Goal: Communication & Community: Participate in discussion

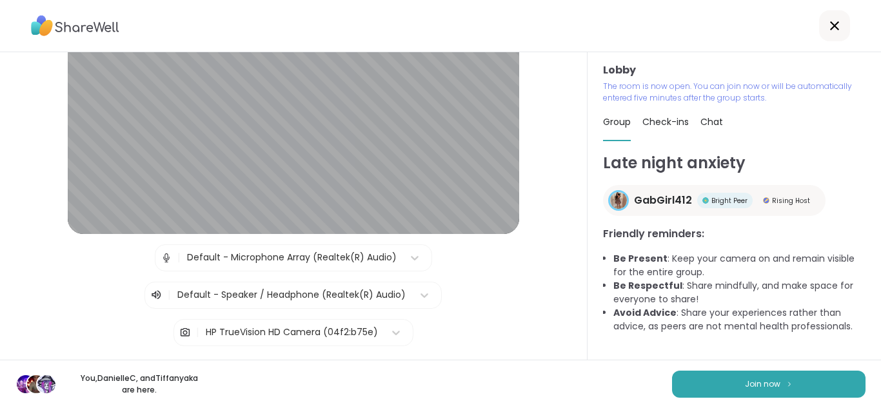
scroll to position [155, 0]
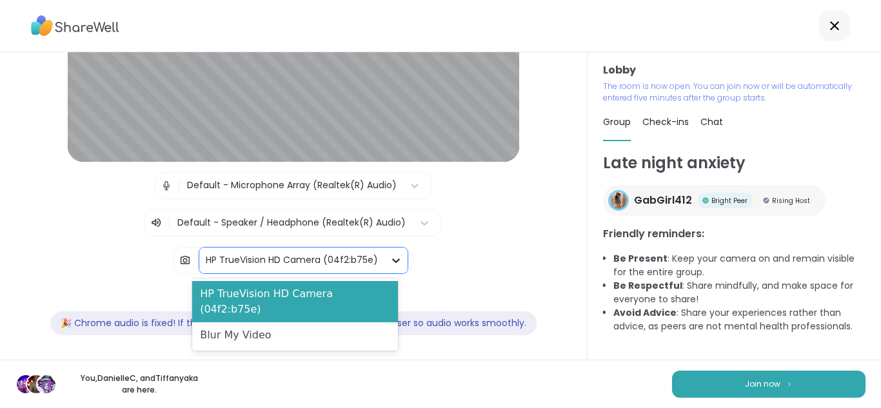
click at [389, 259] on icon at bounding box center [395, 260] width 13 height 13
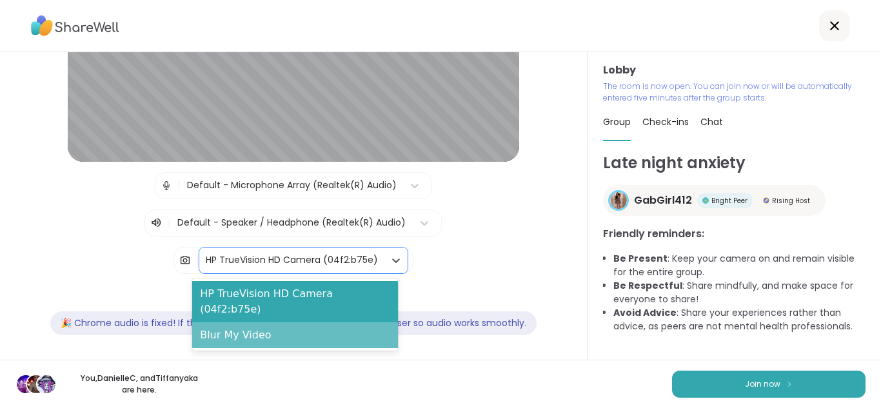
click at [223, 322] on div "Blur My Video" at bounding box center [295, 335] width 206 height 26
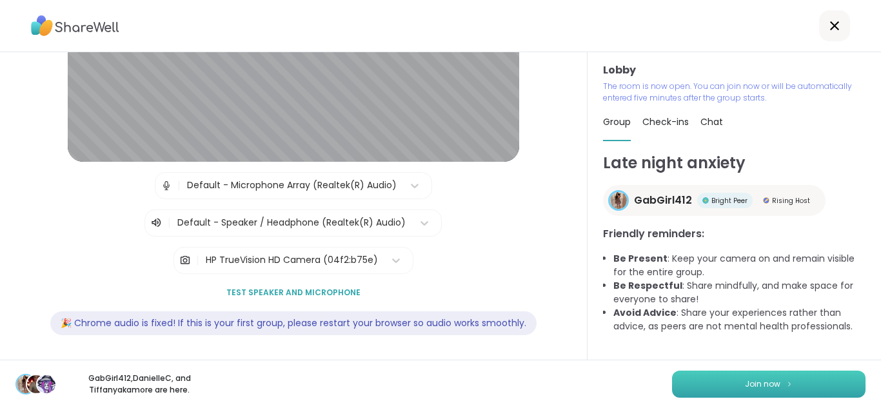
click at [684, 388] on button "Join now" at bounding box center [768, 384] width 193 height 27
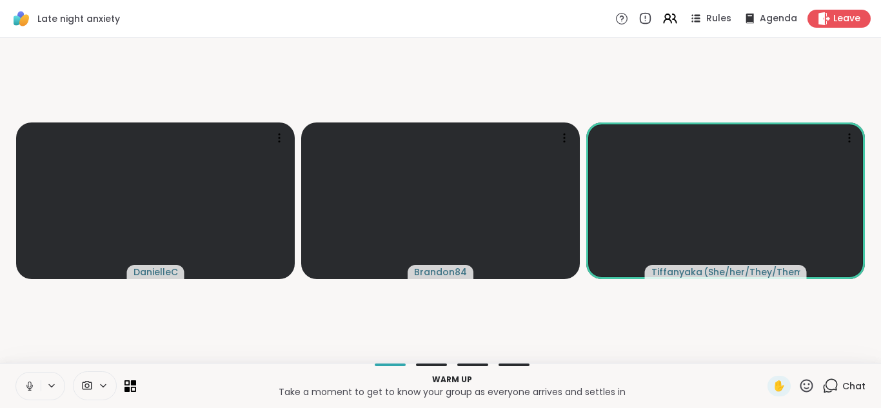
click at [21, 378] on button at bounding box center [28, 386] width 24 height 27
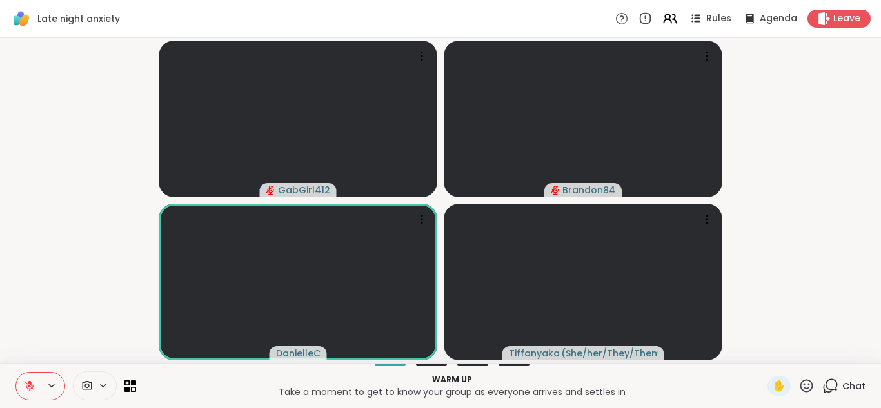
click at [26, 387] on icon at bounding box center [29, 386] width 9 height 9
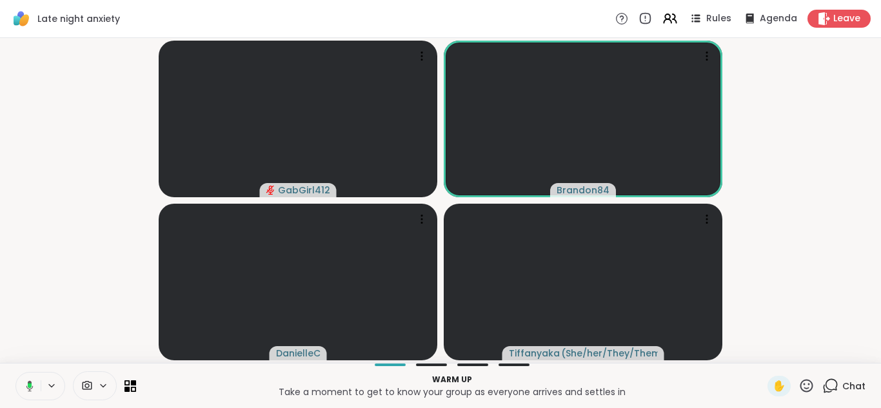
click at [26, 387] on icon at bounding box center [29, 385] width 7 height 11
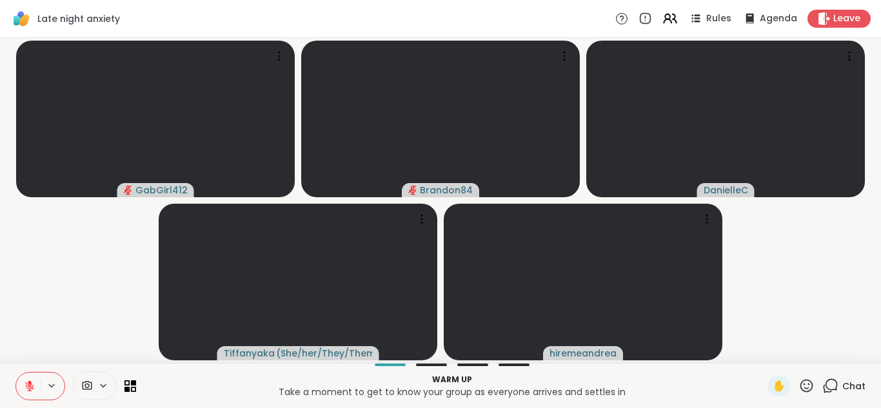
click at [26, 387] on icon at bounding box center [29, 386] width 9 height 9
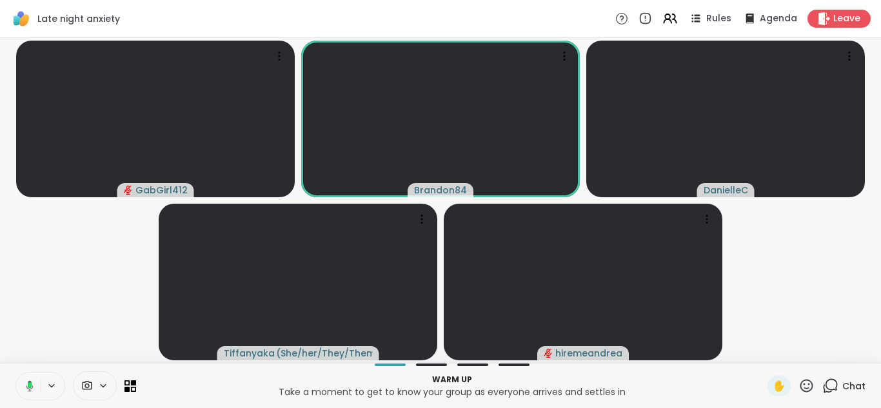
click at [26, 387] on icon at bounding box center [29, 385] width 7 height 11
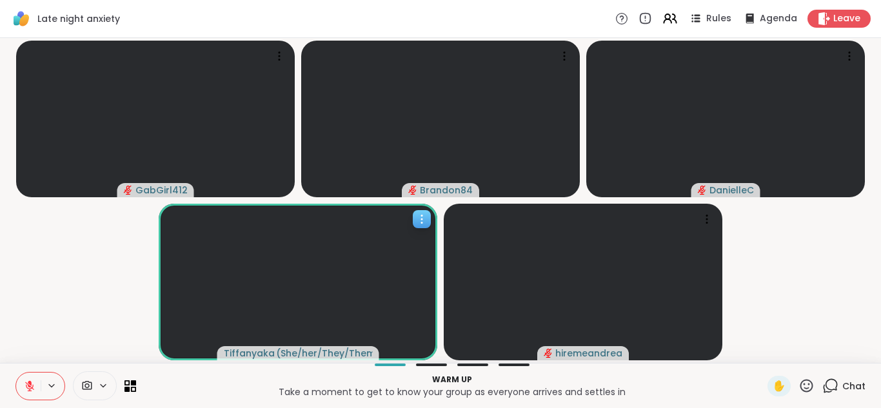
click at [415, 220] on icon at bounding box center [421, 219] width 13 height 13
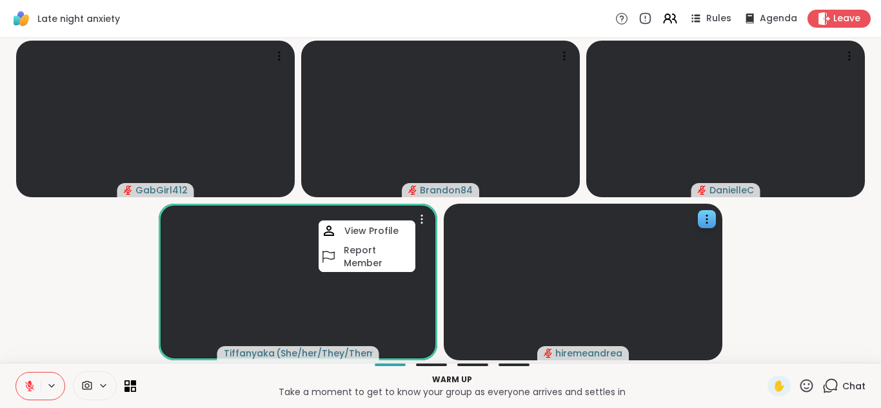
click at [362, 230] on h4 "View Profile" at bounding box center [371, 230] width 54 height 13
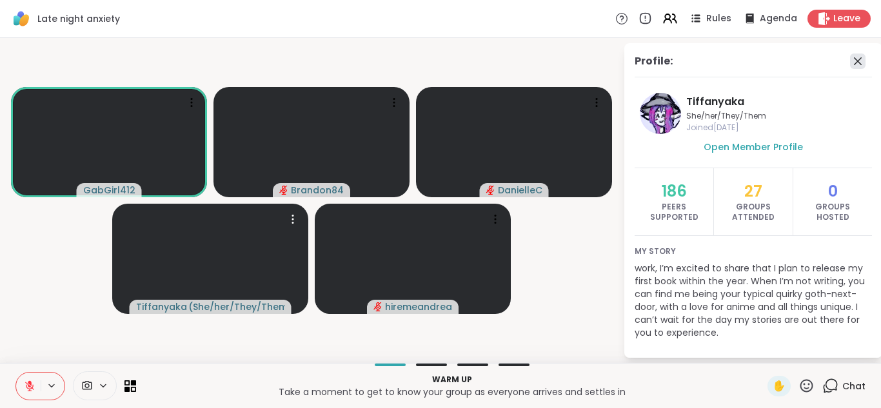
click at [851, 61] on icon at bounding box center [857, 61] width 15 height 15
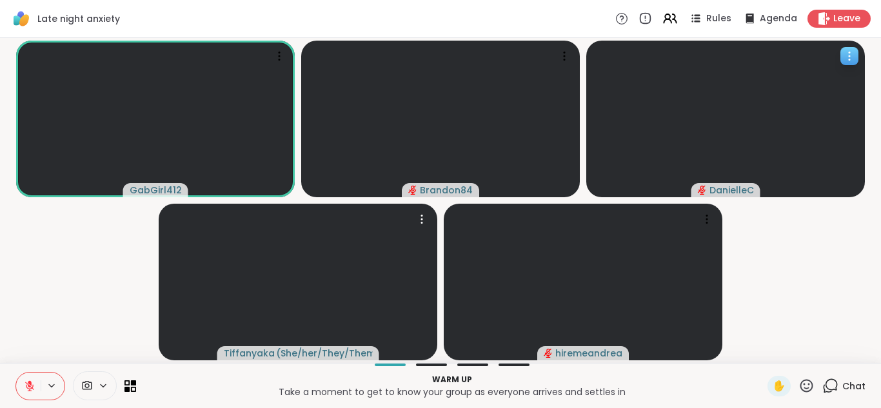
click at [845, 57] on icon at bounding box center [849, 56] width 13 height 13
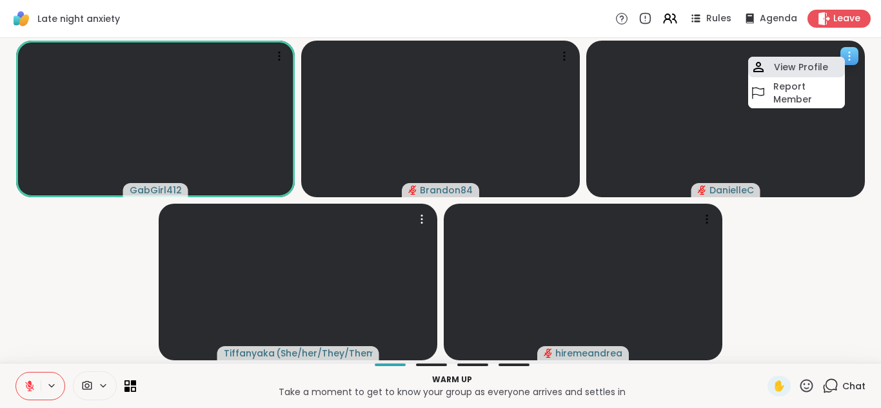
click at [783, 66] on h4 "View Profile" at bounding box center [801, 67] width 54 height 13
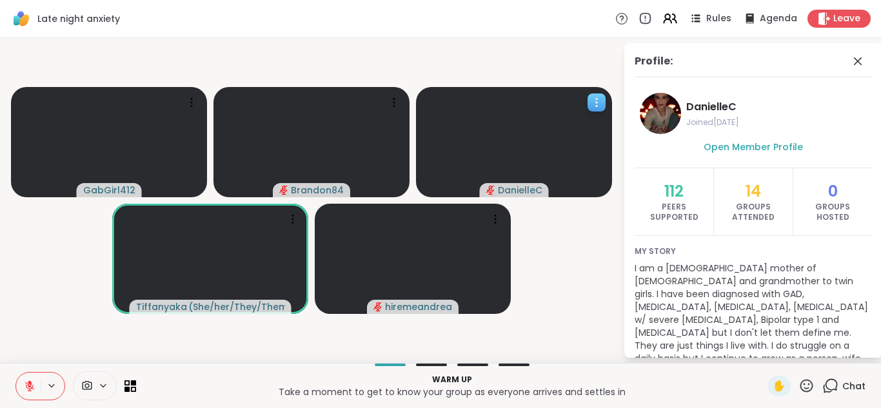
click at [28, 384] on icon at bounding box center [29, 386] width 9 height 9
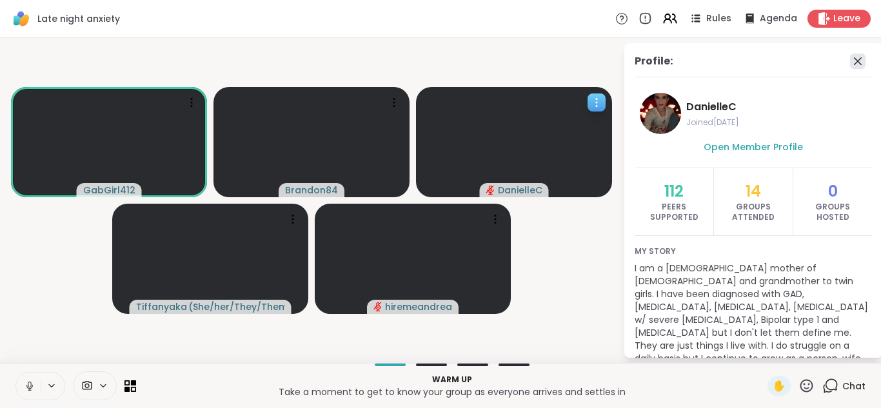
click at [850, 63] on icon at bounding box center [857, 61] width 15 height 15
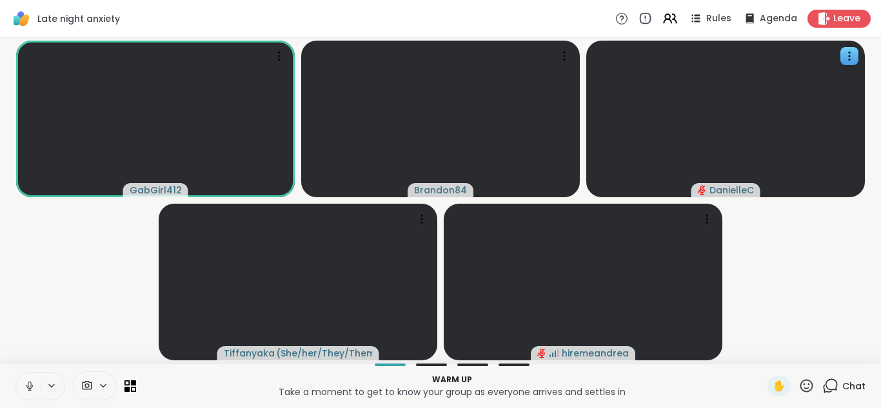
click at [26, 377] on button at bounding box center [28, 386] width 24 height 27
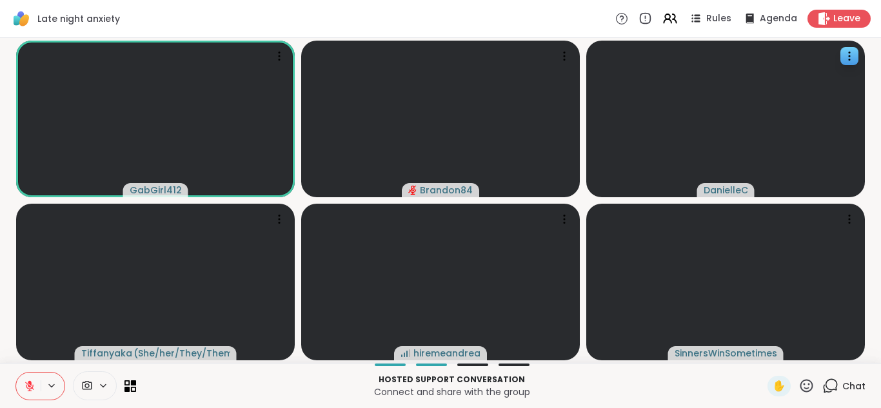
click at [26, 377] on button at bounding box center [28, 386] width 24 height 27
click at [16, 373] on button at bounding box center [28, 386] width 24 height 27
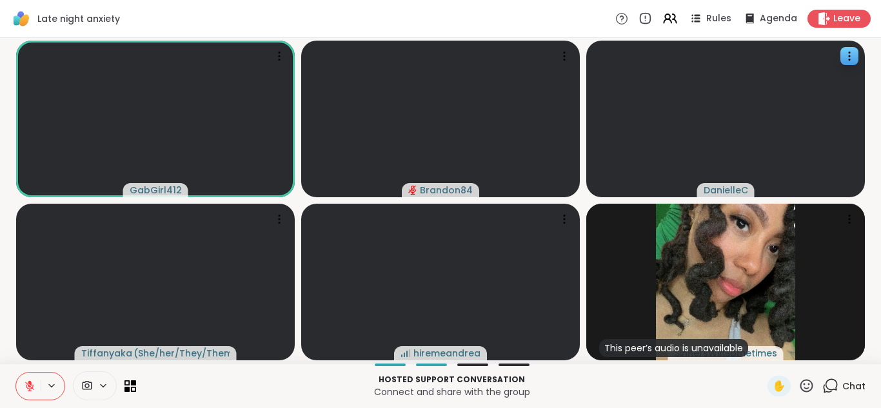
click at [16, 373] on button at bounding box center [28, 386] width 24 height 27
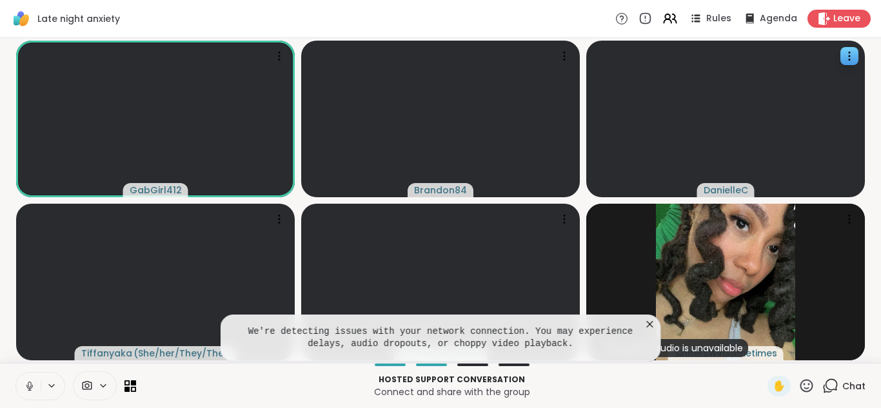
click at [25, 386] on icon at bounding box center [30, 386] width 12 height 12
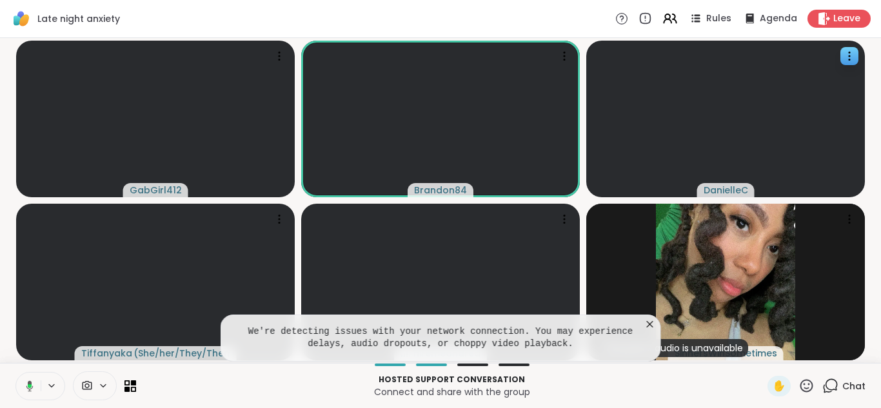
click at [14, 373] on button at bounding box center [27, 386] width 26 height 27
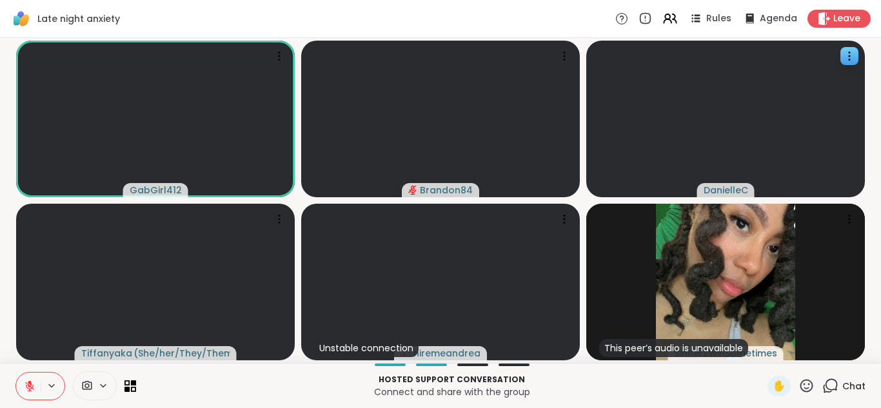
click at [25, 386] on icon at bounding box center [30, 386] width 12 height 12
click at [26, 380] on icon at bounding box center [30, 386] width 12 height 12
click at [16, 373] on button at bounding box center [28, 386] width 24 height 27
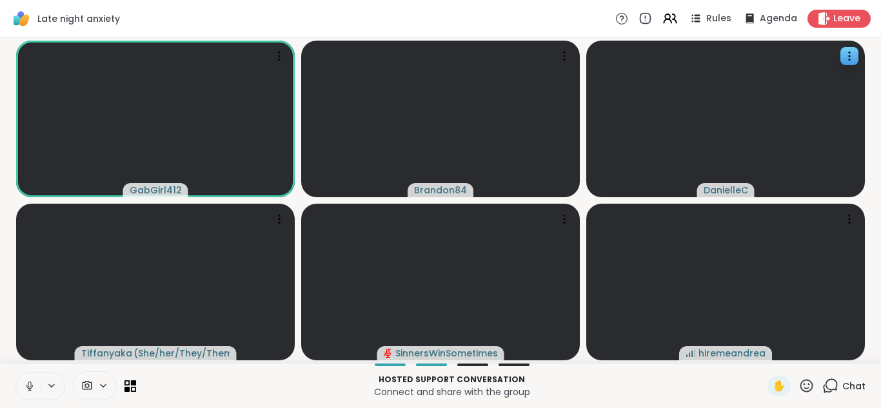
click at [16, 373] on button at bounding box center [28, 386] width 24 height 27
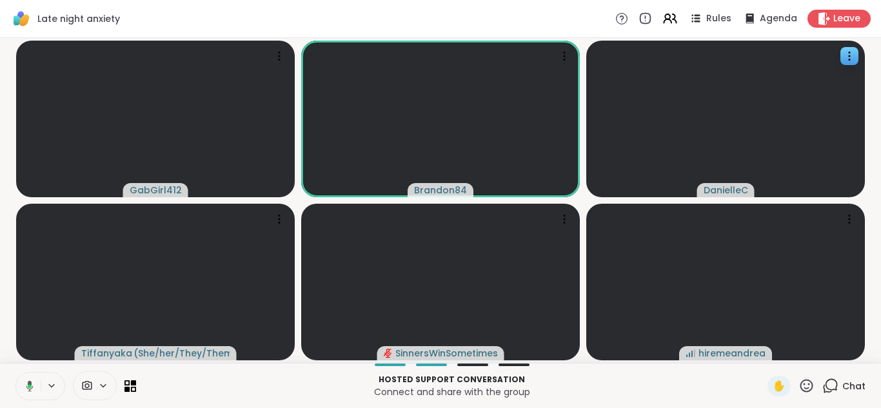
click at [14, 373] on button at bounding box center [27, 386] width 26 height 27
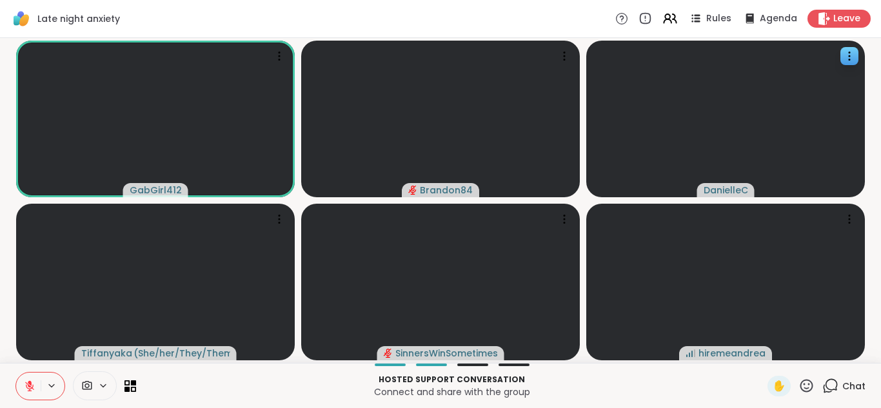
click at [16, 373] on button at bounding box center [28, 386] width 24 height 27
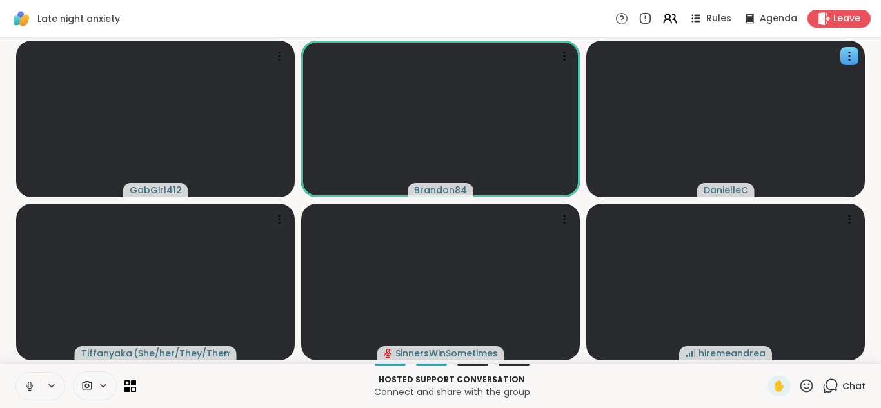
click at [16, 373] on button at bounding box center [28, 386] width 24 height 27
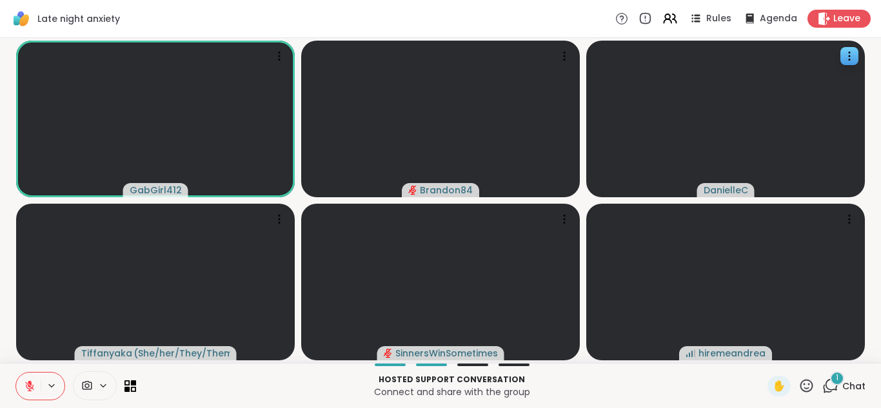
click at [16, 373] on button at bounding box center [28, 386] width 24 height 27
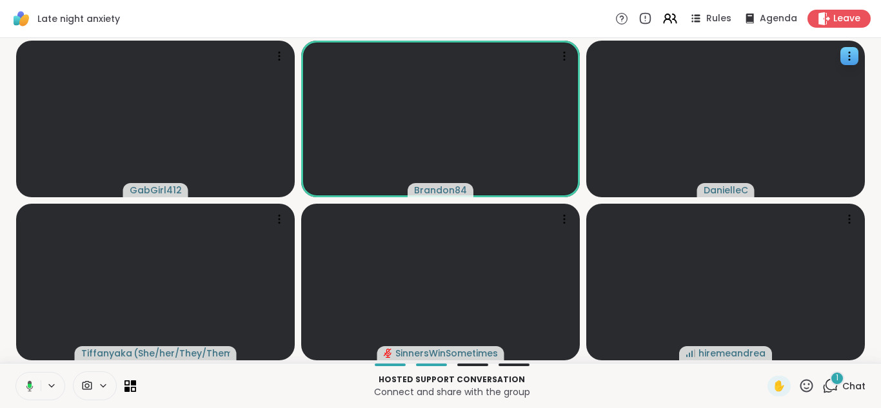
click at [14, 373] on button at bounding box center [27, 386] width 26 height 27
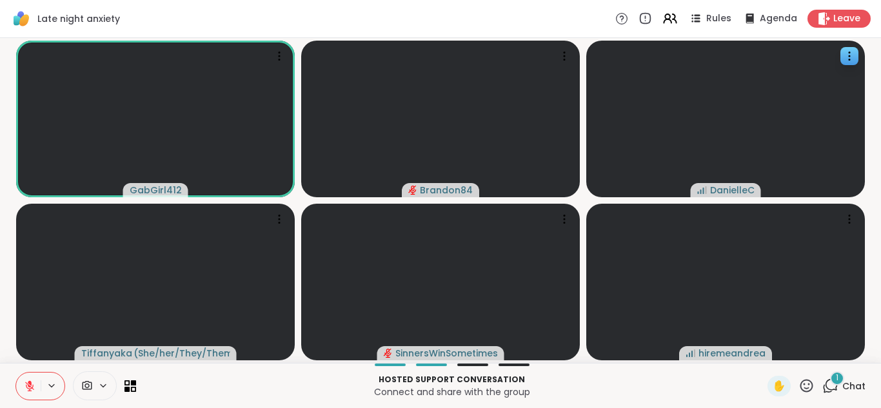
click at [26, 380] on icon at bounding box center [30, 386] width 12 height 12
click at [830, 378] on div "3" at bounding box center [837, 378] width 14 height 14
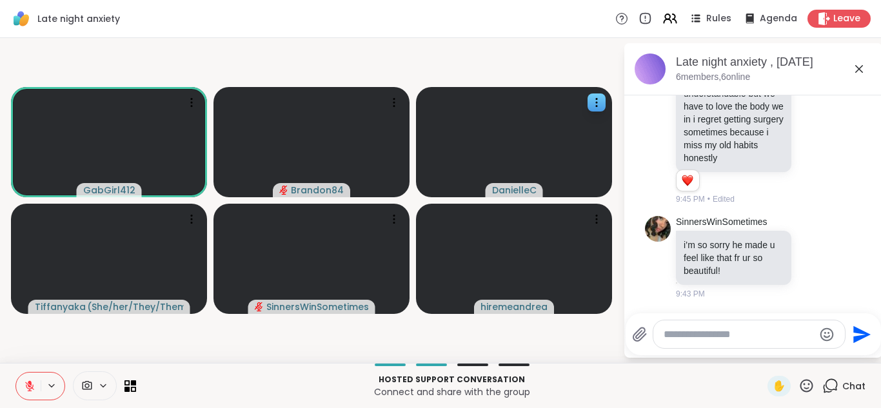
scroll to position [280, 0]
click at [95, 387] on span at bounding box center [85, 386] width 24 height 12
click at [121, 335] on icon at bounding box center [122, 340] width 12 height 12
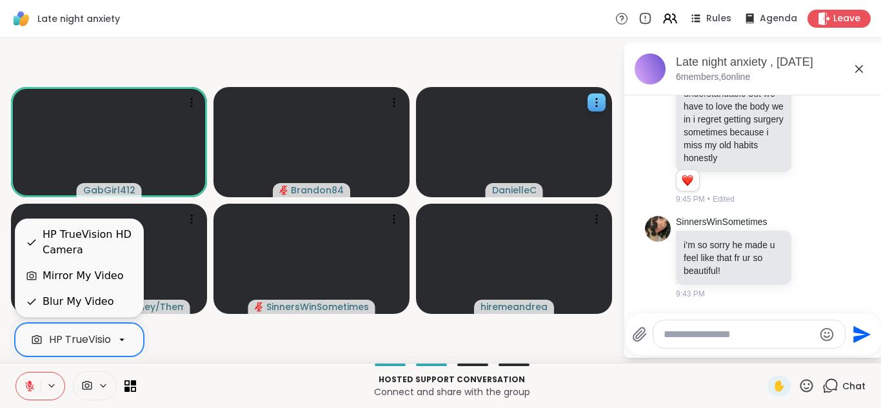
scroll to position [0, 50]
click at [84, 297] on div "Blur My Video" at bounding box center [78, 301] width 71 height 15
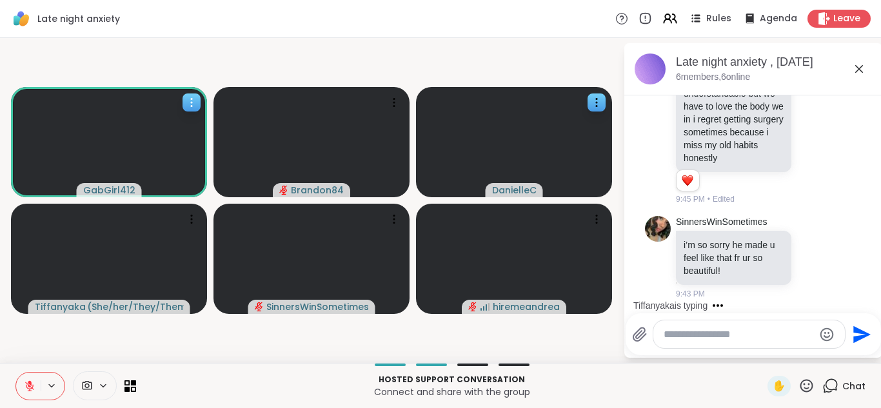
click at [184, 101] on div at bounding box center [191, 102] width 18 height 18
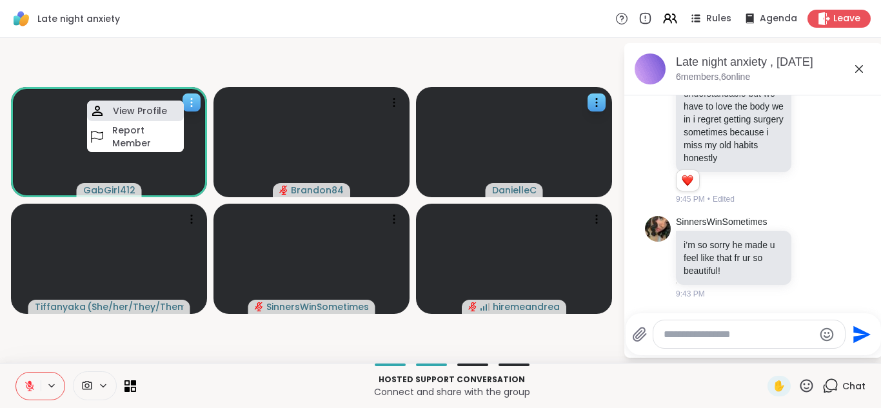
click at [130, 115] on h4 "View Profile" at bounding box center [140, 110] width 54 height 13
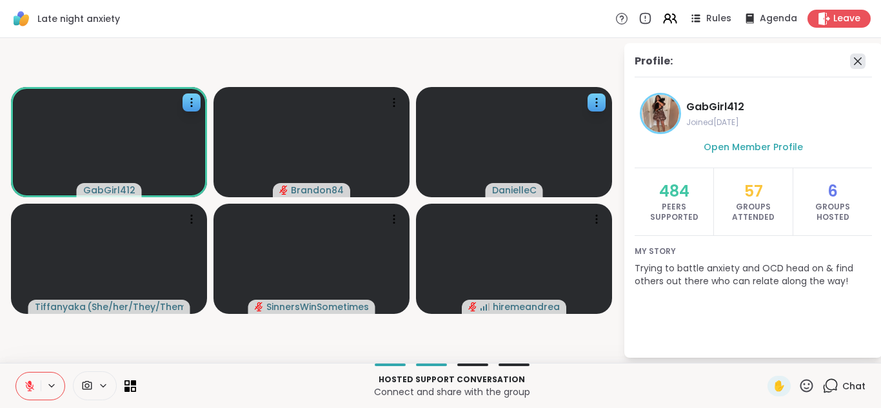
click at [855, 62] on icon at bounding box center [857, 61] width 15 height 15
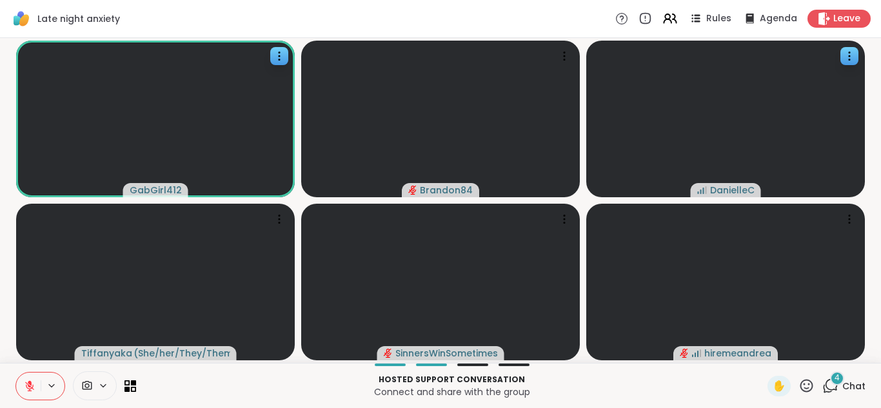
click at [822, 386] on icon at bounding box center [830, 386] width 16 height 16
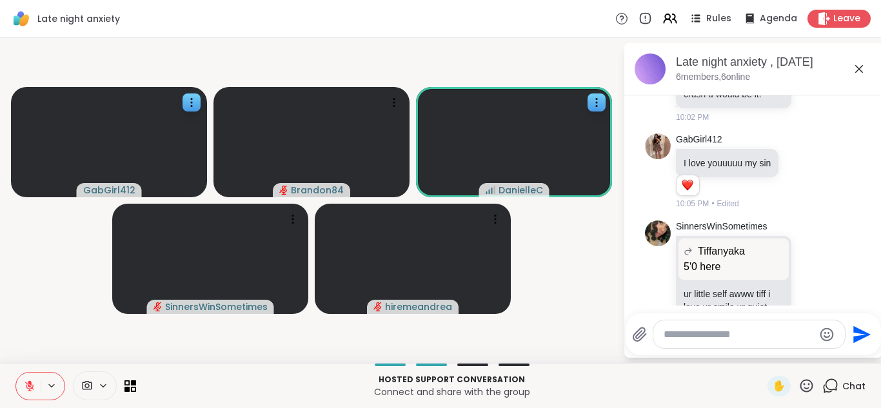
scroll to position [1253, 0]
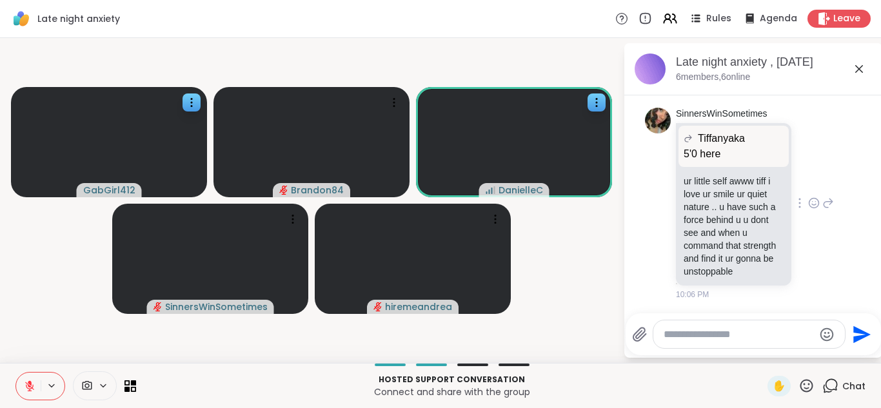
click at [683, 277] on p "ur little self awww tiff i love ur smile ur quiet nature .. u have such a force…" at bounding box center [733, 226] width 100 height 103
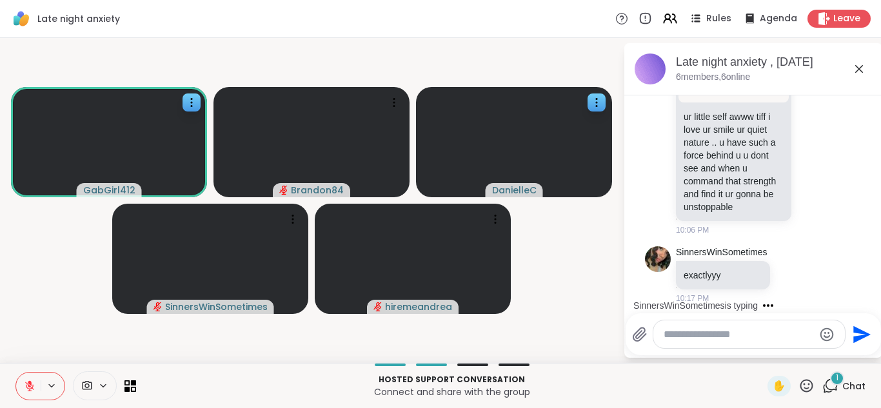
scroll to position [1322, 0]
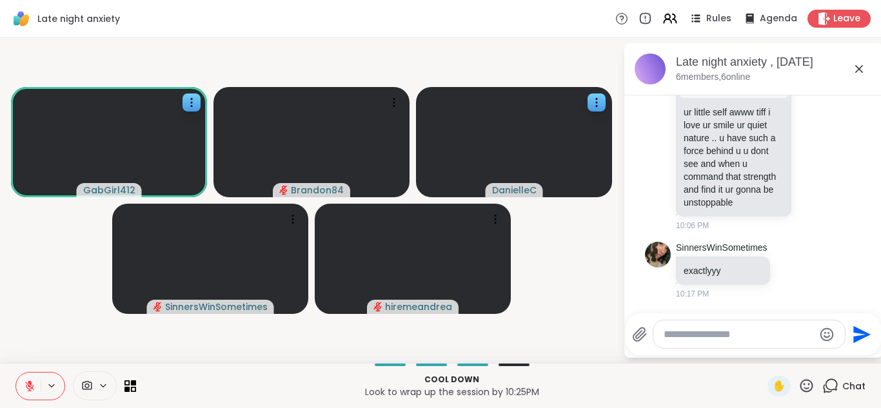
click at [102, 383] on icon at bounding box center [103, 385] width 10 height 11
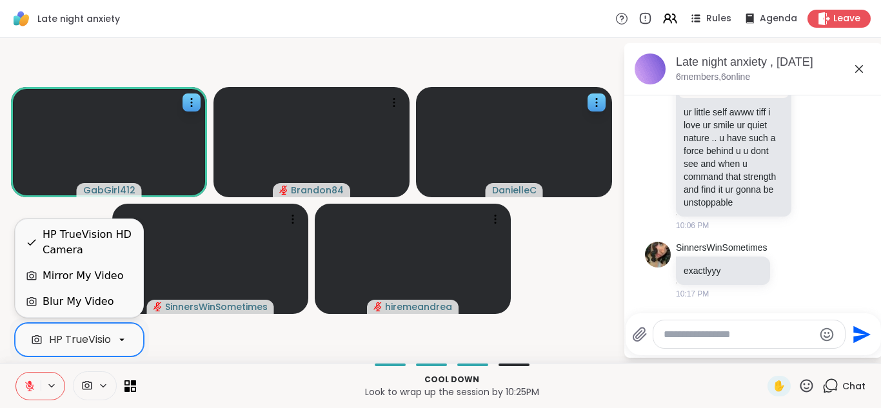
scroll to position [0, 50]
click at [88, 304] on div "Blur My Video" at bounding box center [78, 301] width 71 height 15
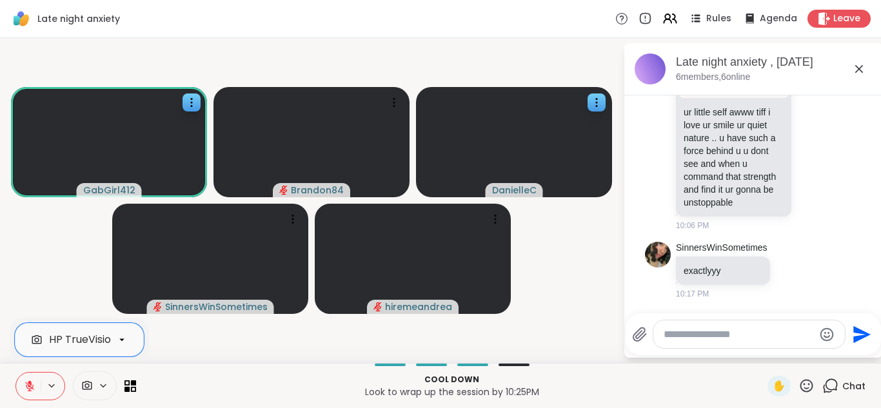
click at [30, 376] on button at bounding box center [28, 386] width 24 height 27
click at [16, 373] on button at bounding box center [28, 386] width 24 height 27
click at [32, 384] on icon at bounding box center [30, 386] width 12 height 12
click at [16, 373] on button at bounding box center [28, 386] width 24 height 27
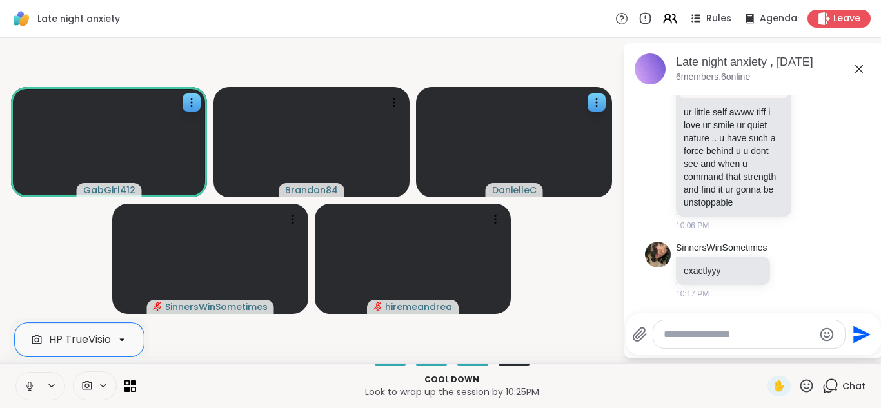
click at [32, 384] on icon at bounding box center [30, 386] width 12 height 12
click at [16, 373] on button at bounding box center [28, 386] width 24 height 27
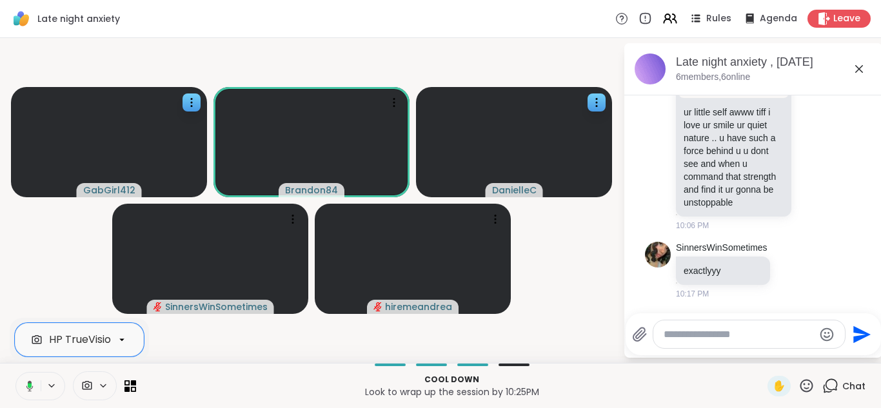
click at [14, 373] on button at bounding box center [27, 386] width 26 height 27
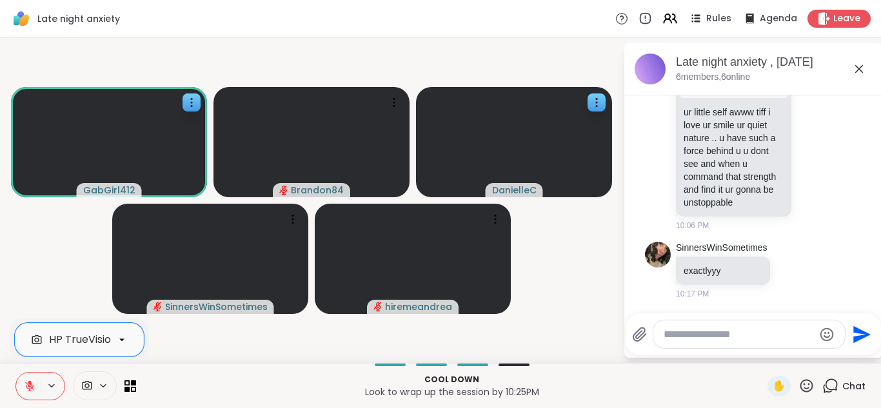
click at [16, 373] on button at bounding box center [28, 386] width 24 height 27
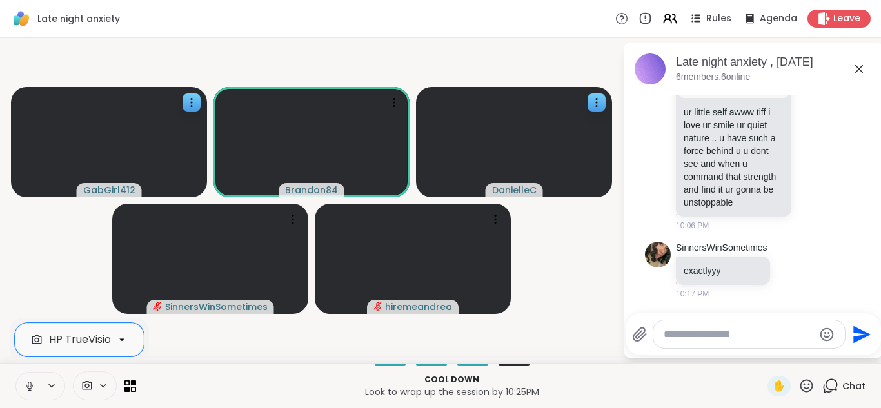
click at [29, 380] on icon at bounding box center [30, 386] width 12 height 12
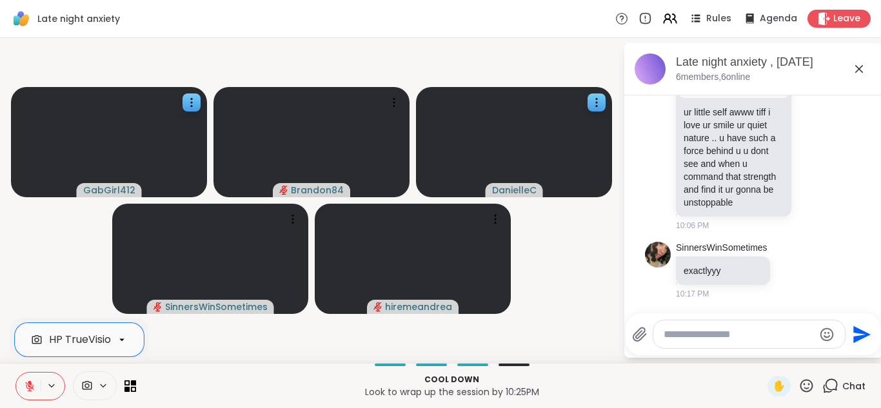
click at [19, 388] on button at bounding box center [28, 386] width 24 height 27
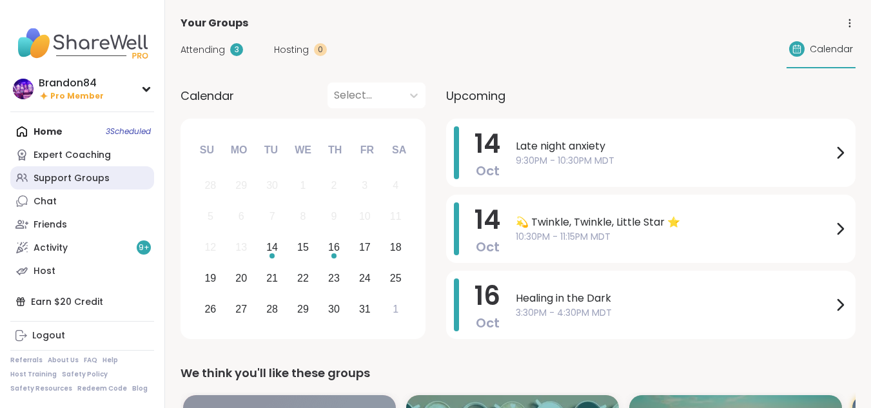
click at [54, 177] on div "Support Groups" at bounding box center [72, 178] width 76 height 13
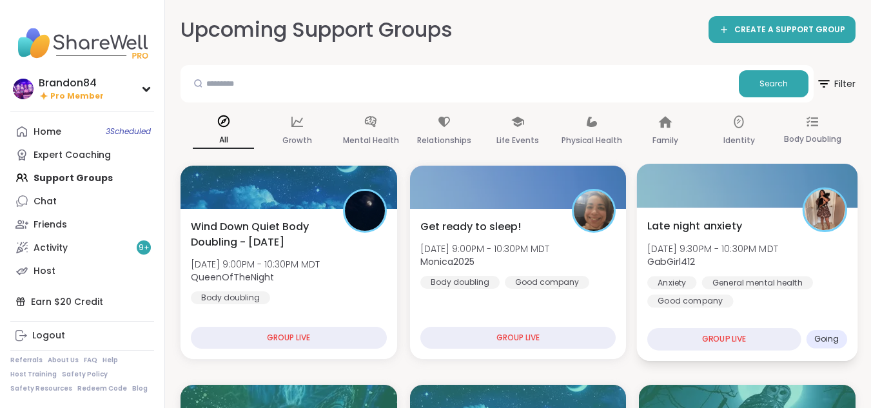
click at [767, 269] on div "Late night anxiety [DATE] 9:30PM - 10:30PM MDT GabGirl412 Anxiety General menta…" at bounding box center [747, 263] width 200 height 90
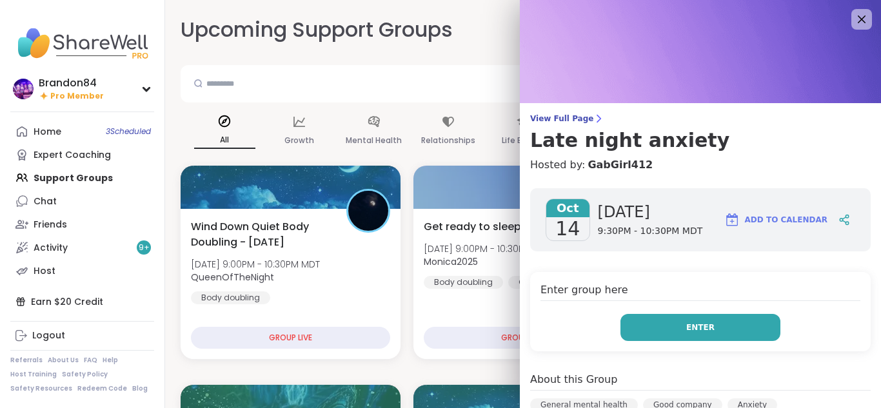
click at [656, 325] on button "Enter" at bounding box center [700, 327] width 160 height 27
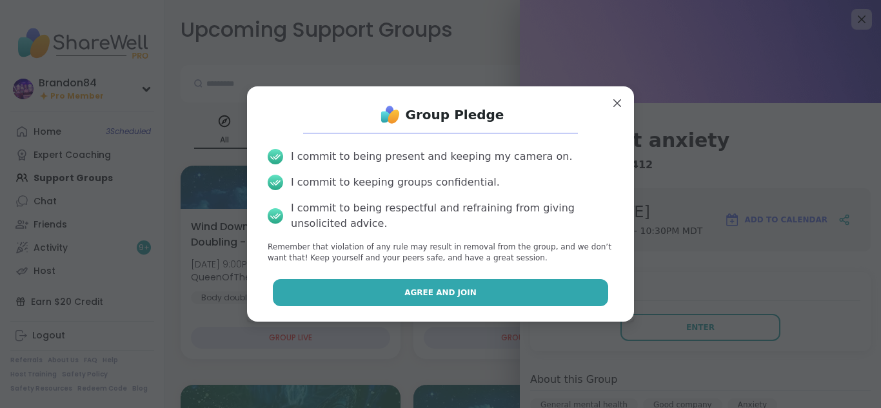
click at [495, 293] on button "Agree and Join" at bounding box center [441, 292] width 336 height 27
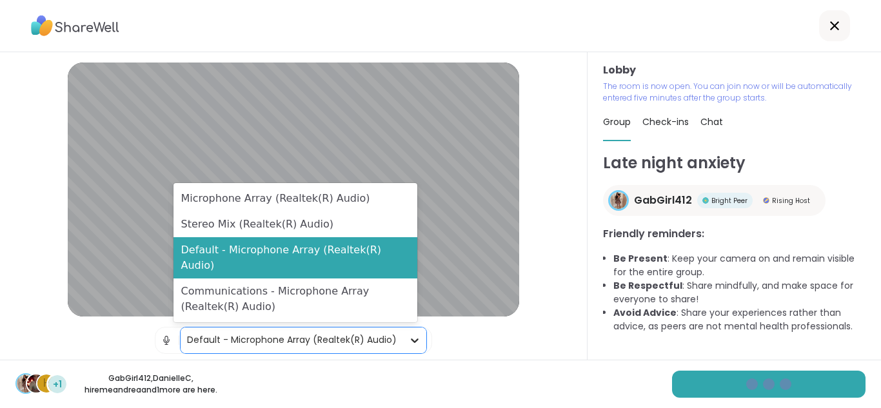
click at [408, 340] on icon at bounding box center [414, 340] width 13 height 13
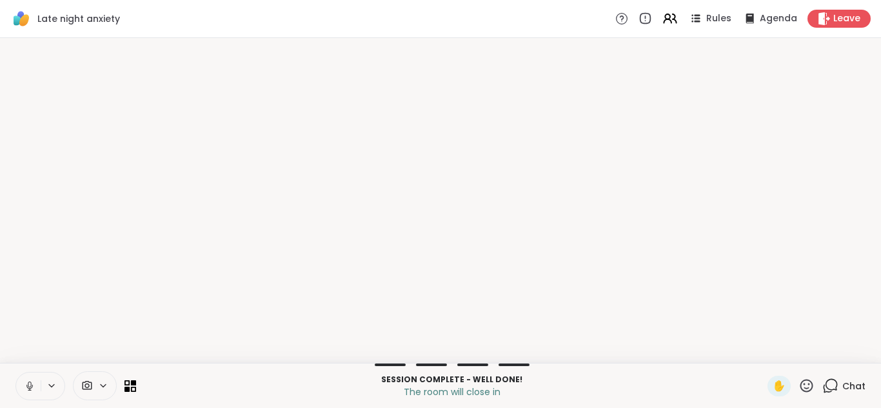
click at [93, 339] on video-player-container at bounding box center [440, 200] width 865 height 315
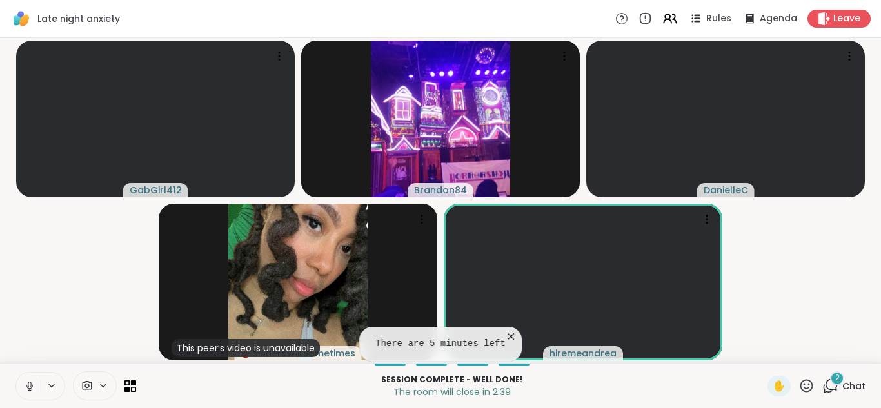
click at [99, 387] on icon at bounding box center [103, 385] width 10 height 11
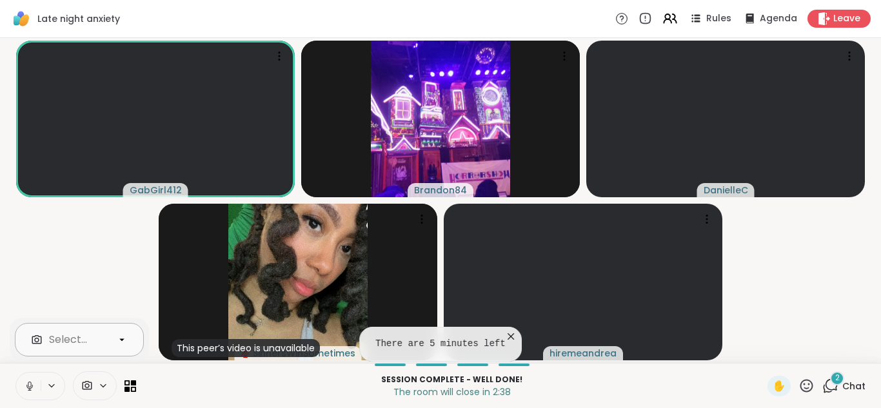
click at [117, 335] on icon at bounding box center [122, 340] width 12 height 12
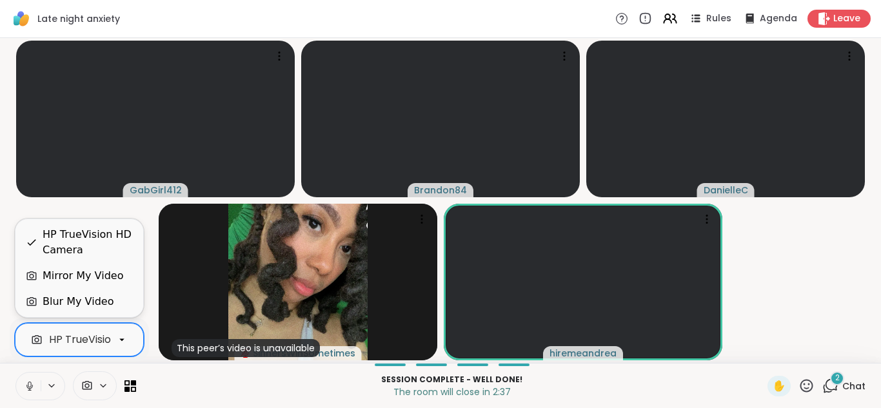
click at [80, 297] on div "Blur My Video" at bounding box center [78, 301] width 71 height 15
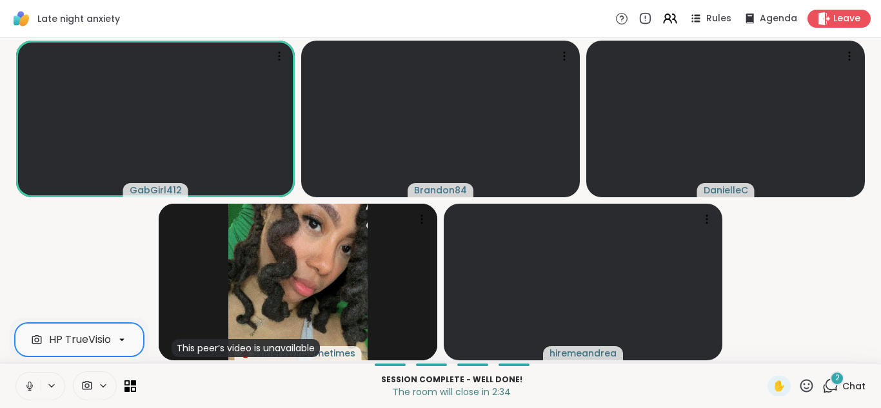
click at [80, 297] on video-player-container "GabGirl412 Brandon84 DanielleC This peer’s video is unavailable SinnersWinSomet…" at bounding box center [440, 200] width 865 height 315
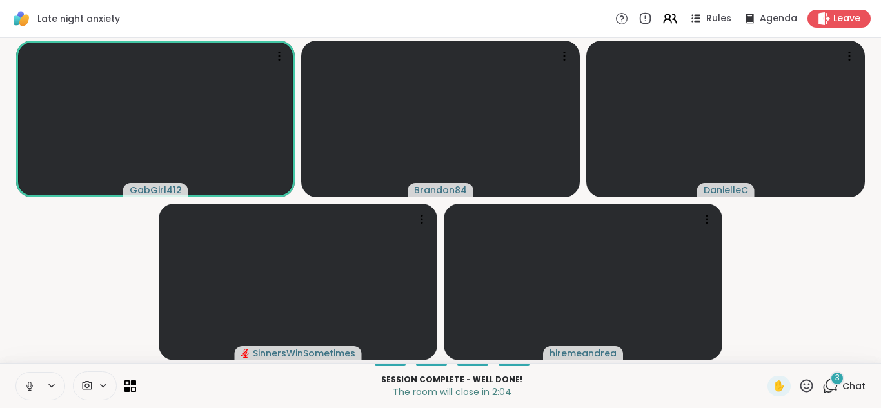
click at [835, 380] on span "3" at bounding box center [837, 378] width 5 height 11
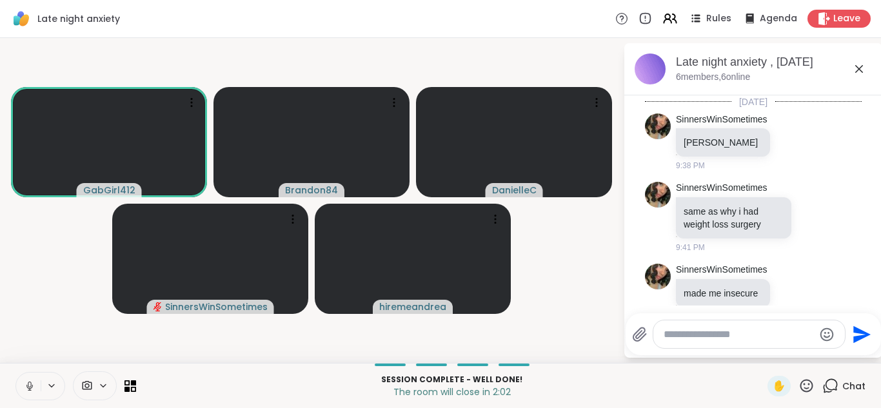
scroll to position [1571, 0]
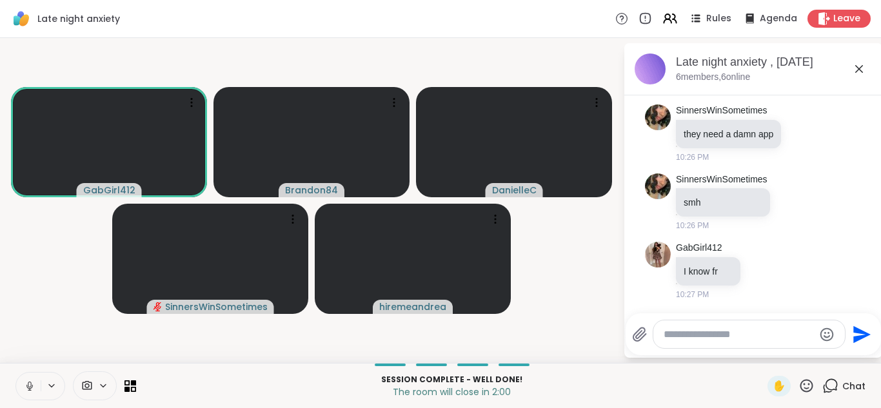
click at [717, 337] on textarea "Type your message" at bounding box center [738, 334] width 150 height 13
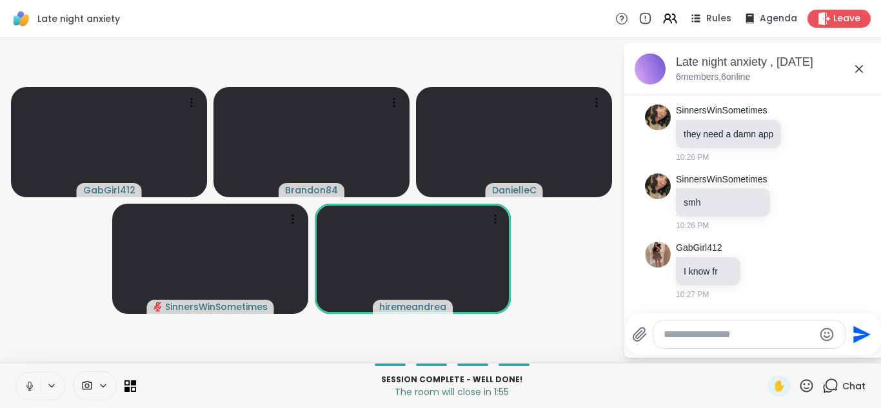
paste textarea "**********"
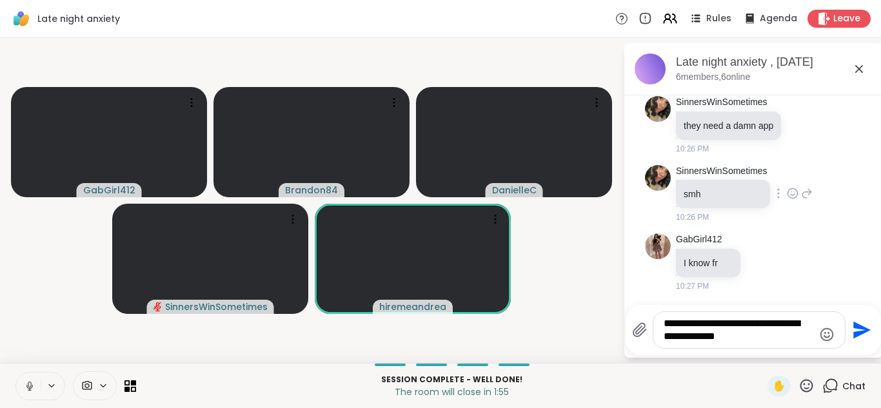
type textarea "**********"
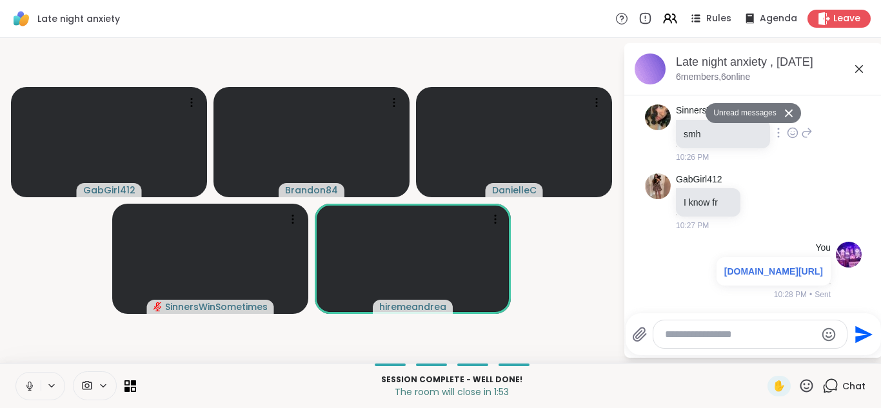
scroll to position [1648, 0]
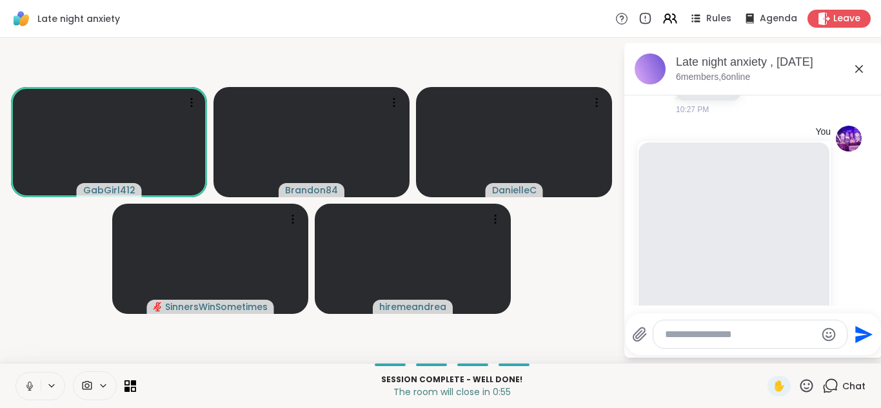
click at [24, 385] on icon at bounding box center [30, 386] width 12 height 12
click at [16, 373] on button at bounding box center [28, 386] width 24 height 27
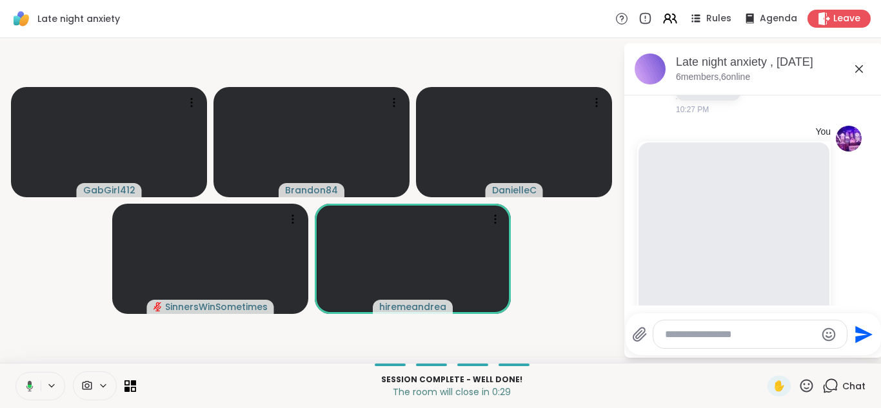
click at [14, 373] on button at bounding box center [27, 386] width 26 height 27
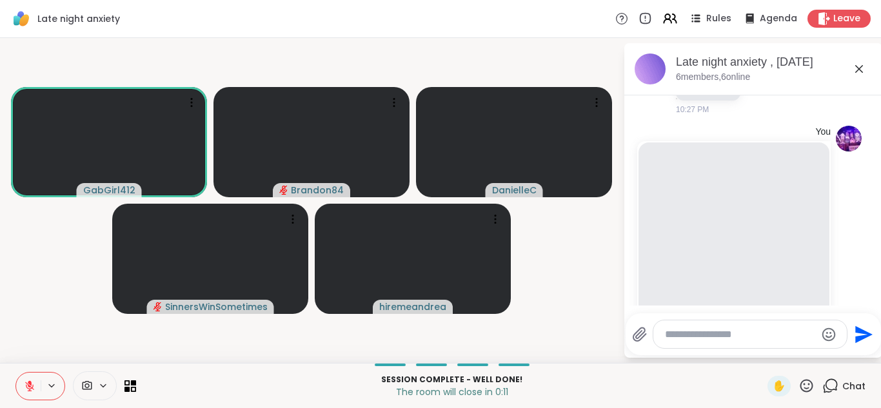
click at [16, 373] on button at bounding box center [28, 386] width 24 height 27
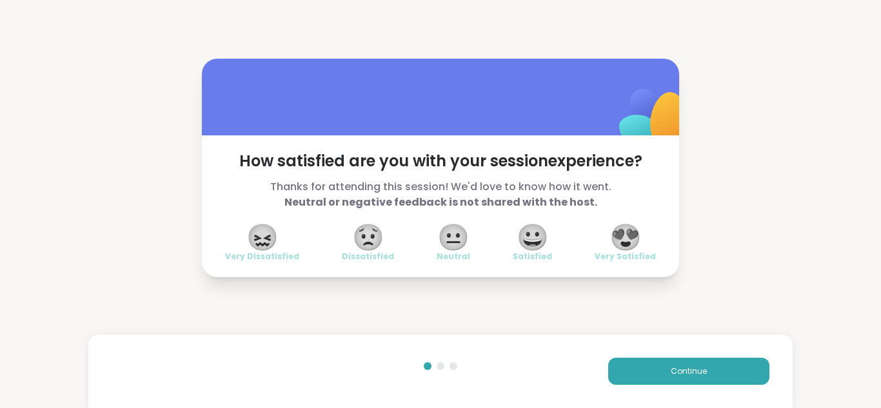
click at [629, 237] on span "😍" at bounding box center [625, 237] width 32 height 23
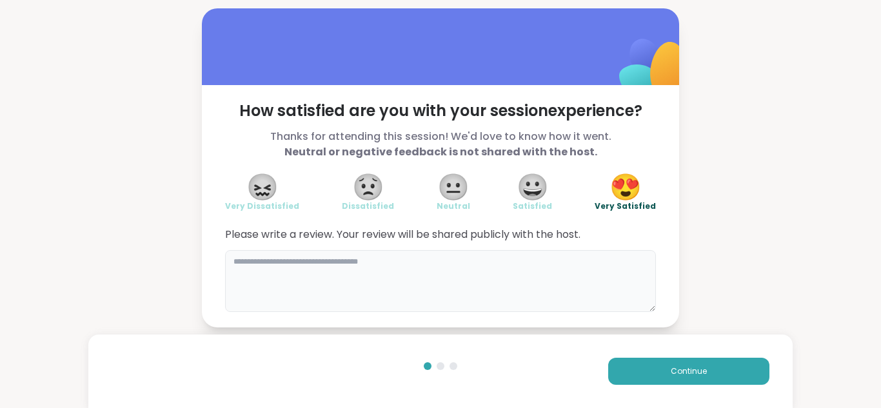
click at [401, 259] on textarea at bounding box center [440, 281] width 431 height 62
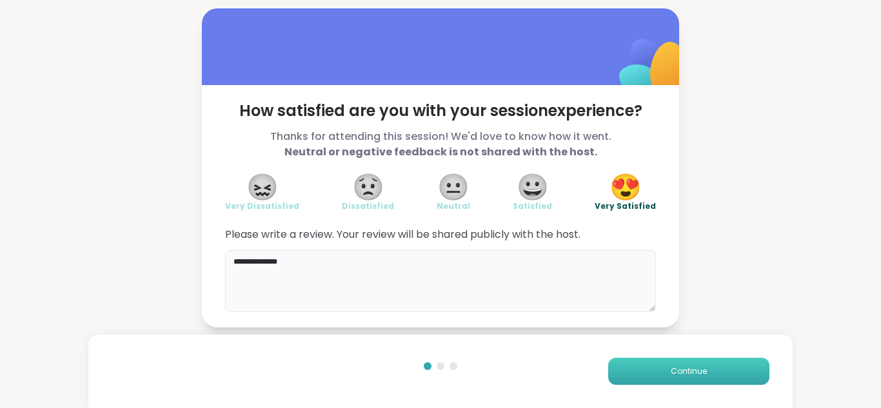
type textarea "**********"
click at [638, 373] on button "Continue" at bounding box center [688, 371] width 161 height 27
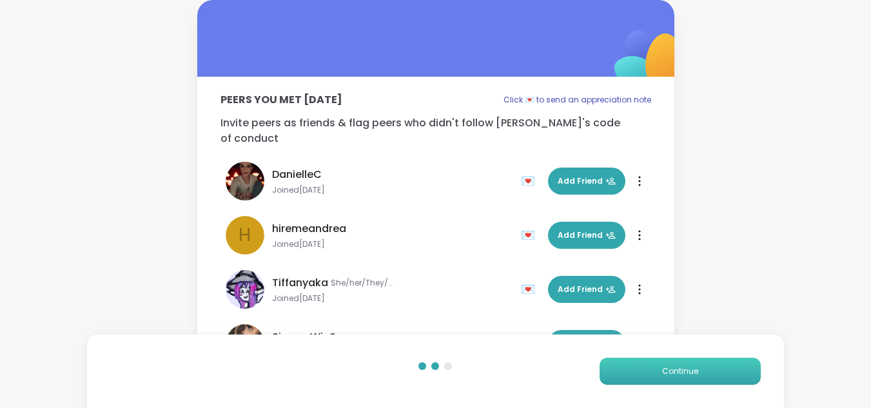
click at [662, 367] on span "Continue" at bounding box center [680, 372] width 36 height 12
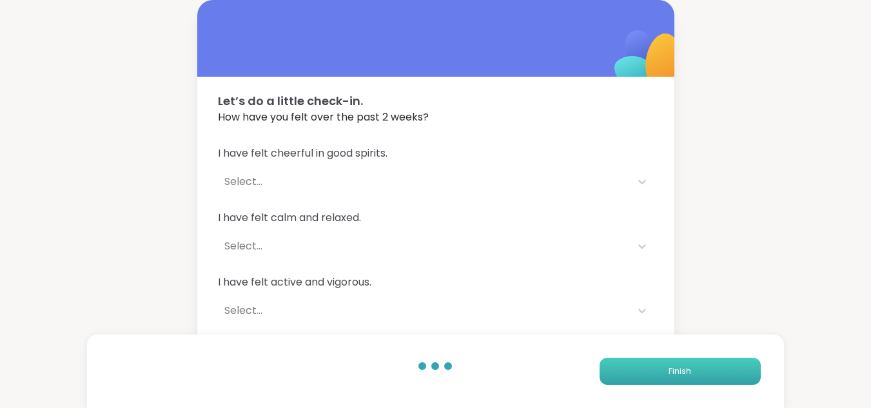
click at [699, 371] on button "Finish" at bounding box center [680, 371] width 161 height 27
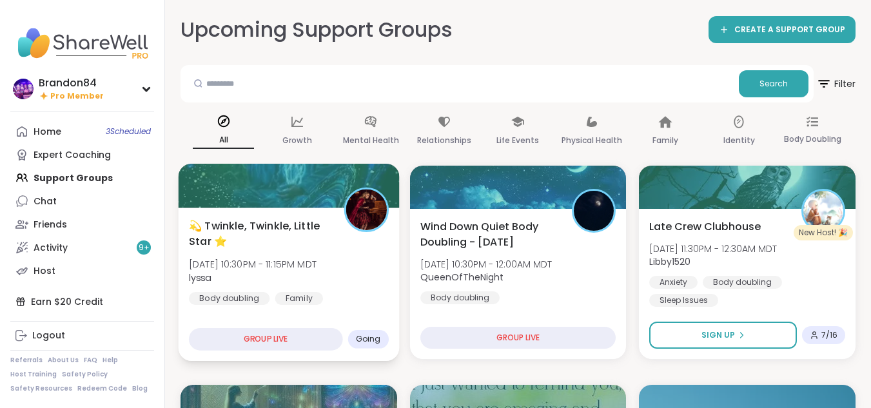
click at [287, 250] on span "💫 Twinkle, Twinkle, Little Star ⭐️" at bounding box center [259, 234] width 141 height 32
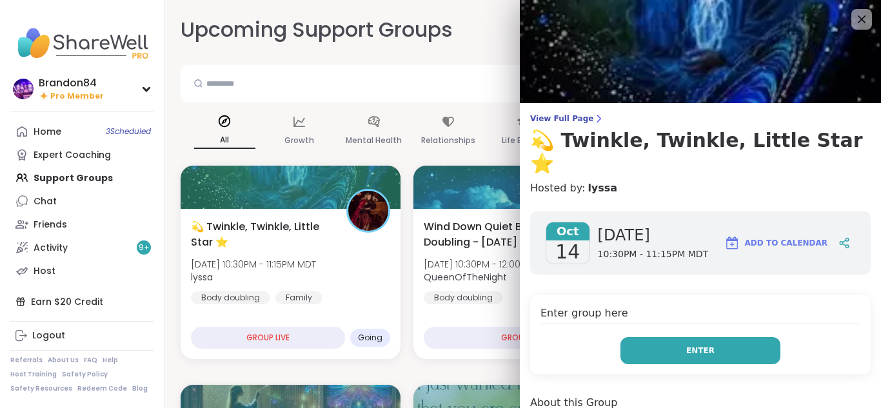
click at [694, 337] on button "Enter" at bounding box center [700, 350] width 160 height 27
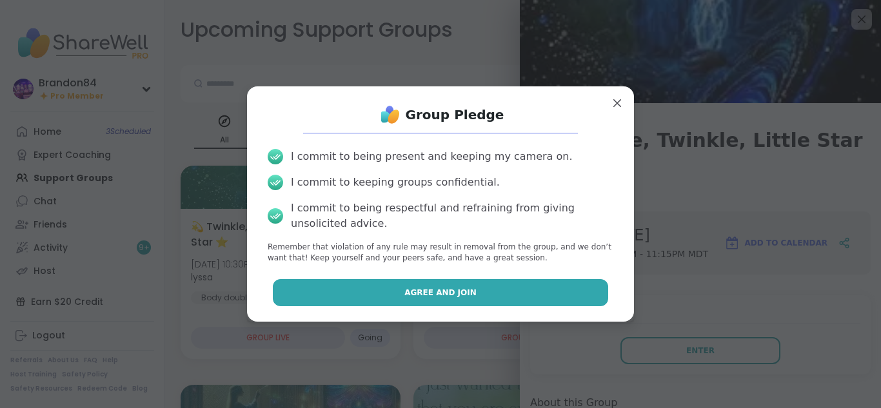
click at [549, 289] on button "Agree and Join" at bounding box center [441, 292] width 336 height 27
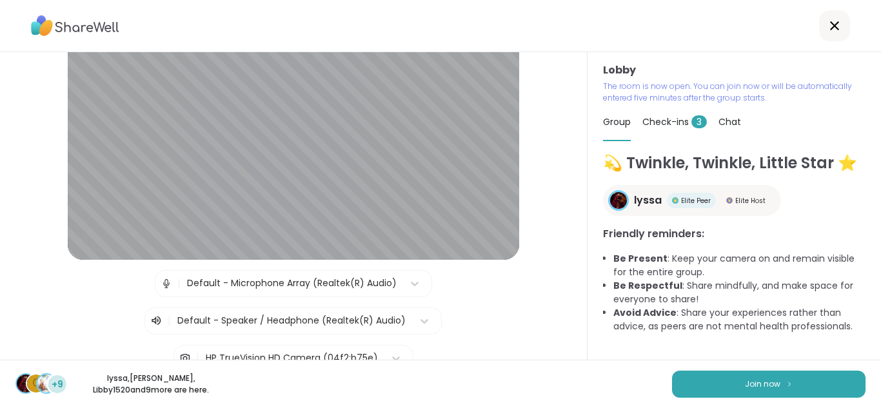
scroll to position [150, 0]
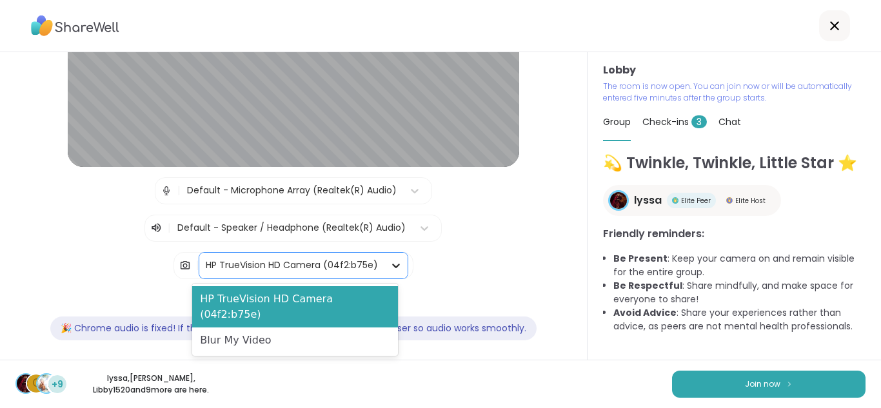
click at [389, 263] on icon at bounding box center [395, 265] width 13 height 13
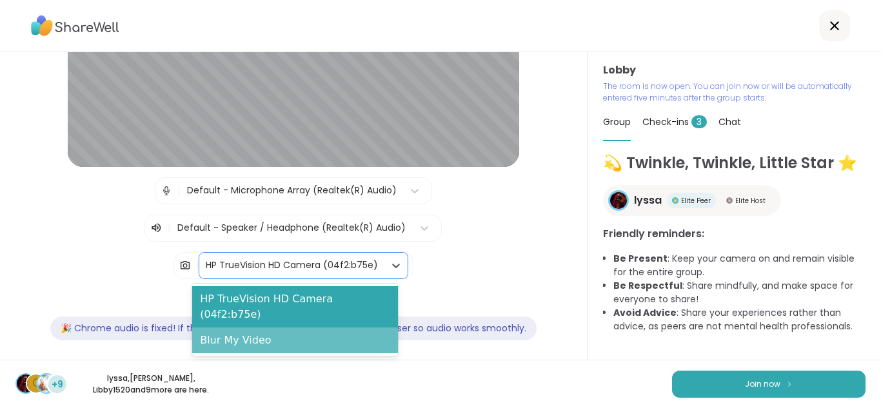
click at [320, 328] on div "Blur My Video" at bounding box center [295, 341] width 206 height 26
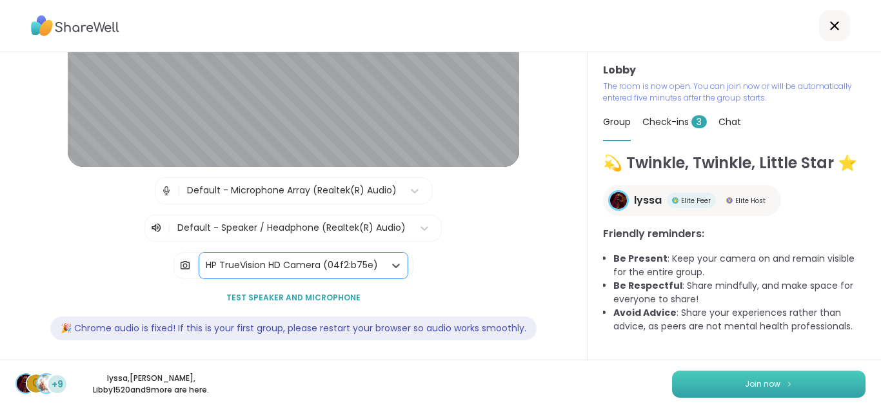
click at [745, 384] on span "Join now" at bounding box center [762, 384] width 35 height 12
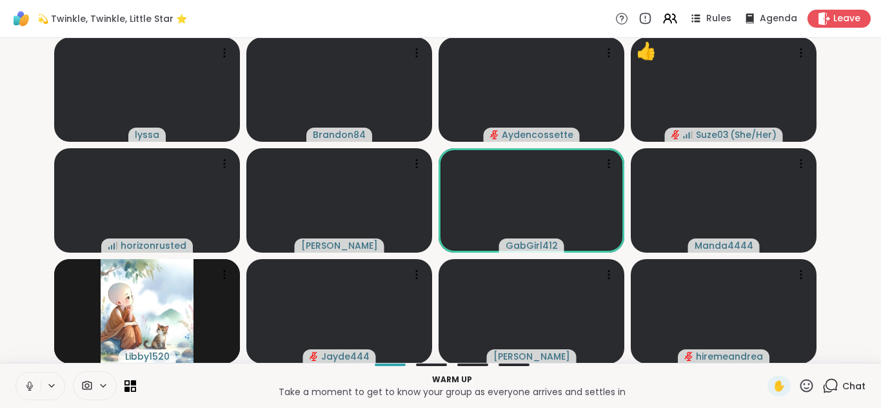
click at [22, 379] on button at bounding box center [28, 386] width 24 height 27
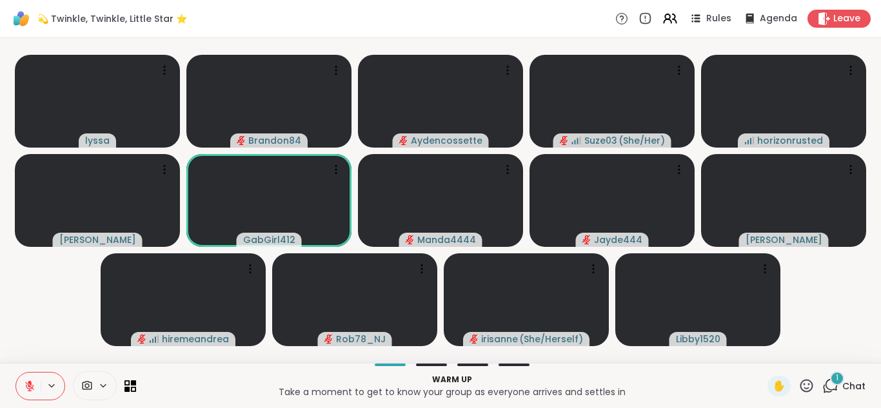
click at [830, 379] on div "1" at bounding box center [837, 378] width 14 height 14
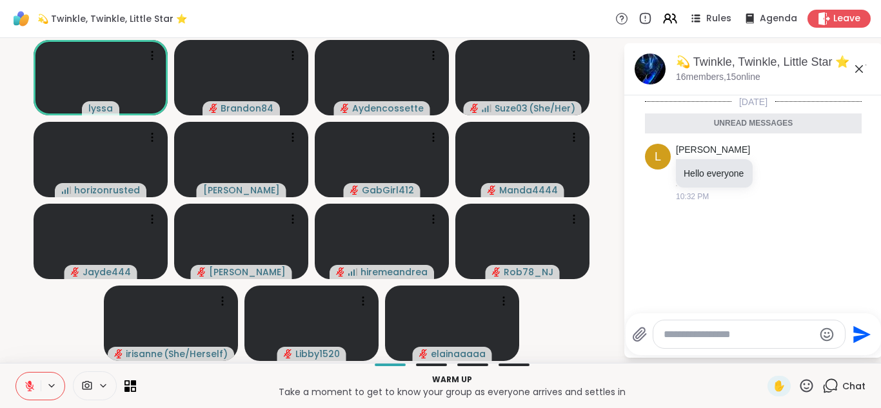
click at [800, 388] on icon at bounding box center [806, 385] width 13 height 13
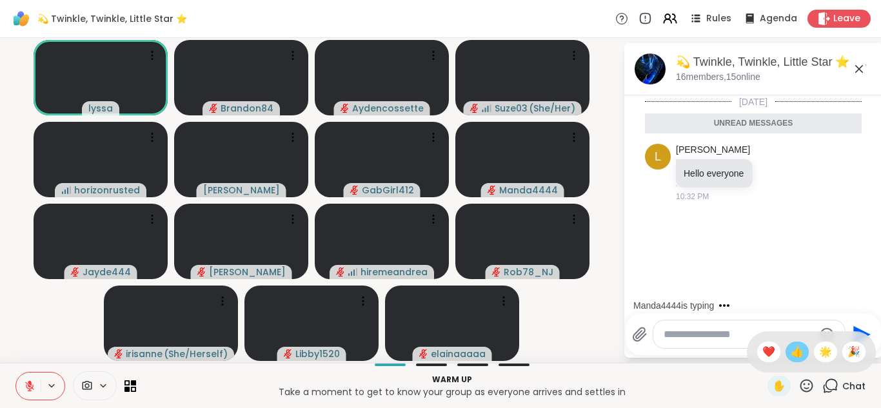
click at [790, 354] on span "👍" at bounding box center [796, 351] width 13 height 15
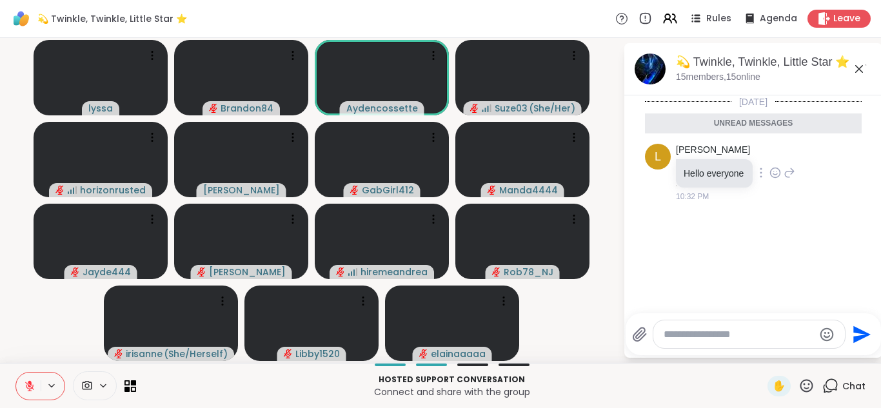
click at [787, 171] on icon at bounding box center [789, 172] width 9 height 9
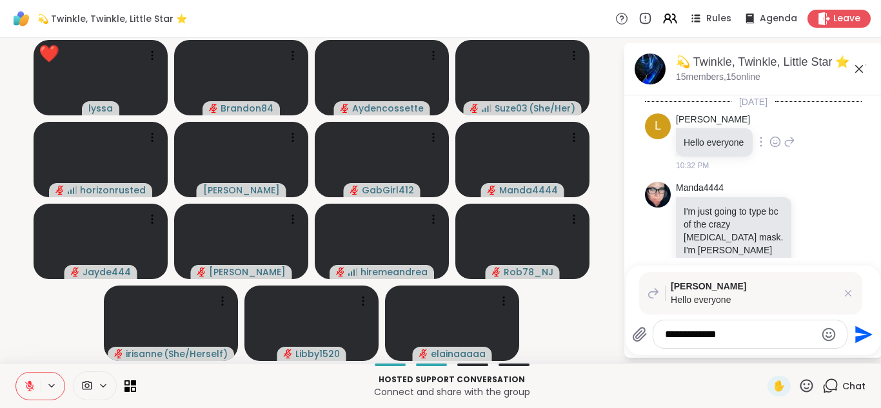
scroll to position [168, 0]
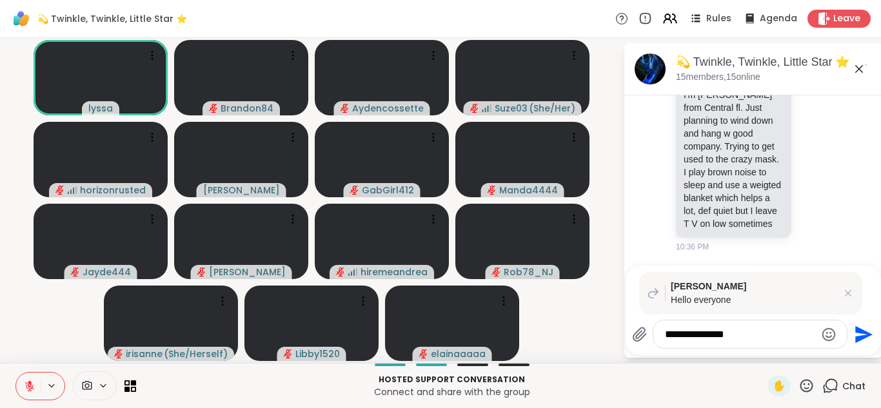
type textarea "**********"
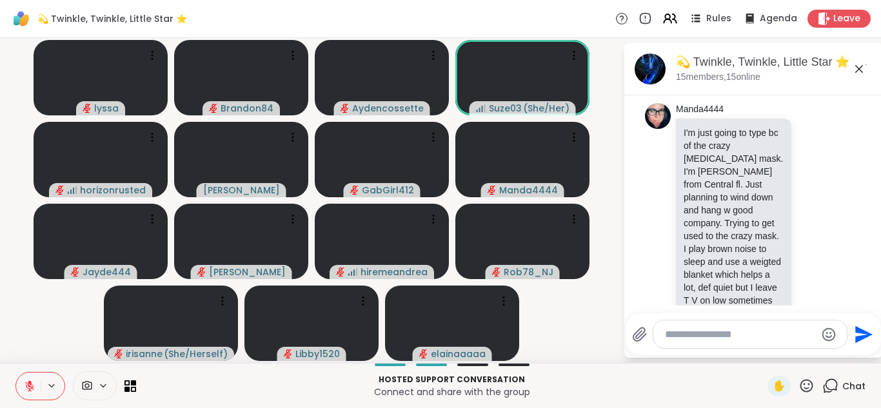
scroll to position [104, 0]
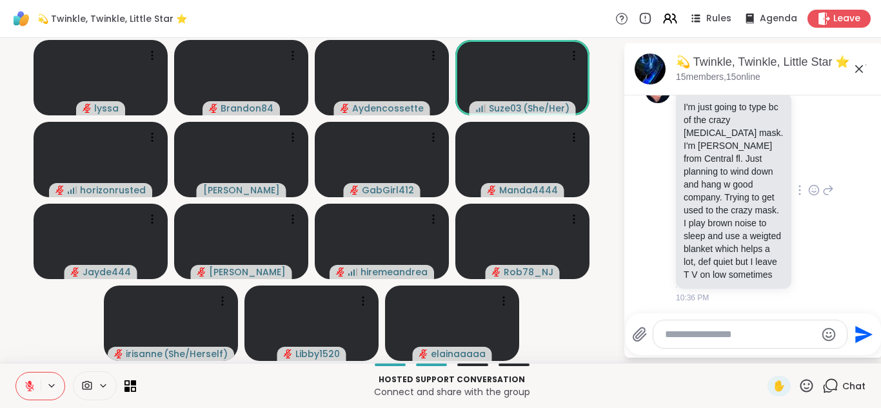
click at [808, 197] on icon at bounding box center [814, 190] width 12 height 13
click at [808, 175] on div "Select Reaction: Heart" at bounding box center [814, 170] width 12 height 12
click at [808, 204] on icon at bounding box center [814, 199] width 12 height 13
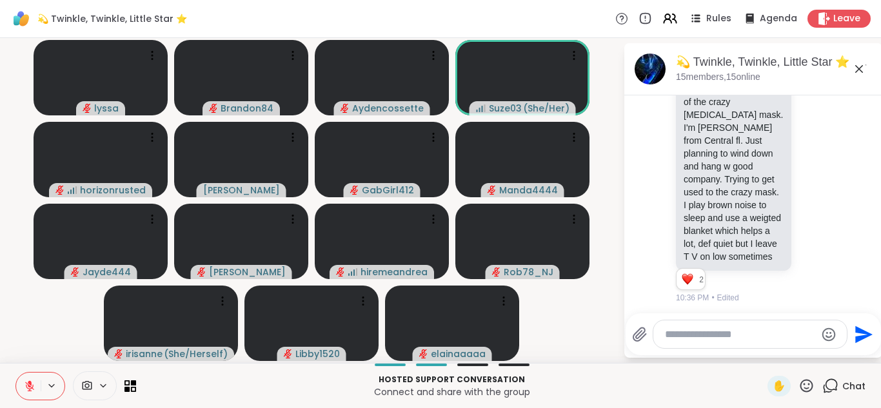
scroll to position [71, 0]
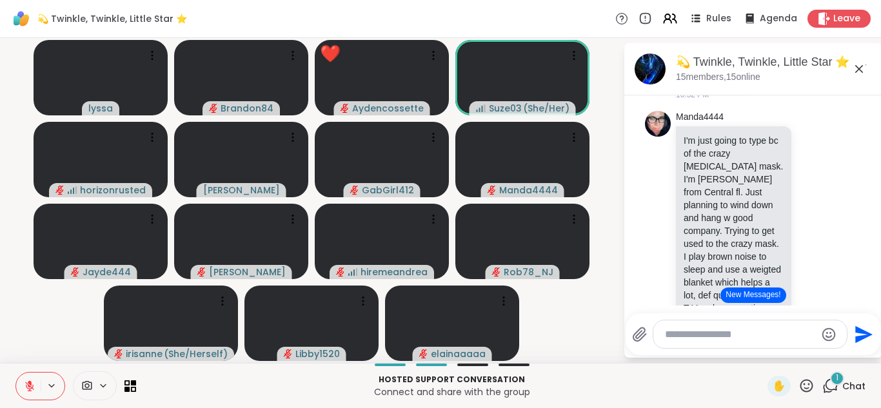
click at [748, 300] on button "New Messages!" at bounding box center [752, 295] width 65 height 15
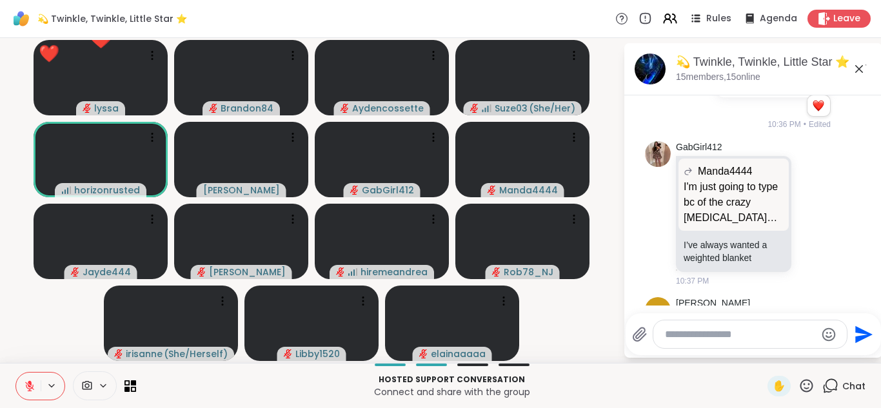
scroll to position [552, 0]
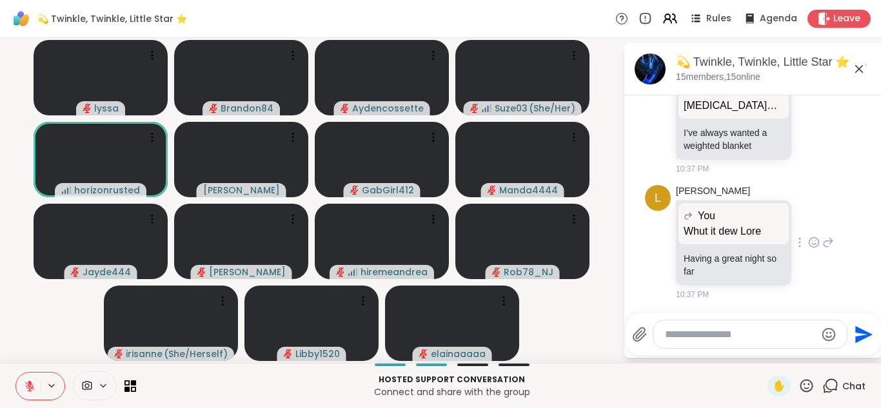
click at [809, 239] on icon at bounding box center [814, 242] width 10 height 10
click at [808, 218] on div "Select Reaction: Heart" at bounding box center [814, 222] width 12 height 12
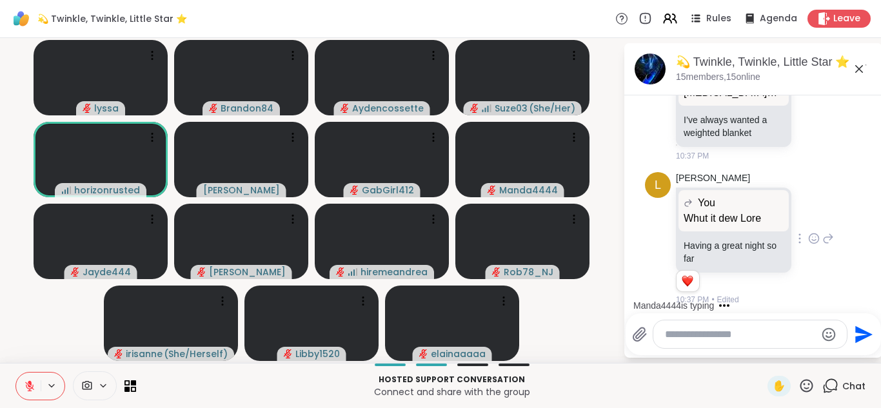
scroll to position [571, 0]
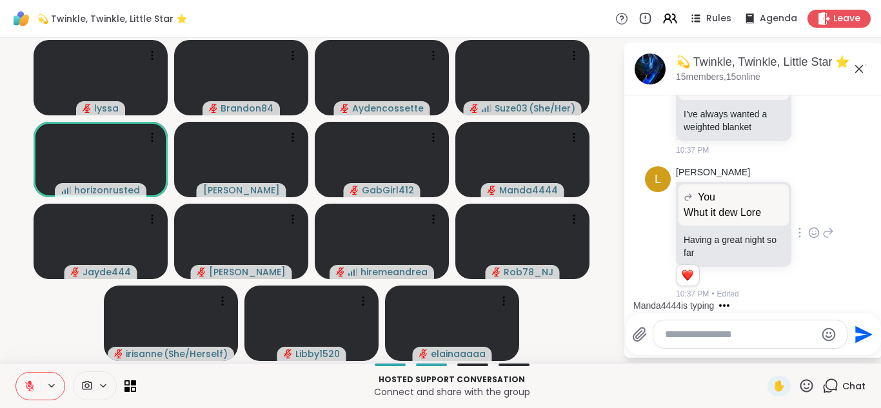
click at [822, 235] on div "L Lorena You Whut it dew Lore Whut it dew Lore Having a great night so far 1 1 …" at bounding box center [753, 233] width 217 height 144
click at [824, 233] on icon at bounding box center [828, 232] width 9 height 9
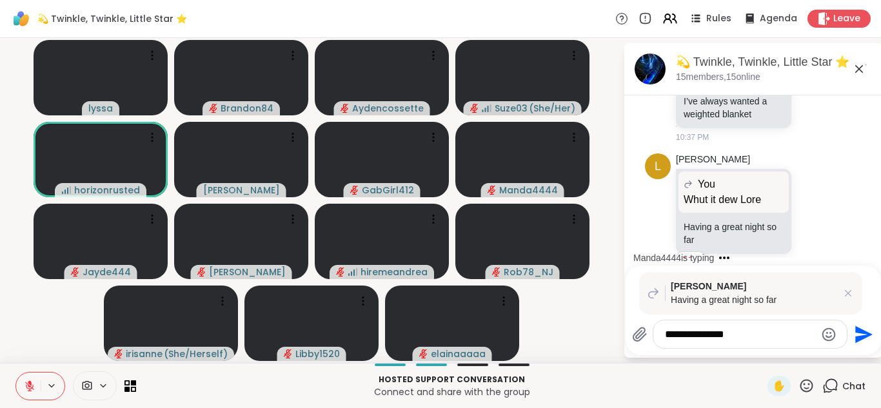
scroll to position [618, 0]
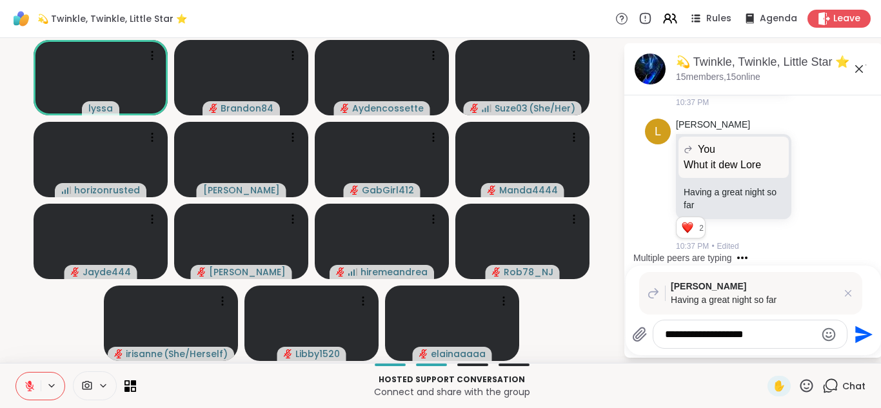
type textarea "**********"
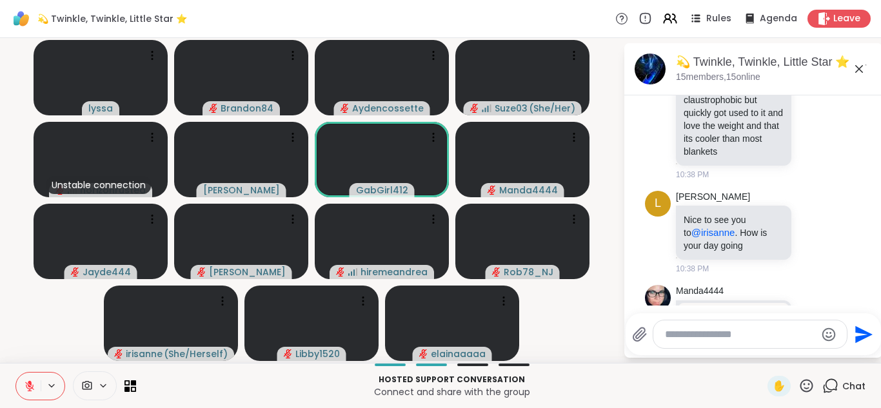
scroll to position [1384, 0]
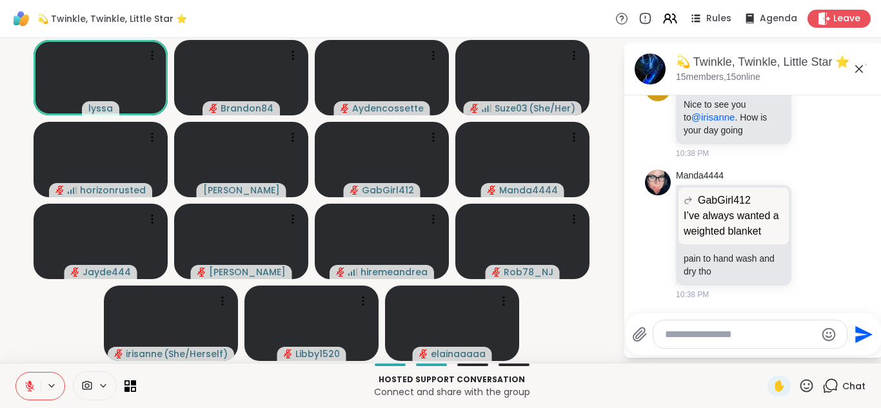
click at [25, 378] on button at bounding box center [28, 386] width 24 height 27
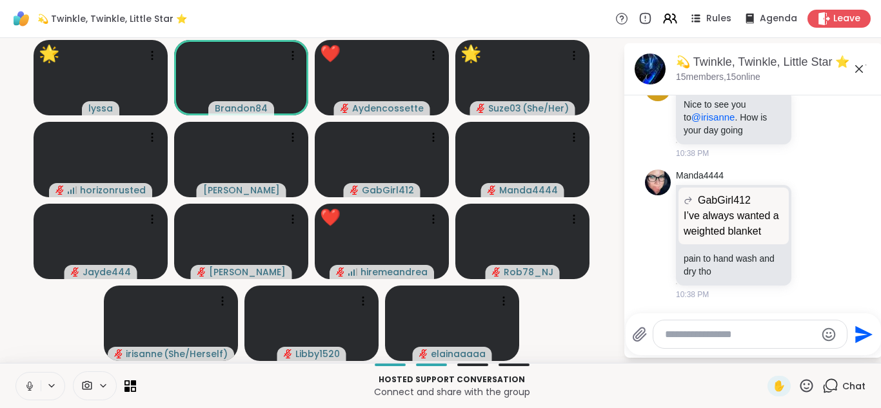
click at [25, 378] on button at bounding box center [28, 386] width 24 height 27
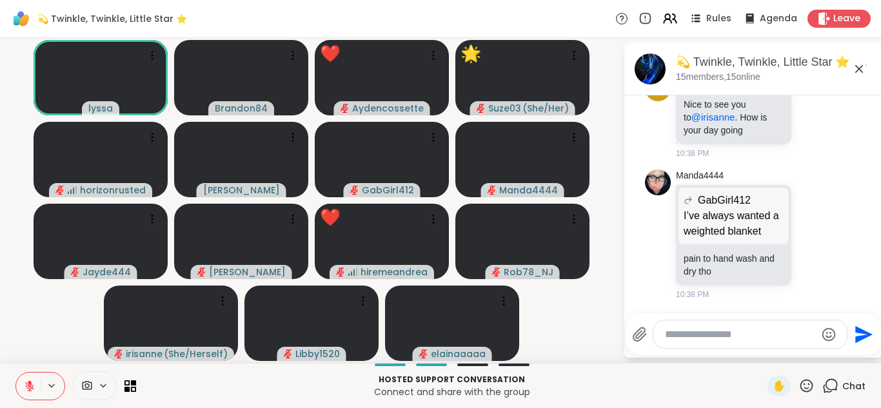
click at [16, 373] on button at bounding box center [28, 386] width 24 height 27
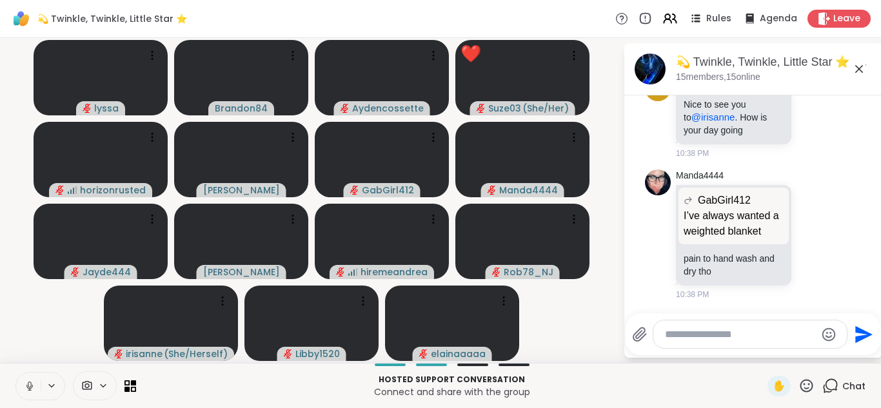
click at [16, 373] on button at bounding box center [28, 386] width 24 height 27
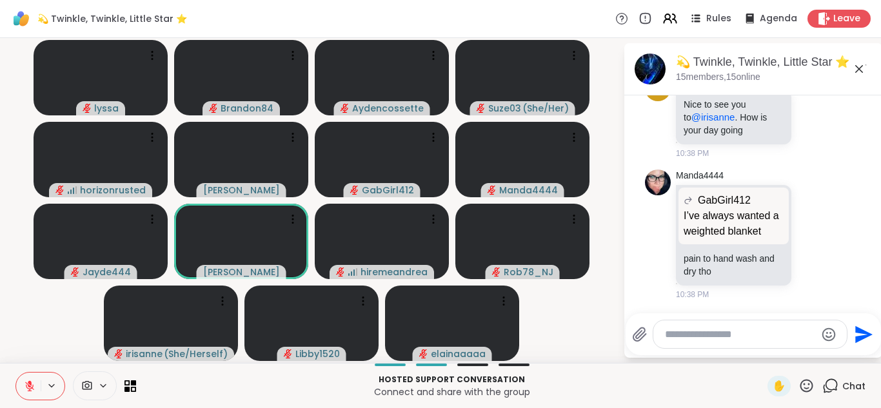
click at [700, 333] on textarea "Type your message" at bounding box center [740, 334] width 150 height 13
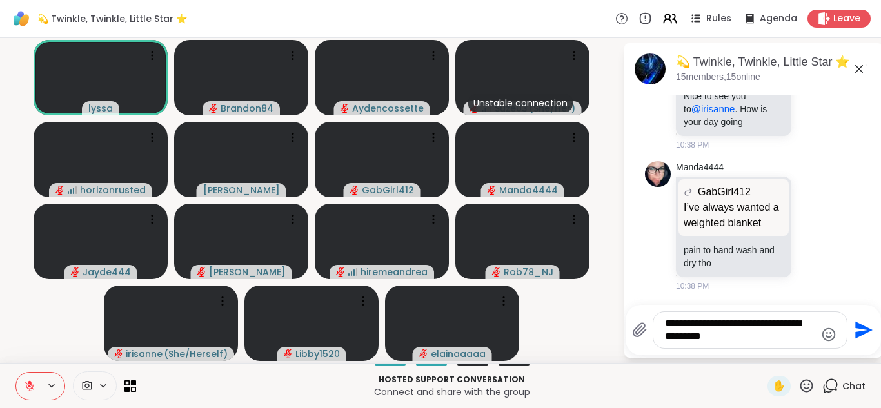
type textarea "**********"
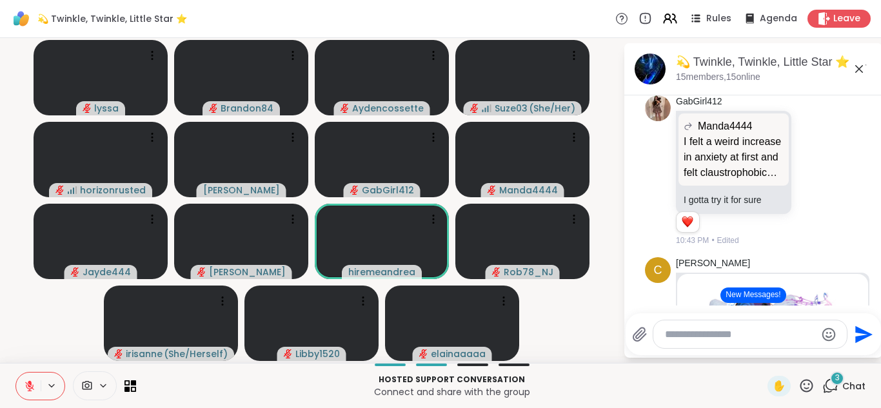
scroll to position [1713, 0]
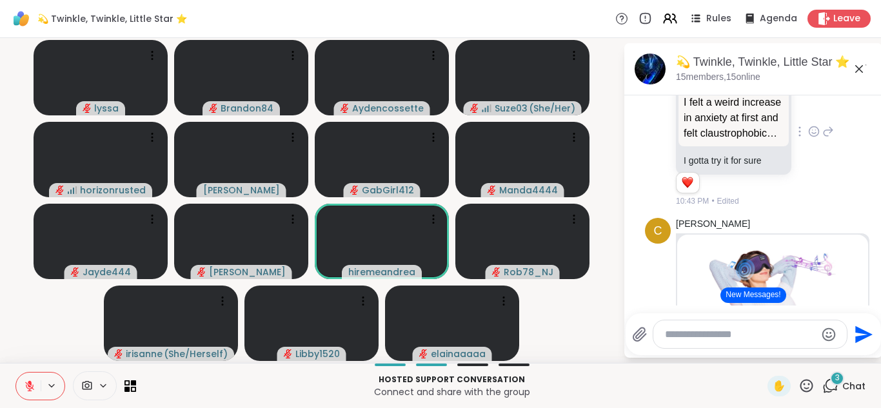
click at [808, 138] on icon at bounding box center [814, 131] width 12 height 13
click at [808, 117] on div "Select Reaction: Heart" at bounding box center [814, 111] width 12 height 12
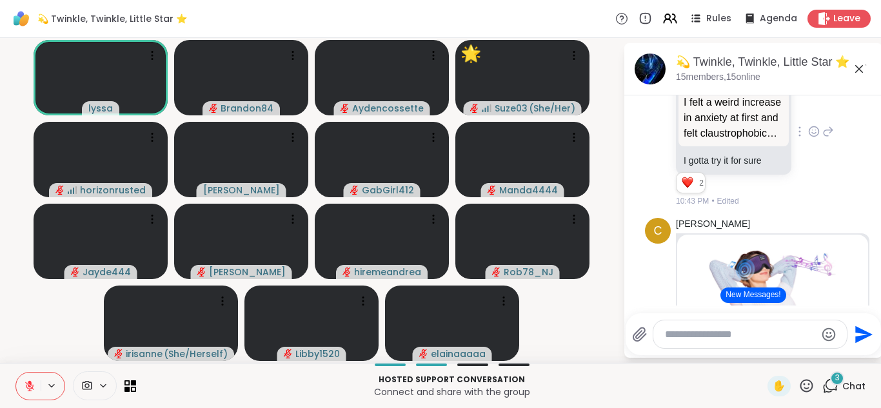
click at [739, 291] on button "New Messages!" at bounding box center [752, 295] width 65 height 15
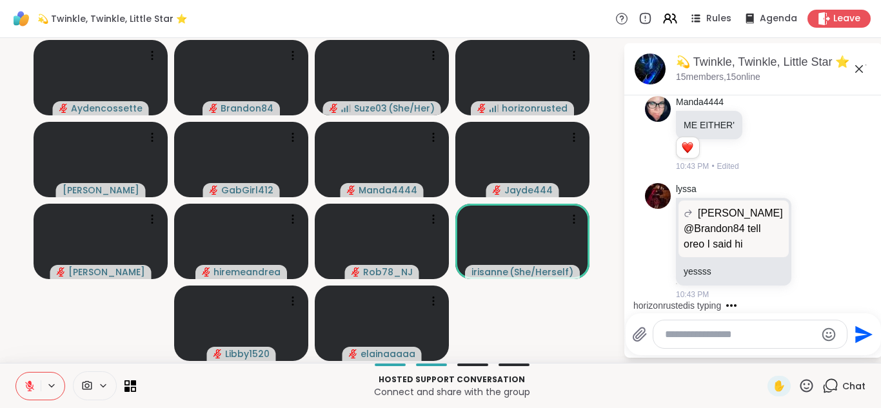
scroll to position [2433, 0]
click at [808, 40] on icon at bounding box center [814, 33] width 12 height 13
click at [808, 19] on div "Select Reaction: Heart" at bounding box center [814, 13] width 12 height 12
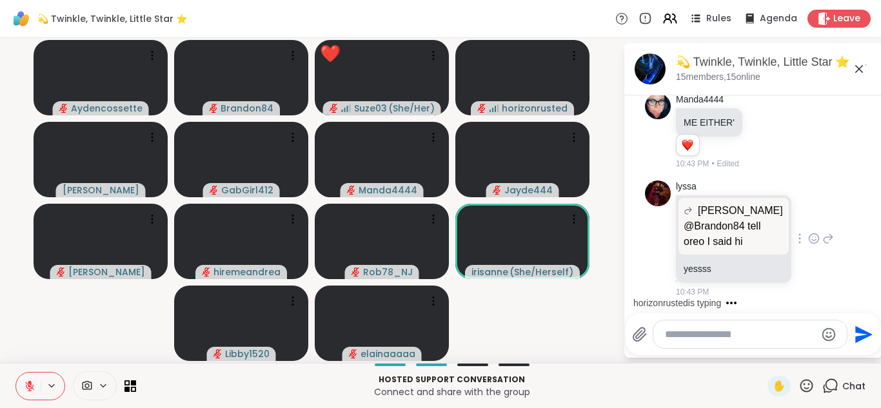
click at [808, 240] on icon at bounding box center [814, 238] width 12 height 13
click at [808, 222] on div "Select Reaction: Heart" at bounding box center [814, 218] width 12 height 12
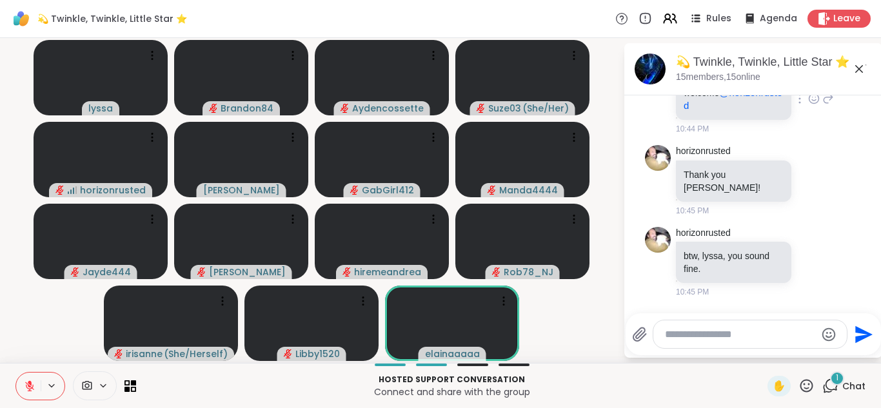
scroll to position [2933, 0]
click at [822, 285] on div "horizonrusted btw, lyssa, you sound fine. 10:45 PM" at bounding box center [753, 263] width 217 height 82
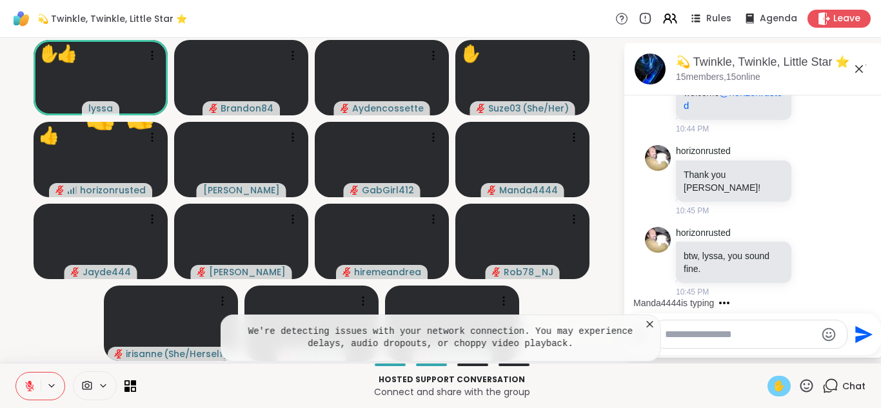
click at [772, 389] on span "✋" at bounding box center [778, 385] width 13 height 15
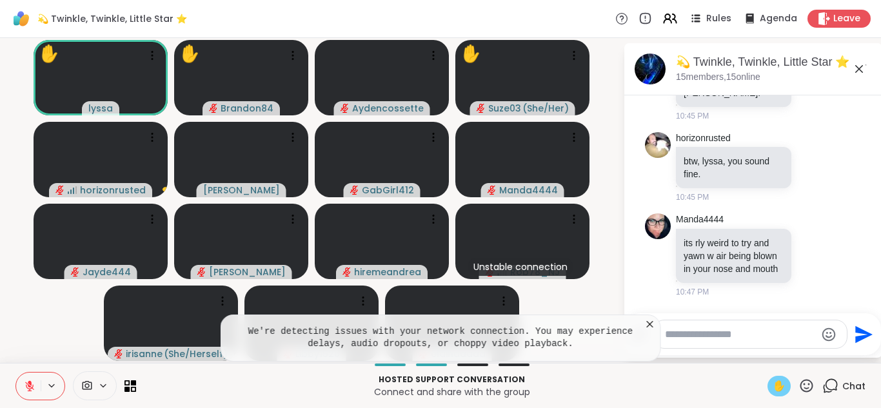
scroll to position [3041, 0]
click at [772, 389] on span "✋" at bounding box center [778, 385] width 13 height 15
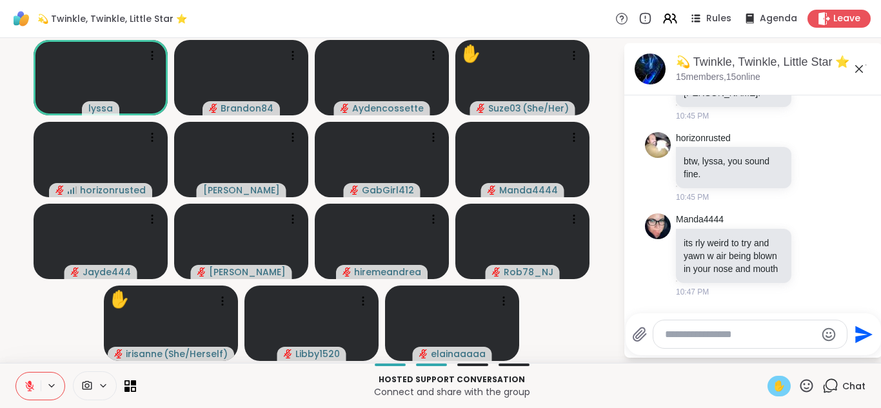
click at [772, 389] on span "✋" at bounding box center [778, 385] width 13 height 15
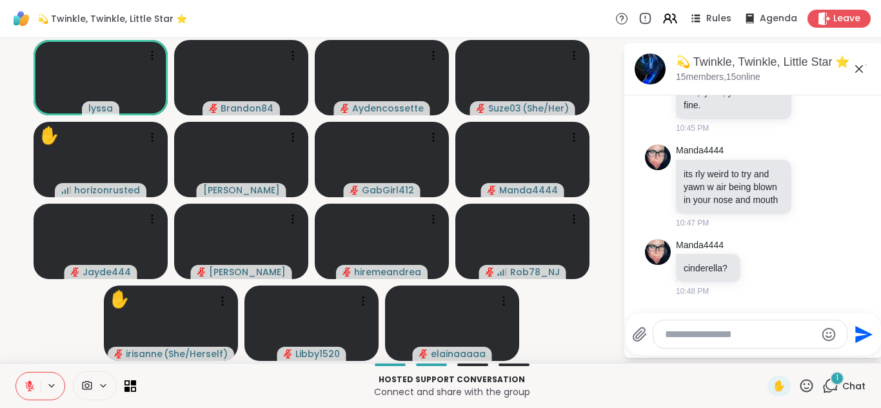
scroll to position [3110, 0]
click at [21, 381] on button at bounding box center [28, 386] width 24 height 27
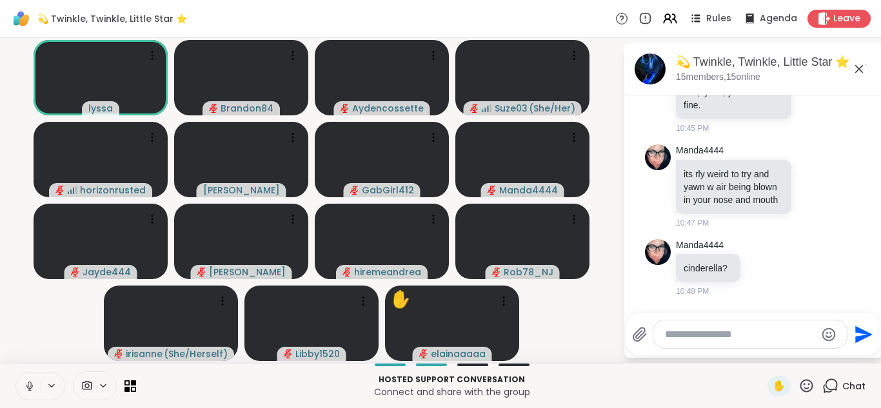
click at [21, 381] on button at bounding box center [28, 386] width 24 height 27
click at [767, 384] on div "✋" at bounding box center [778, 386] width 23 height 21
click at [26, 384] on icon at bounding box center [30, 386] width 12 height 12
click at [772, 378] on span "✋" at bounding box center [778, 385] width 13 height 15
click at [26, 385] on icon at bounding box center [30, 386] width 12 height 12
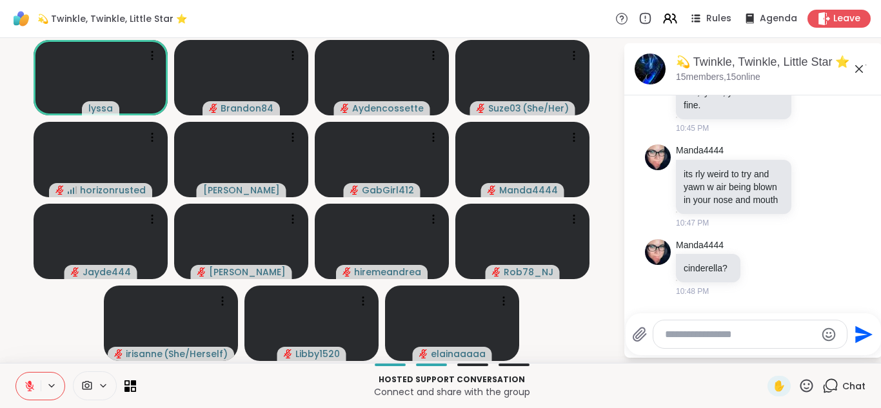
click at [26, 385] on icon at bounding box center [29, 386] width 9 height 9
click at [26, 385] on icon at bounding box center [30, 386] width 12 height 12
click at [767, 387] on div "✋" at bounding box center [778, 386] width 23 height 21
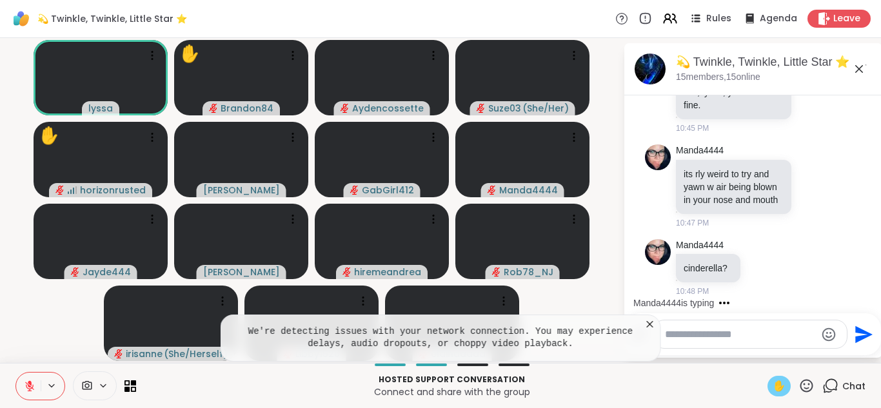
click at [21, 381] on button at bounding box center [28, 386] width 24 height 27
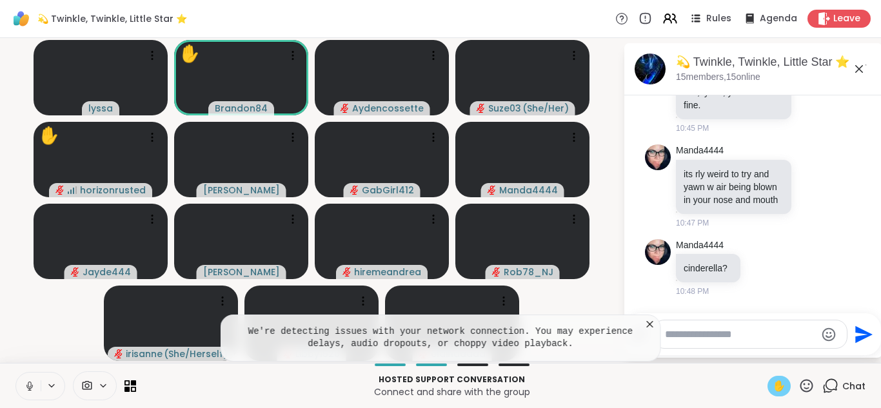
click at [21, 381] on button at bounding box center [28, 386] width 24 height 27
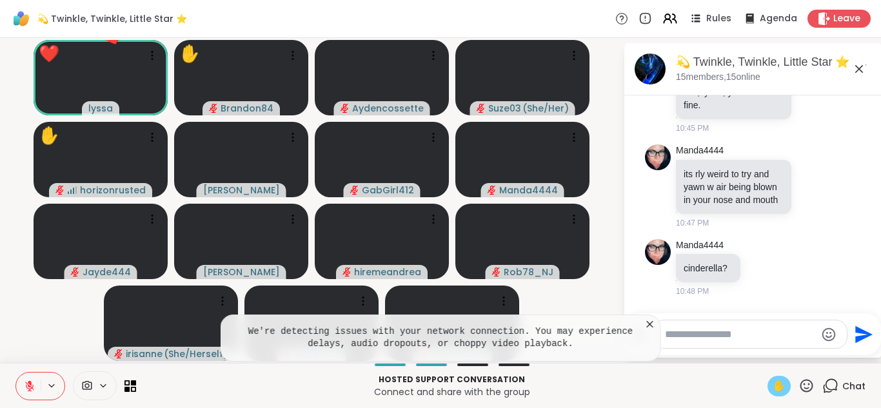
click at [772, 387] on span "✋" at bounding box center [778, 385] width 13 height 15
click at [772, 382] on span "✋" at bounding box center [778, 385] width 13 height 15
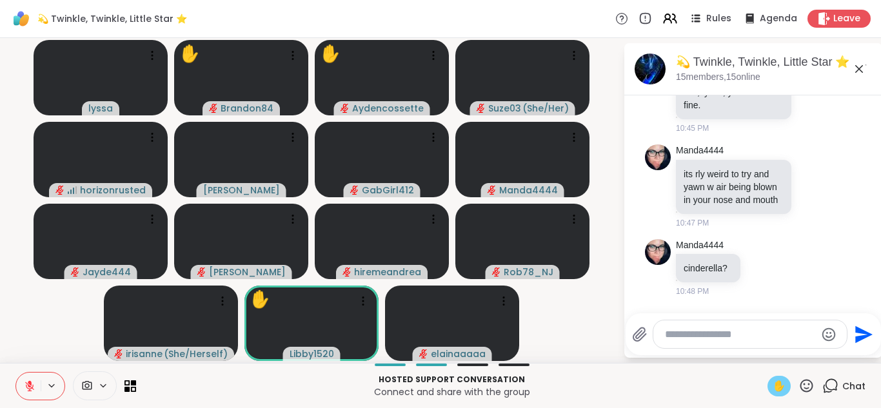
click at [772, 380] on span "✋" at bounding box center [778, 385] width 13 height 15
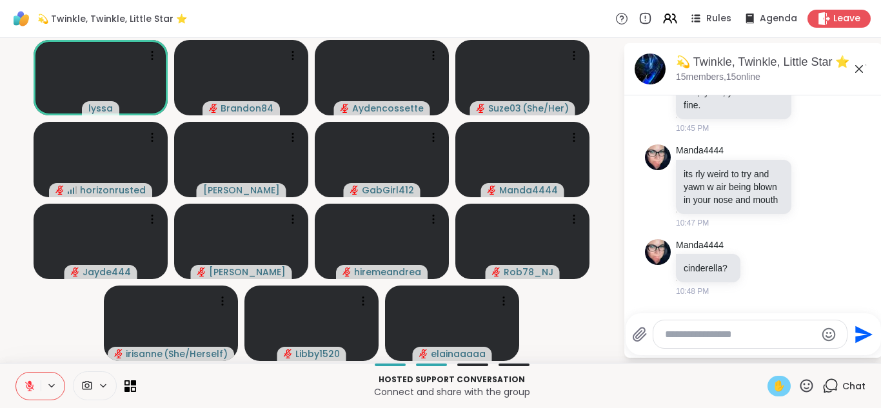
click at [772, 388] on span "✋" at bounding box center [778, 385] width 13 height 15
click at [22, 386] on button at bounding box center [28, 386] width 24 height 27
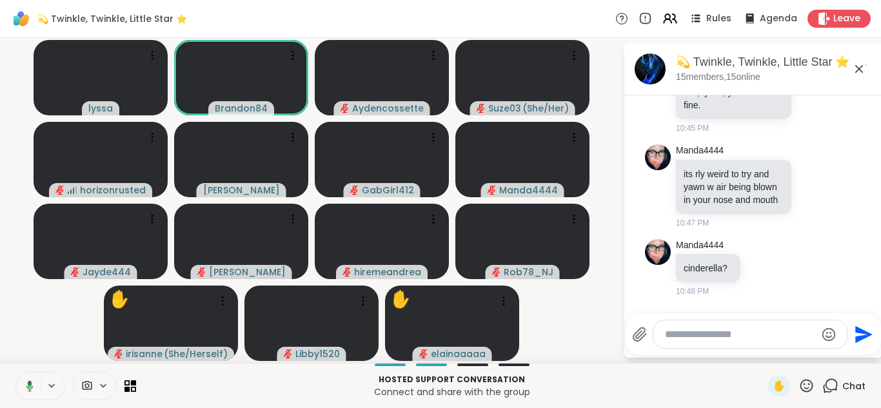
click at [22, 386] on icon at bounding box center [28, 386] width 12 height 12
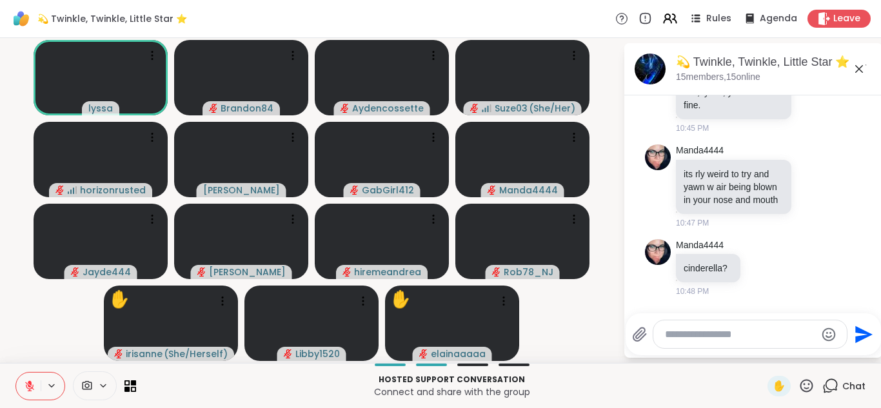
click at [801, 382] on icon at bounding box center [806, 385] width 13 height 13
click at [757, 353] on div "❤️" at bounding box center [768, 352] width 23 height 21
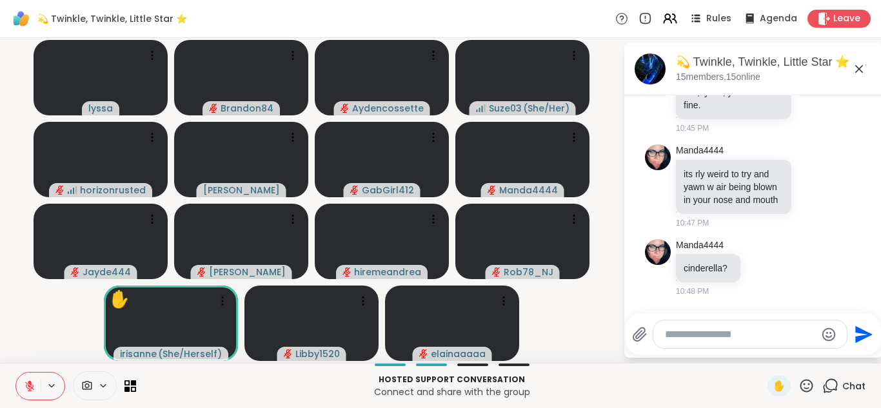
click at [28, 383] on icon at bounding box center [30, 386] width 12 height 12
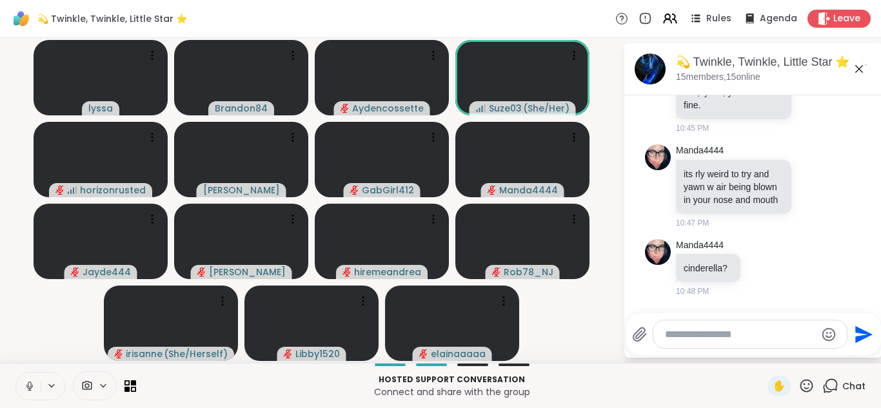
click at [28, 383] on icon at bounding box center [30, 386] width 12 height 12
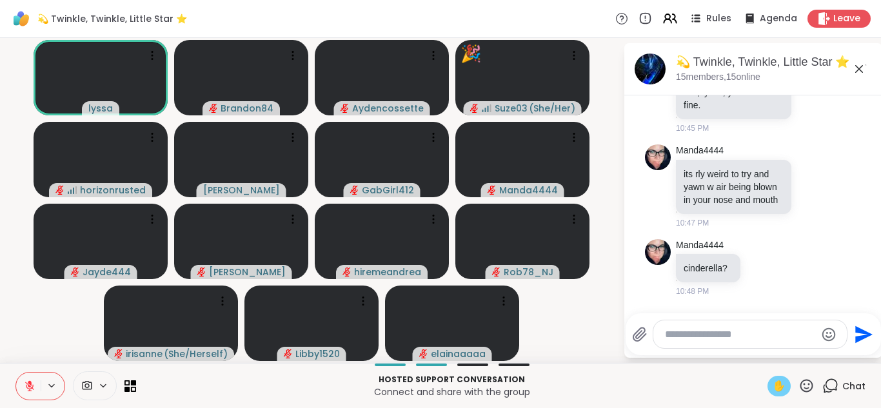
click at [772, 379] on span "✋" at bounding box center [778, 385] width 13 height 15
click at [27, 388] on icon at bounding box center [30, 386] width 12 height 12
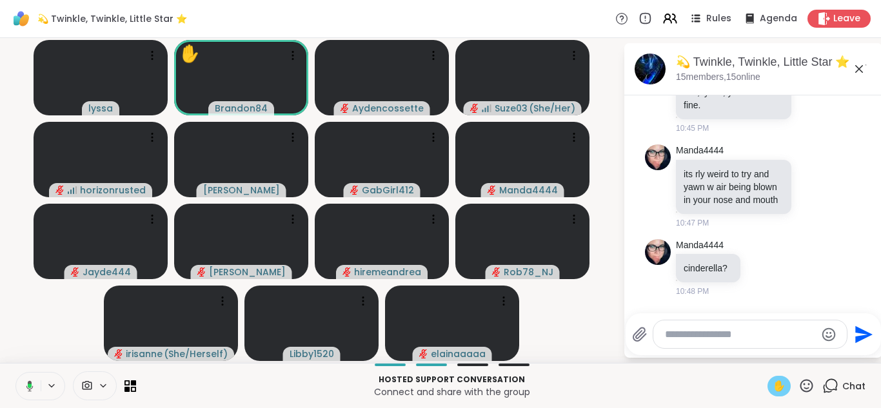
click at [27, 388] on icon at bounding box center [28, 386] width 12 height 12
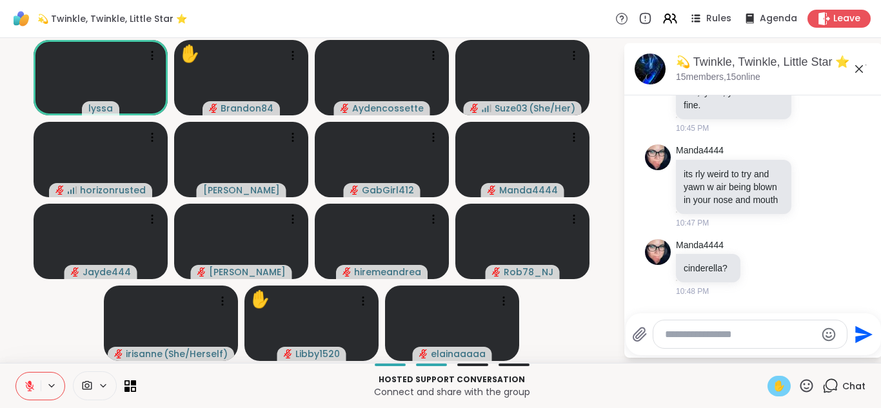
click at [767, 383] on div "✋" at bounding box center [778, 386] width 23 height 21
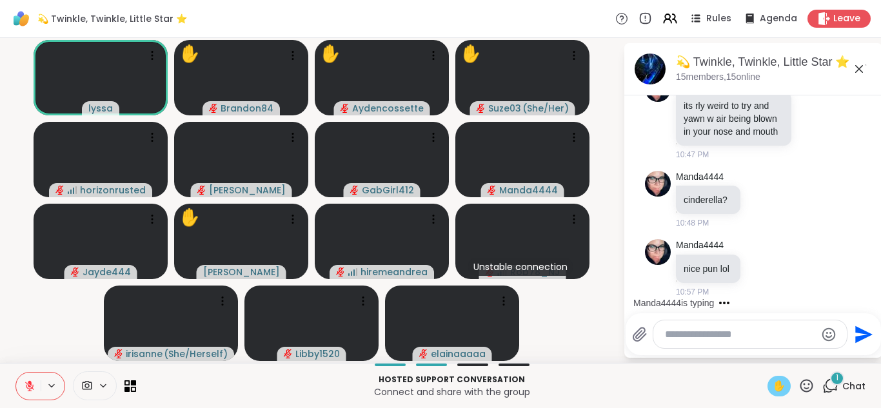
scroll to position [3178, 0]
click at [772, 387] on span "✋" at bounding box center [778, 385] width 13 height 15
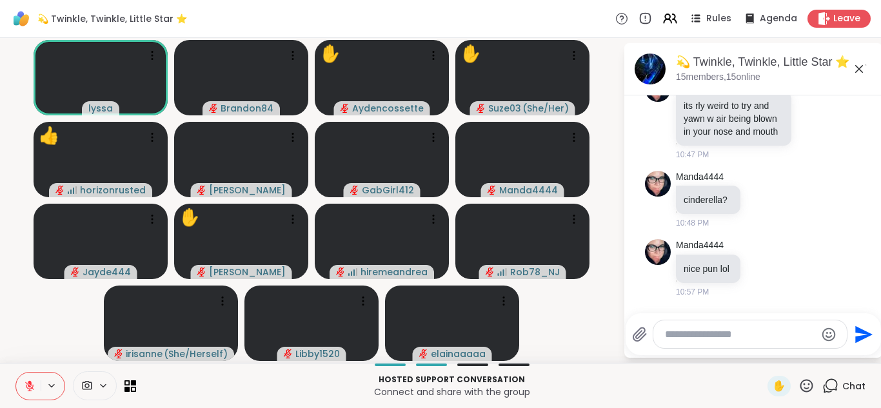
click at [23, 388] on button at bounding box center [28, 386] width 24 height 27
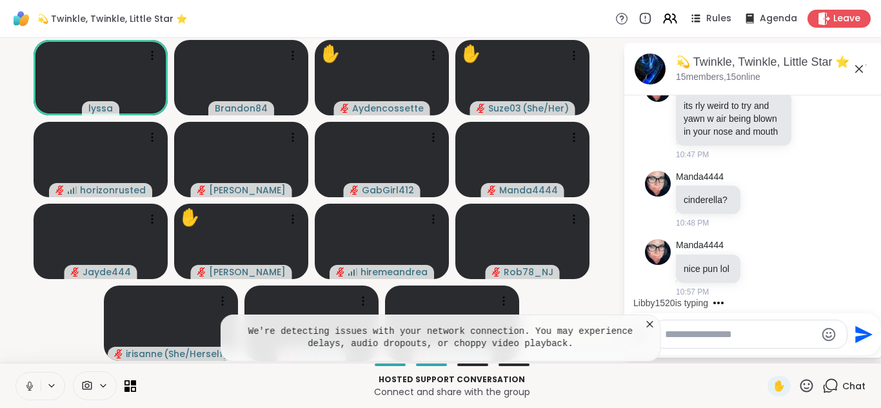
click at [24, 383] on icon at bounding box center [30, 386] width 12 height 12
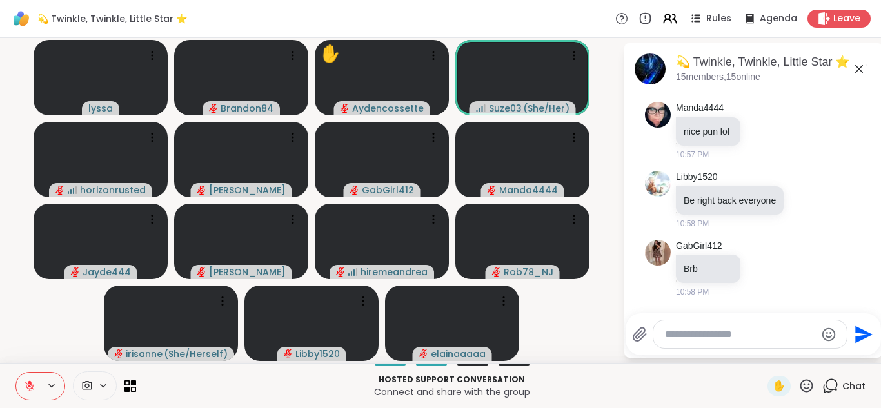
scroll to position [3329, 0]
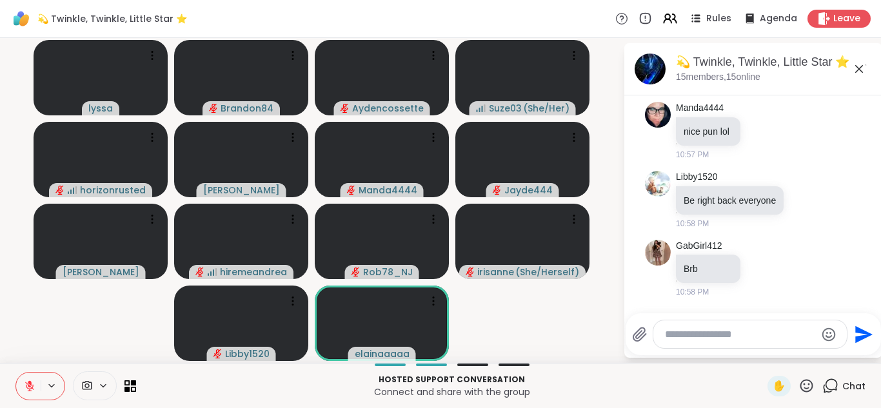
click at [16, 373] on button at bounding box center [28, 386] width 24 height 27
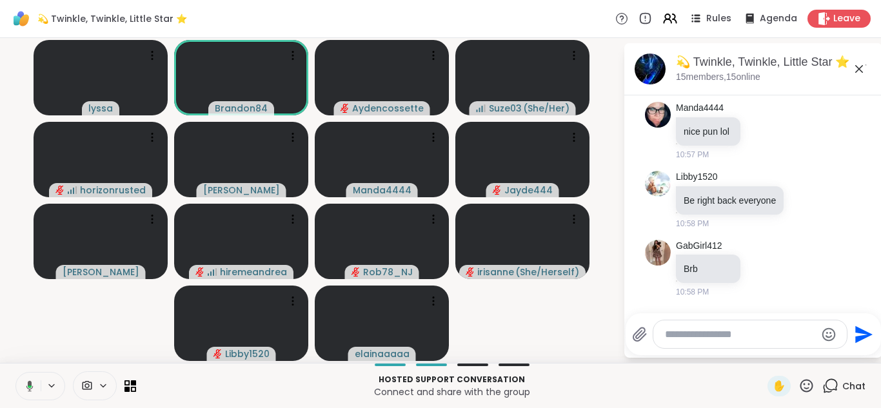
click at [14, 373] on button at bounding box center [27, 386] width 26 height 27
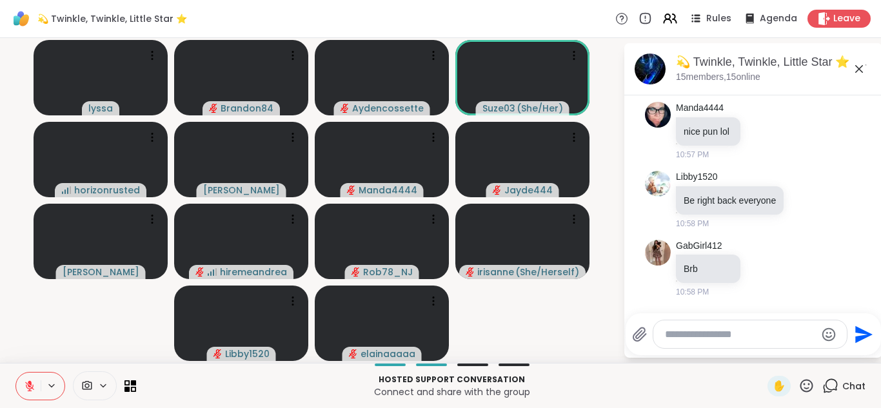
click at [16, 373] on button at bounding box center [28, 386] width 24 height 27
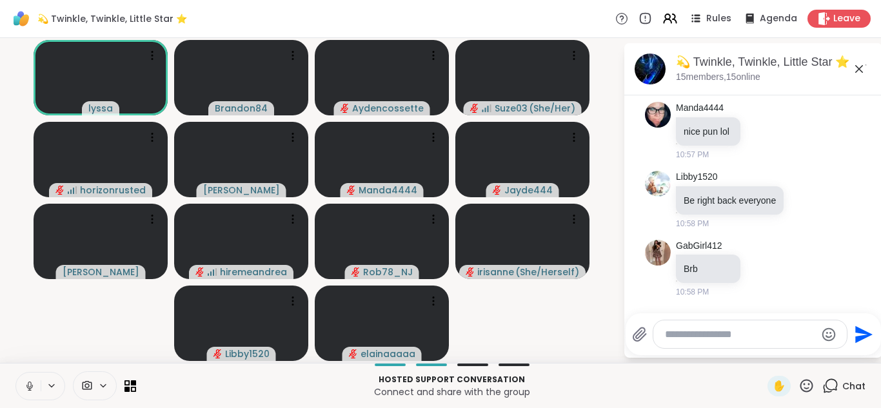
click at [16, 373] on button at bounding box center [28, 386] width 24 height 27
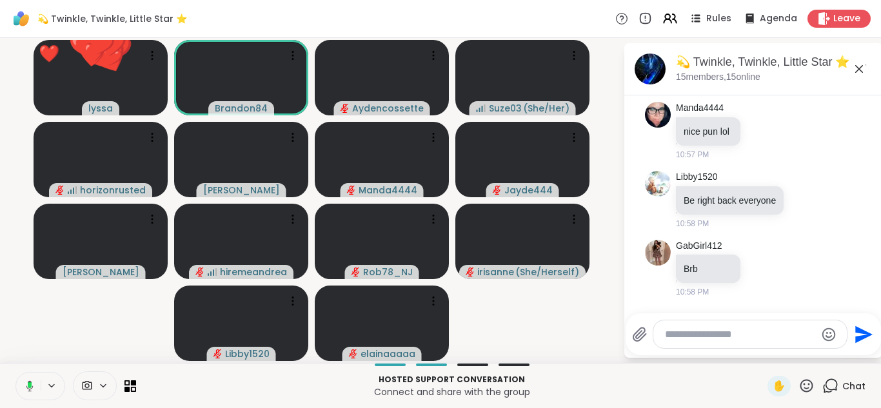
click at [14, 373] on button at bounding box center [27, 386] width 26 height 27
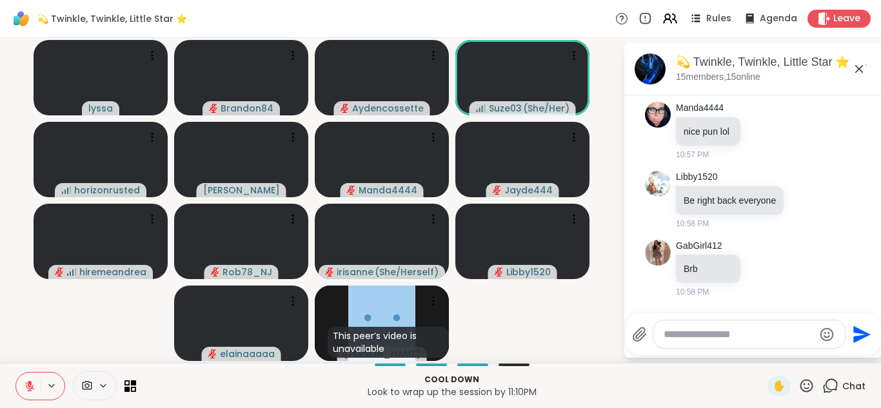
click at [16, 373] on button at bounding box center [28, 386] width 24 height 27
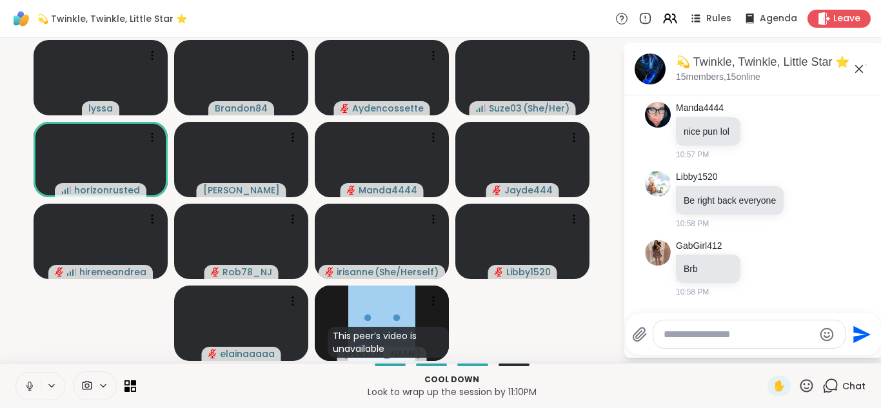
click at [16, 373] on button at bounding box center [28, 386] width 24 height 27
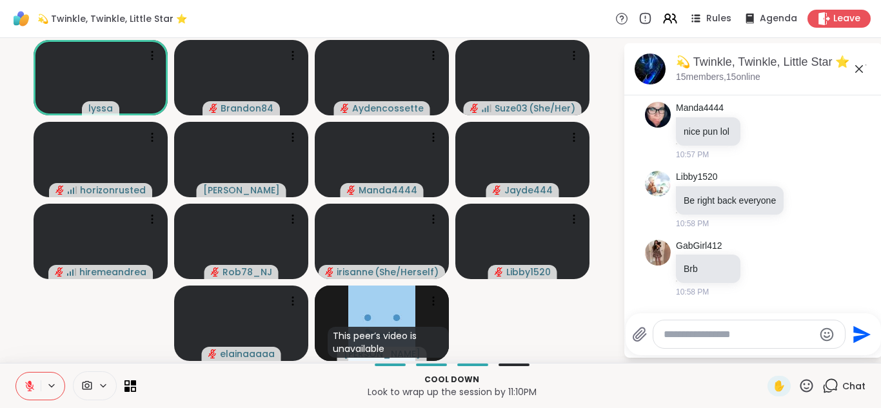
click at [16, 373] on button at bounding box center [28, 386] width 24 height 27
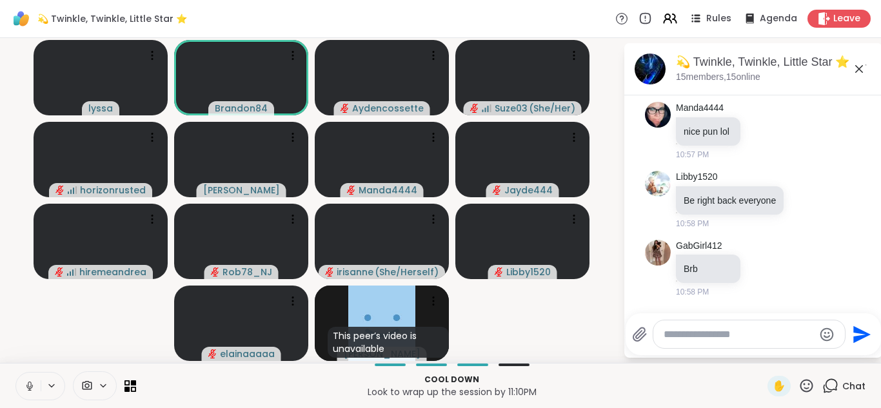
click at [16, 373] on button at bounding box center [28, 386] width 24 height 27
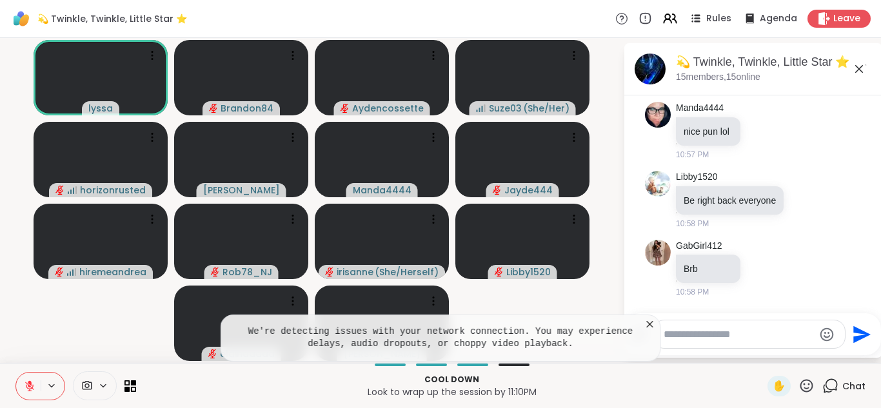
click at [16, 373] on button at bounding box center [28, 386] width 24 height 27
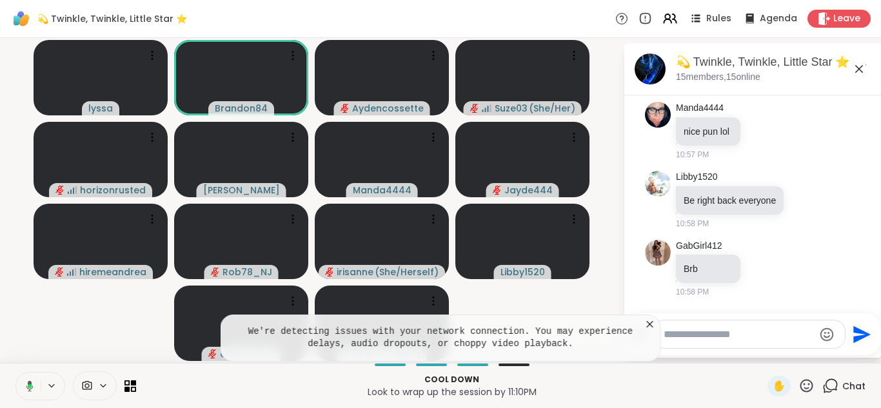
click at [14, 373] on button at bounding box center [27, 386] width 26 height 27
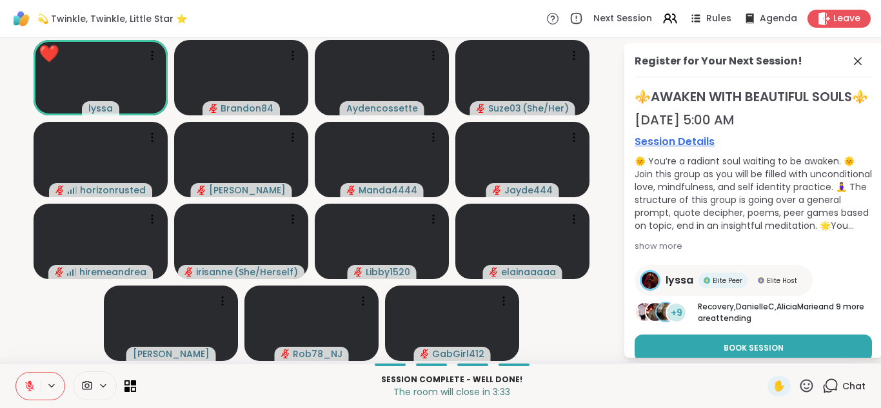
click at [16, 373] on button at bounding box center [28, 386] width 24 height 27
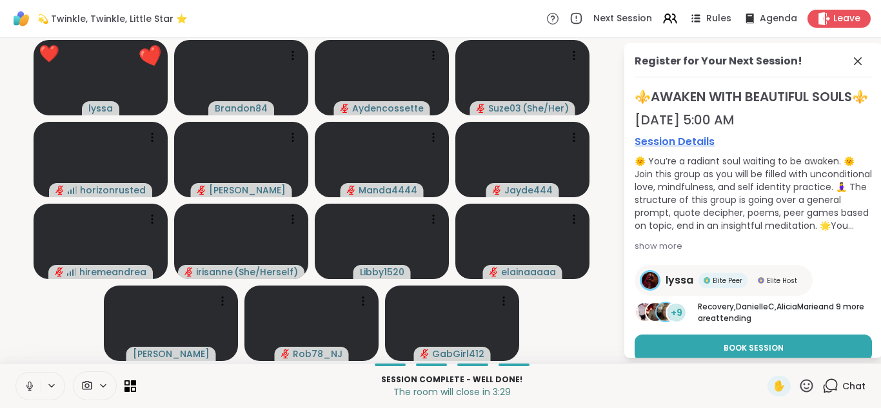
click at [16, 373] on button at bounding box center [28, 386] width 24 height 27
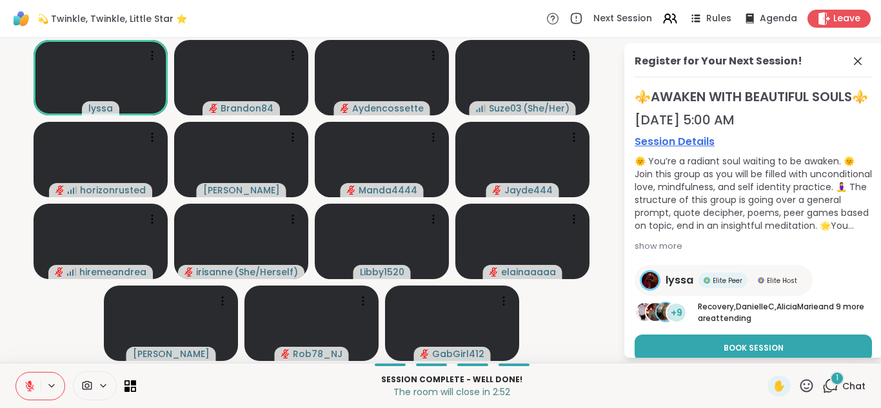
click at [823, 386] on icon at bounding box center [830, 386] width 16 height 16
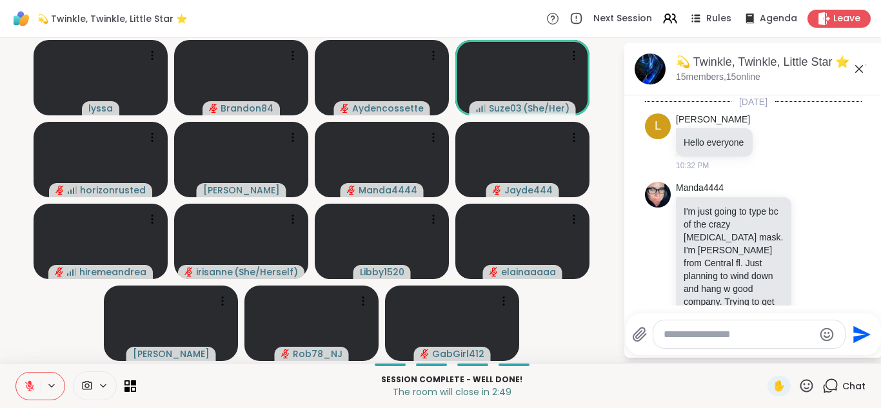
scroll to position [3349, 0]
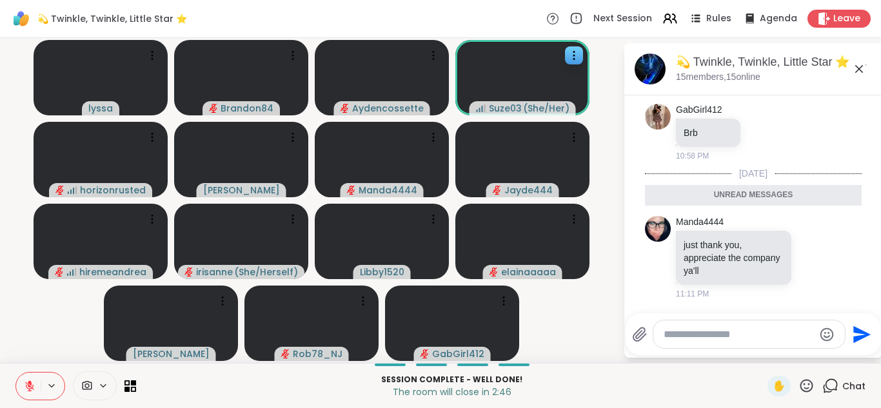
click at [576, 51] on icon at bounding box center [573, 55] width 13 height 13
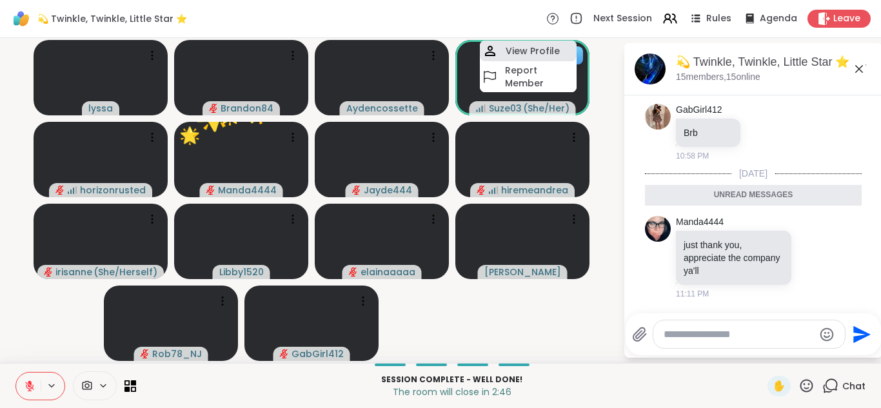
click at [555, 52] on h4 "View Profile" at bounding box center [532, 50] width 54 height 13
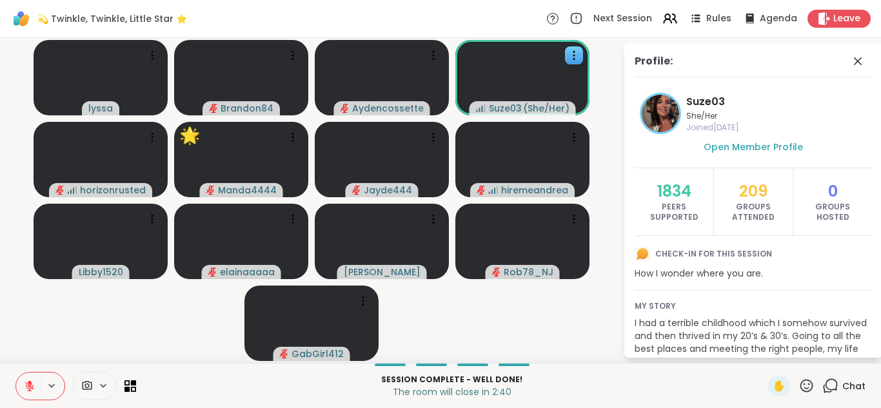
click at [375, 14] on div "💫 Twinkle, Twinkle, Little Star ⭐️ Next Session Rules Agenda Leave" at bounding box center [440, 19] width 881 height 38
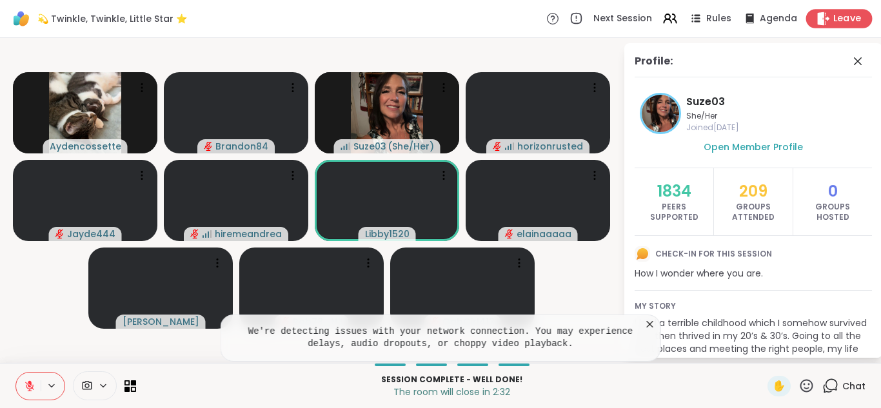
click at [833, 19] on span "Leave" at bounding box center [847, 19] width 28 height 14
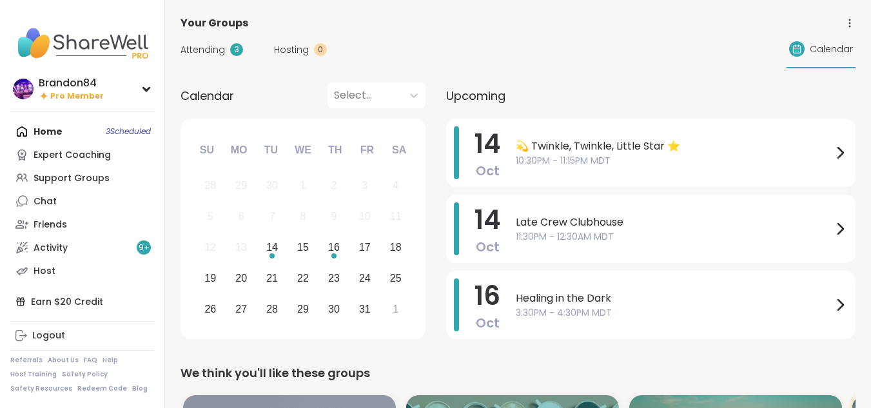
click at [197, 50] on span "Attending" at bounding box center [203, 50] width 44 height 14
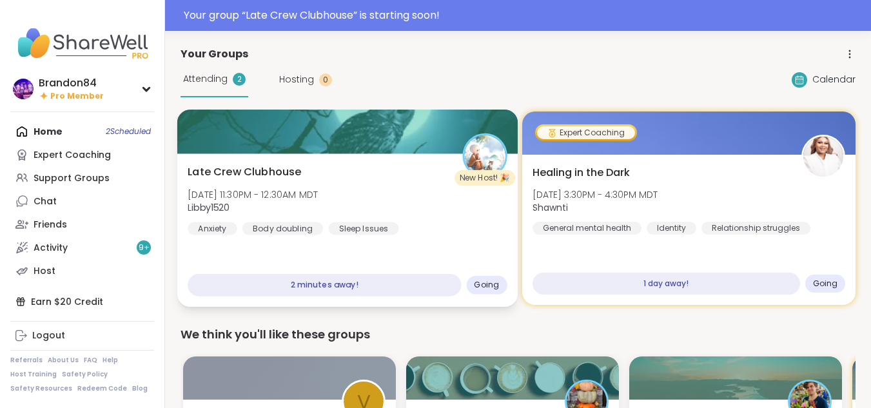
click at [374, 188] on div "Late Crew Clubhouse Tue, Oct 14 | 11:30PM - 12:30AM MDT Libby1520 Anxiety Body …" at bounding box center [347, 199] width 319 height 71
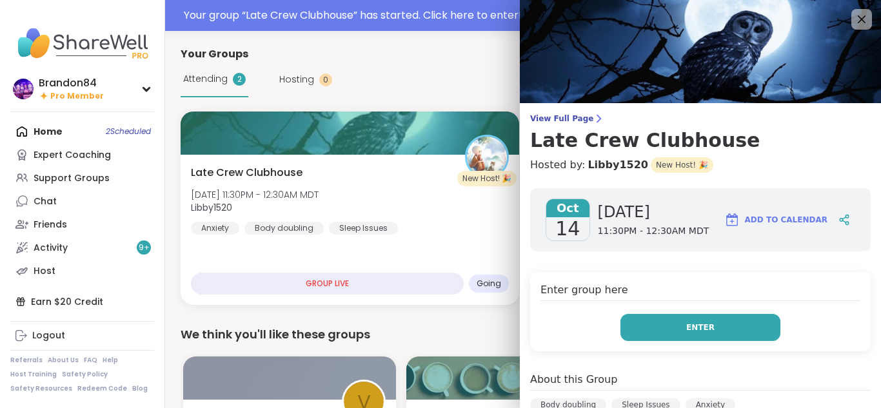
click at [703, 327] on button "Enter" at bounding box center [700, 327] width 160 height 27
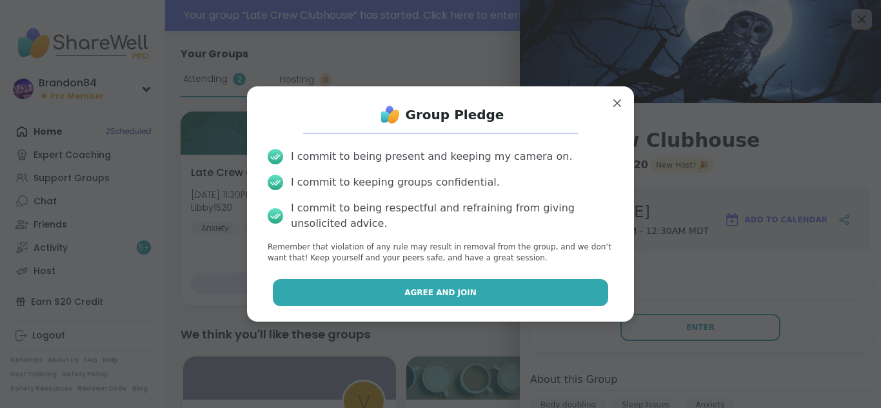
click at [471, 300] on button "Agree and Join" at bounding box center [441, 292] width 336 height 27
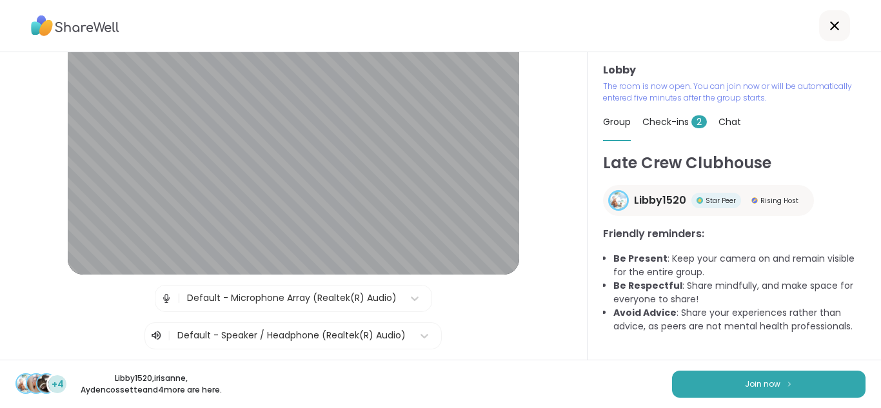
scroll to position [114, 0]
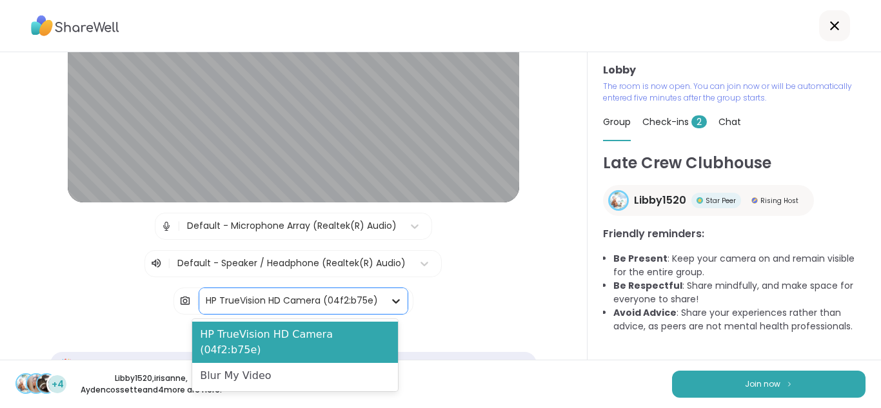
click at [389, 298] on icon at bounding box center [395, 301] width 13 height 13
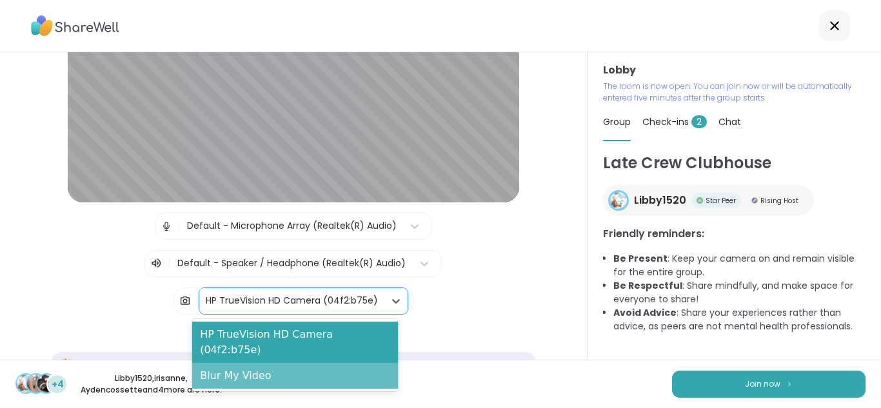
click at [278, 363] on div "Blur My Video" at bounding box center [295, 376] width 206 height 26
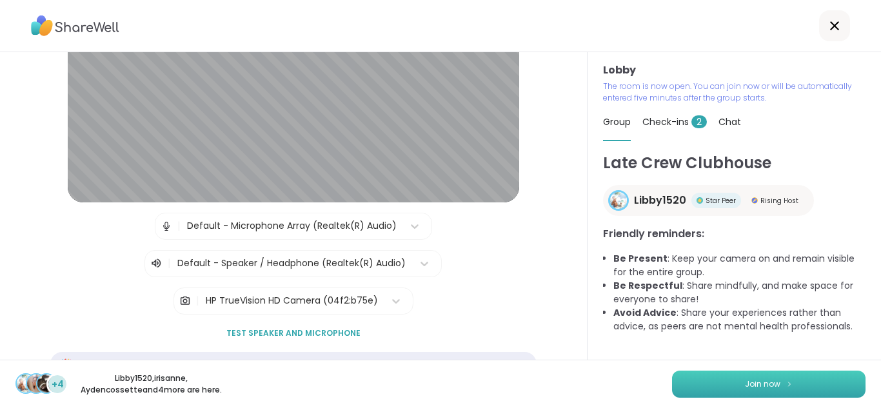
click at [716, 388] on button "Join now" at bounding box center [768, 384] width 193 height 27
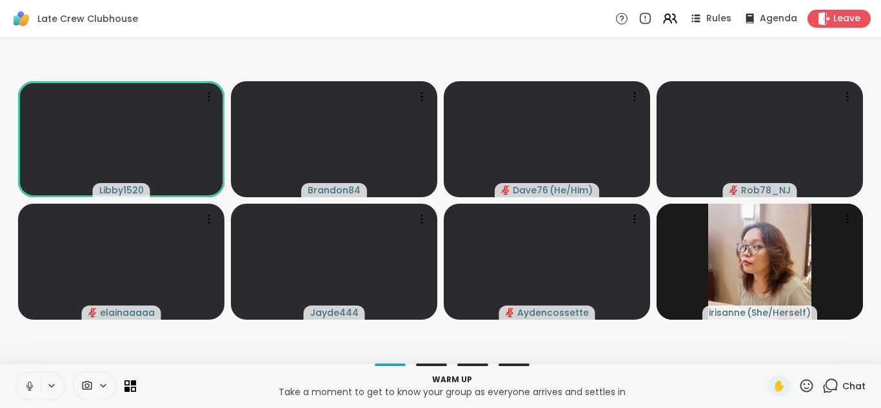
click at [26, 381] on icon at bounding box center [30, 386] width 12 height 12
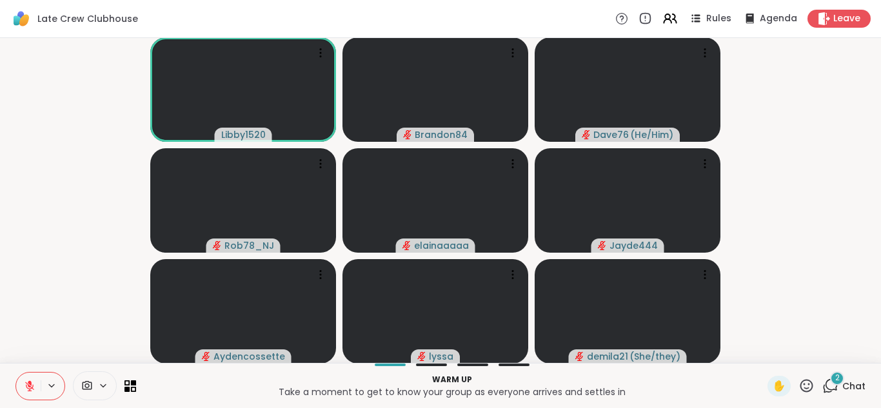
click at [822, 377] on div "2 Chat" at bounding box center [843, 386] width 43 height 21
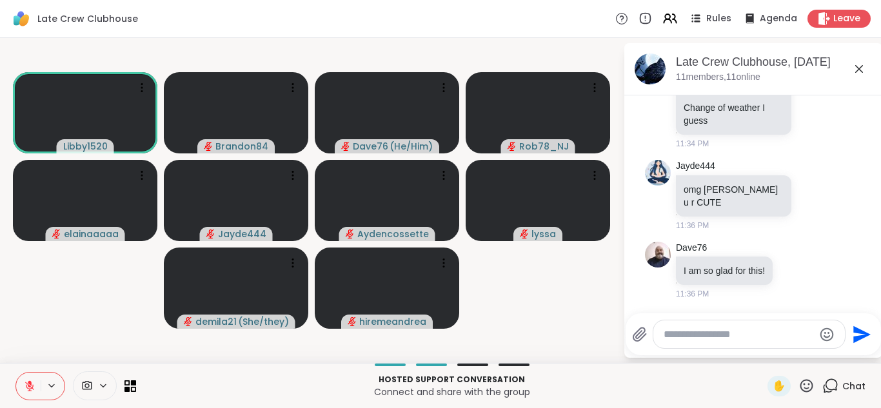
scroll to position [741, 0]
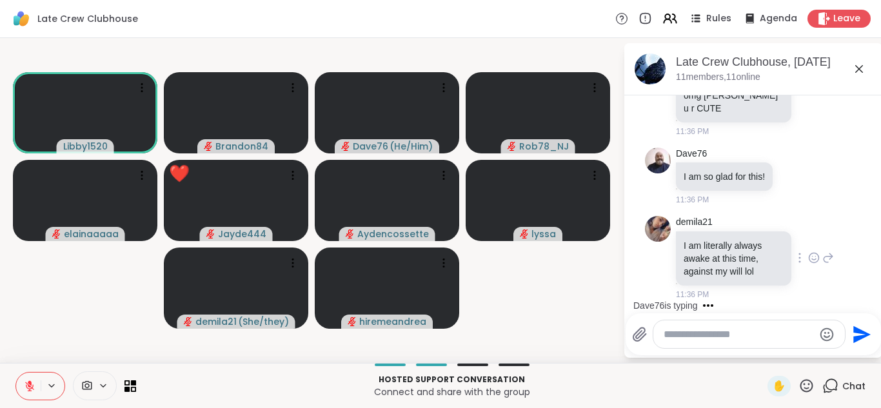
click at [794, 256] on div at bounding box center [800, 257] width 12 height 15
drag, startPoint x: 602, startPoint y: 280, endPoint x: 650, endPoint y: 222, distance: 75.5
click at [650, 222] on div "Libby1520 Brandon84 Dave76 ( He/Him ) Rob78_NJ elainaaaaa ❤️ Jayde444 ❤️ ❤️ ❤️ …" at bounding box center [440, 200] width 881 height 325
click at [650, 222] on img at bounding box center [658, 229] width 26 height 26
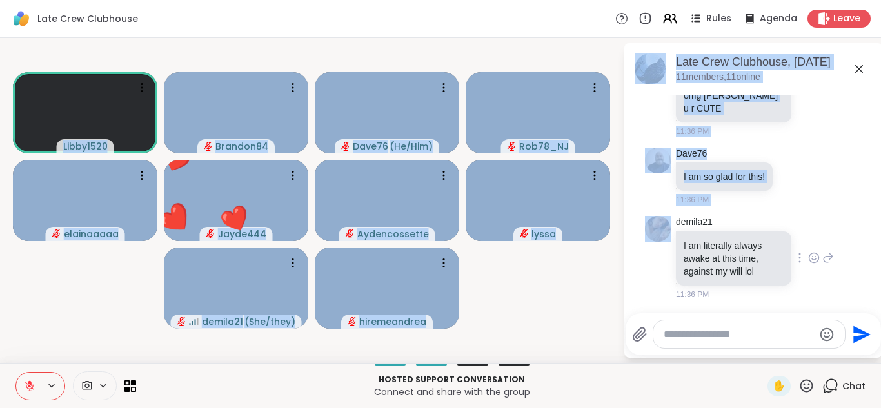
click at [650, 222] on div "demila21 I am literally always awake at this time, against my will lol 11:36 PM" at bounding box center [753, 258] width 217 height 95
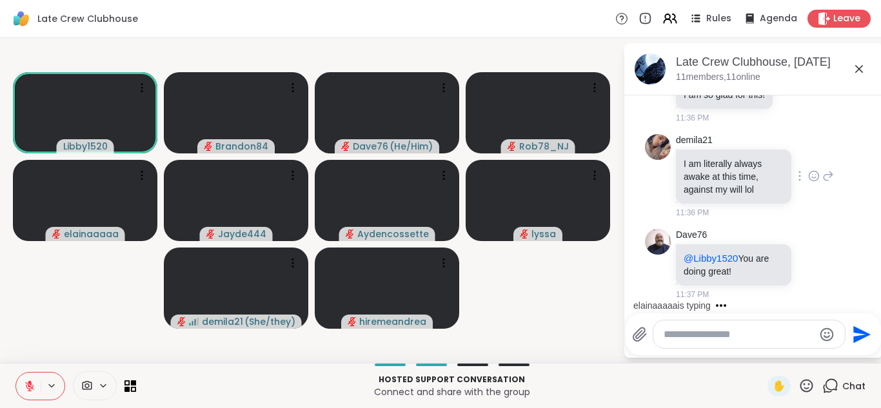
click at [645, 142] on div "demila21 I am literally always awake at this time, against my will lol 11:36 PM" at bounding box center [753, 176] width 217 height 95
click at [681, 141] on link "demila21" at bounding box center [694, 140] width 37 height 13
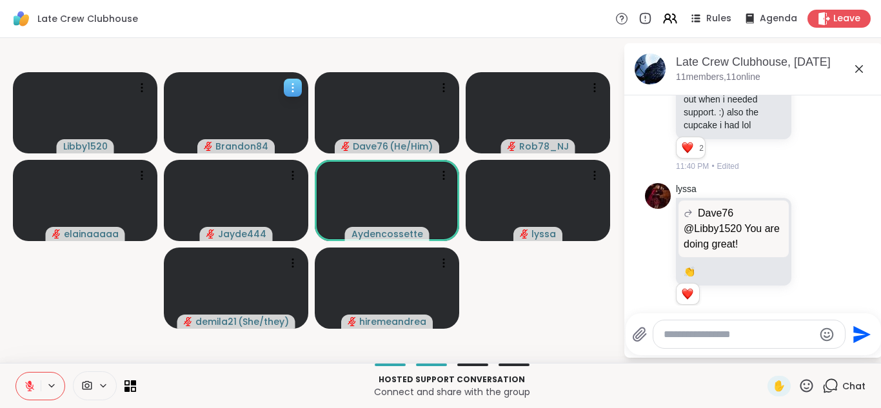
scroll to position [1363, 0]
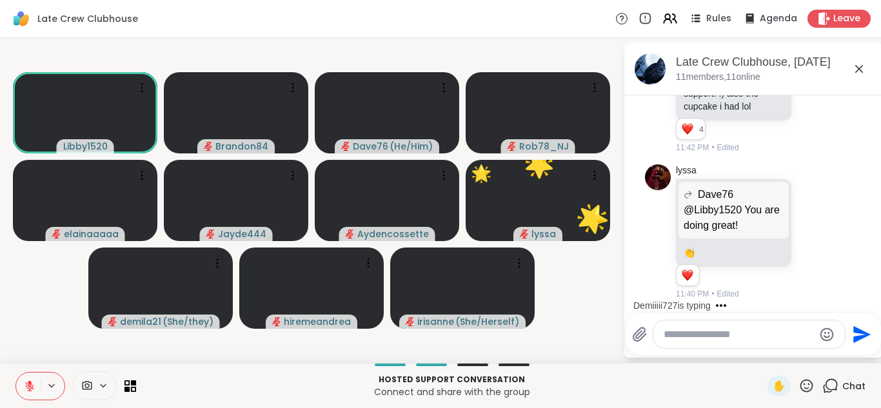
click at [24, 388] on icon at bounding box center [30, 386] width 12 height 12
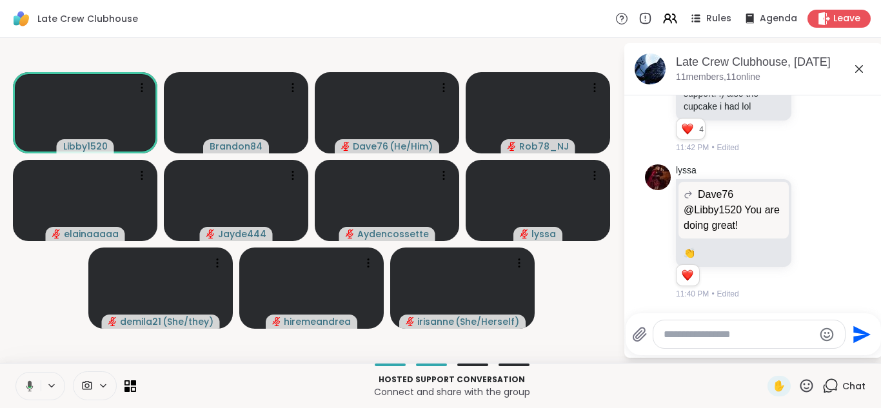
click at [14, 373] on button at bounding box center [27, 386] width 26 height 27
click at [16, 373] on button at bounding box center [28, 386] width 24 height 27
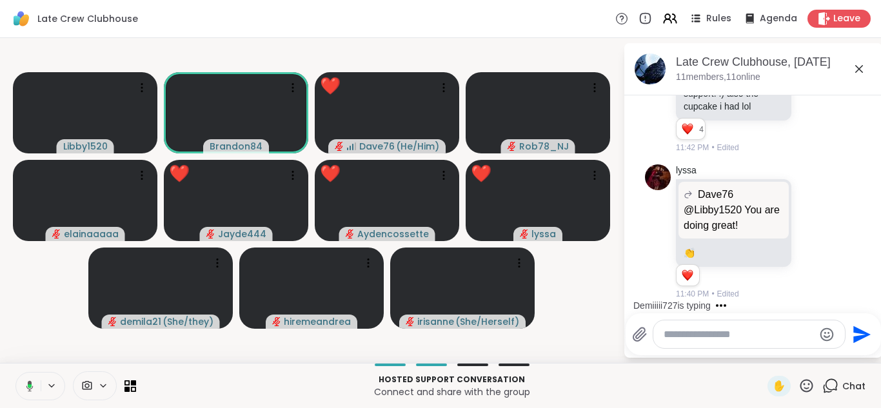
click at [14, 373] on button at bounding box center [27, 386] width 26 height 27
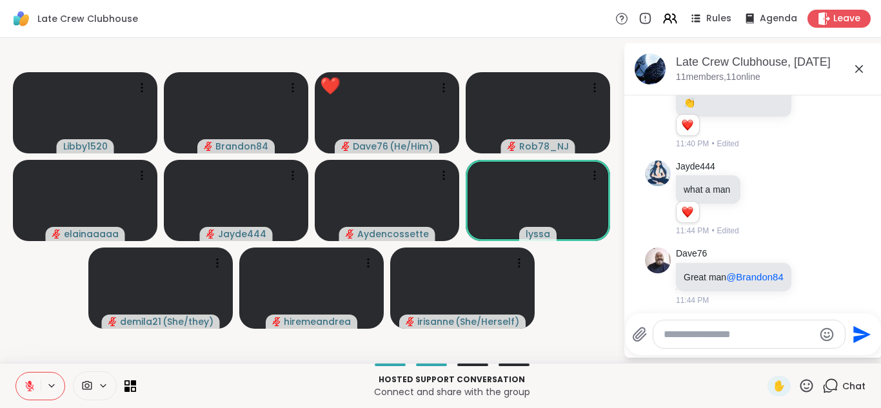
scroll to position [1626, 0]
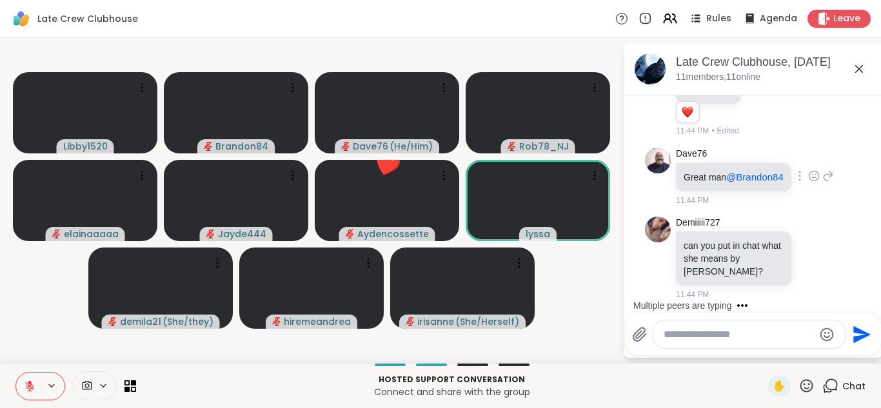
click at [808, 168] on div at bounding box center [814, 175] width 12 height 15
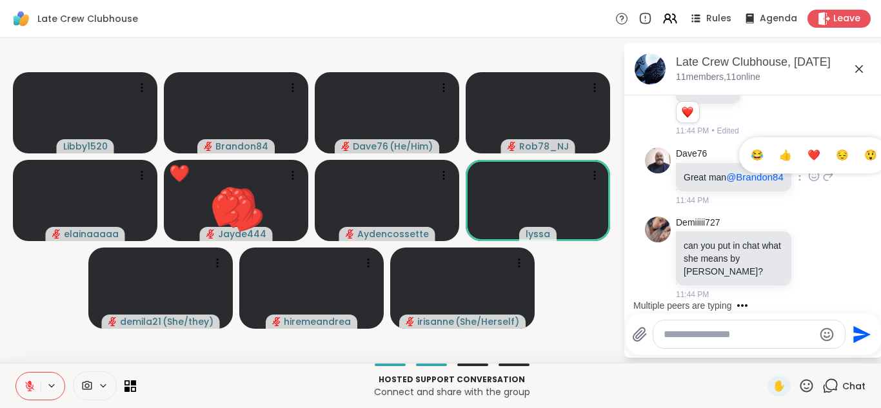
click at [798, 163] on ul "😂 👍 ❤️ 😔 😲" at bounding box center [814, 155] width 150 height 36
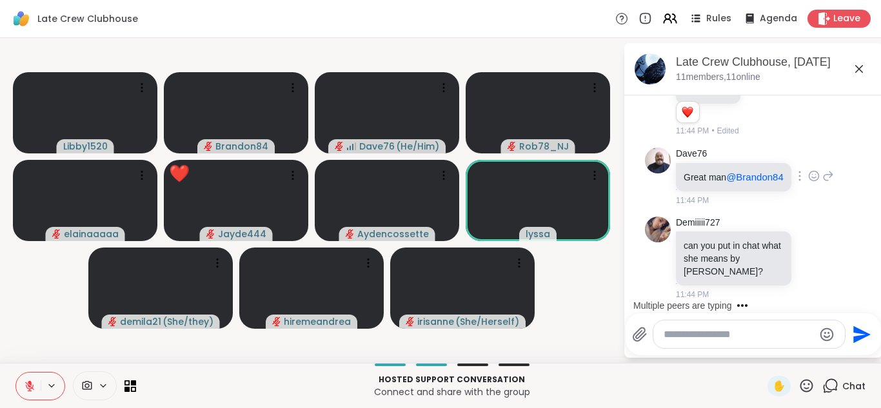
click at [808, 170] on icon at bounding box center [814, 176] width 12 height 13
click at [808, 152] on span "Select Reaction: Heart" at bounding box center [814, 155] width 12 height 13
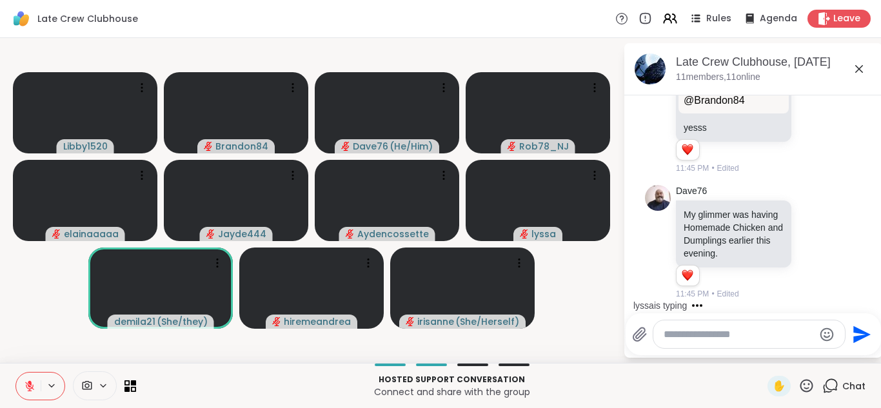
scroll to position [1982, 0]
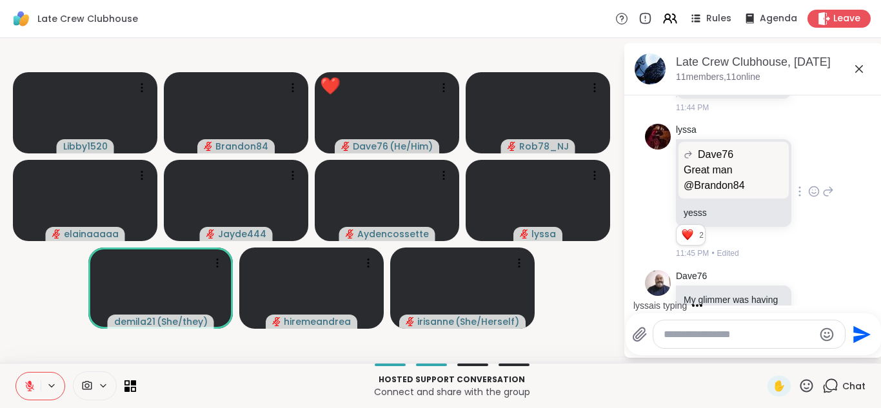
click at [808, 198] on icon at bounding box center [814, 191] width 12 height 13
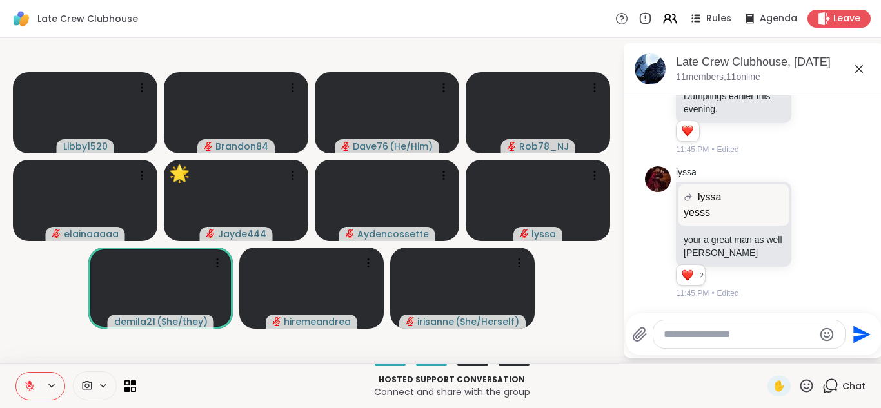
scroll to position [2009, 0]
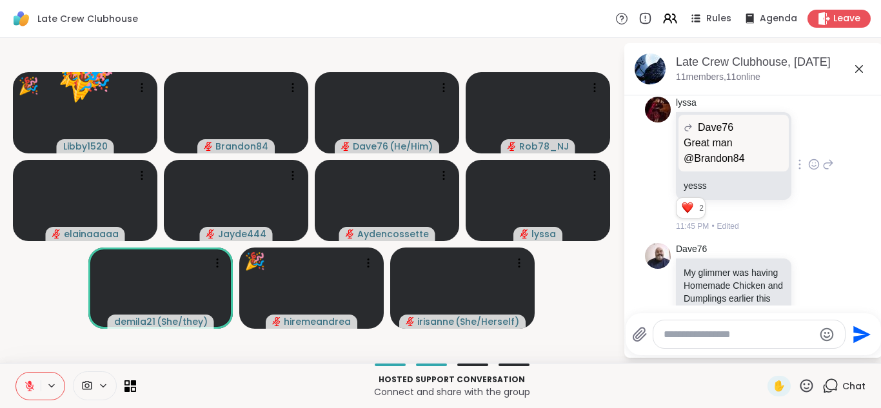
click at [812, 162] on icon at bounding box center [812, 162] width 0 height 0
click at [808, 150] on div "Select Reaction: Heart" at bounding box center [814, 144] width 12 height 12
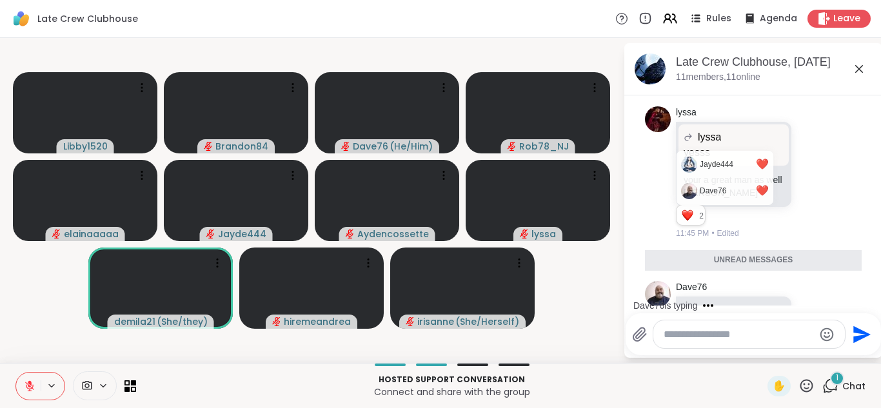
scroll to position [2296, 0]
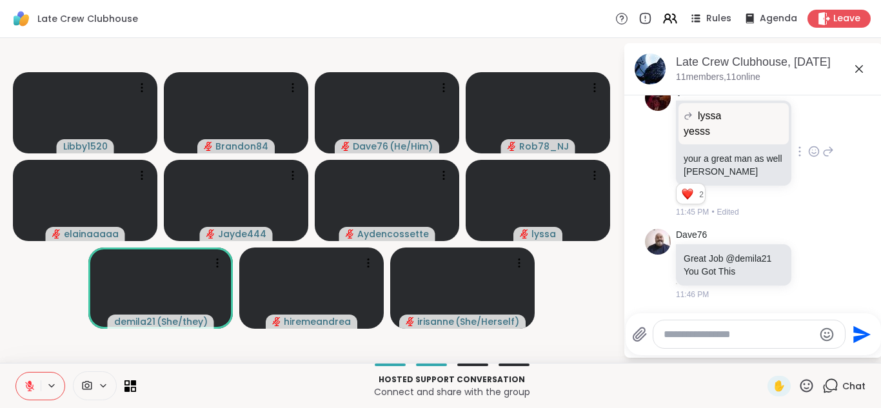
click at [808, 158] on icon at bounding box center [814, 151] width 12 height 13
click at [808, 137] on div "Select Reaction: Heart" at bounding box center [814, 131] width 12 height 12
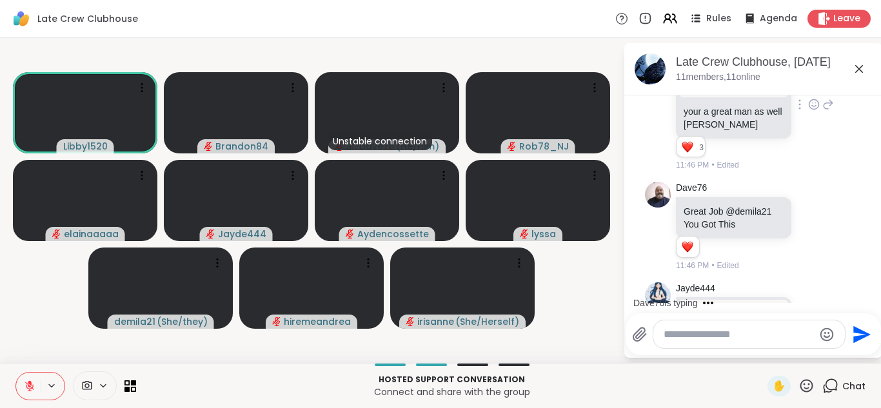
scroll to position [2465, 0]
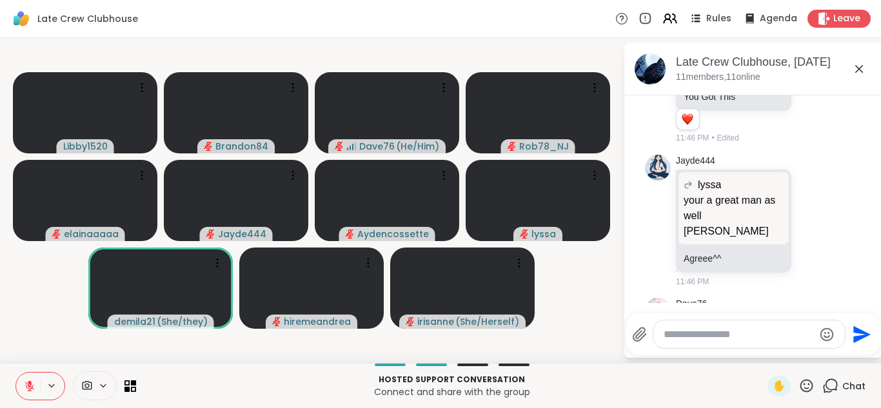
scroll to position [2606, 0]
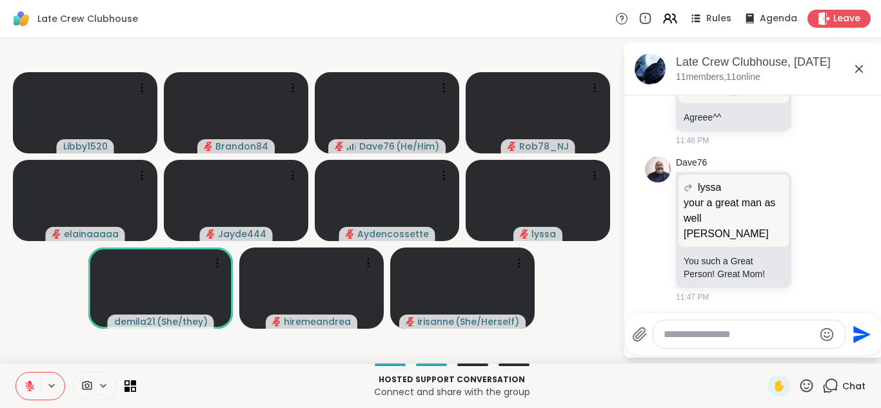
click at [808, 86] on icon at bounding box center [814, 79] width 12 height 13
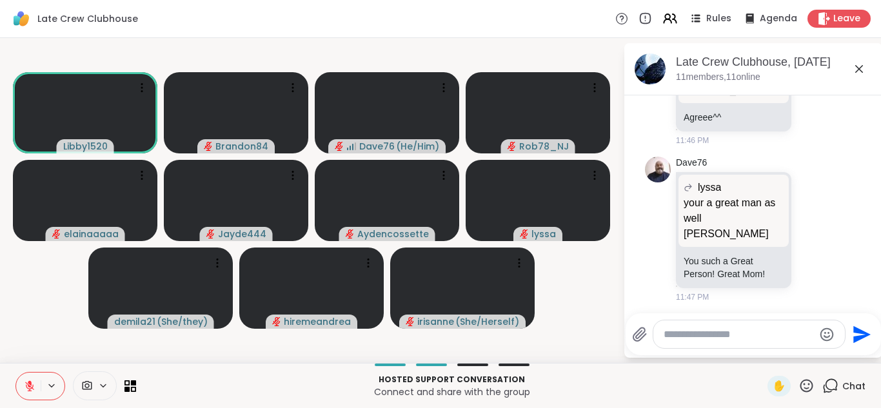
click at [808, 82] on div at bounding box center [813, 79] width 10 height 5
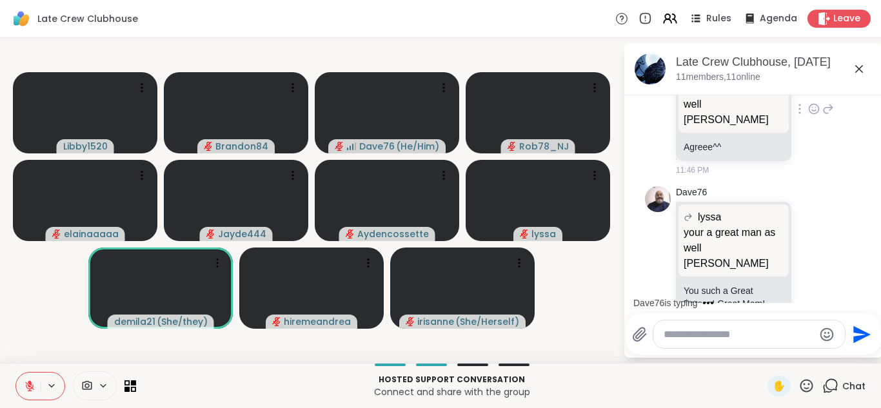
click at [808, 115] on icon at bounding box center [814, 109] width 12 height 13
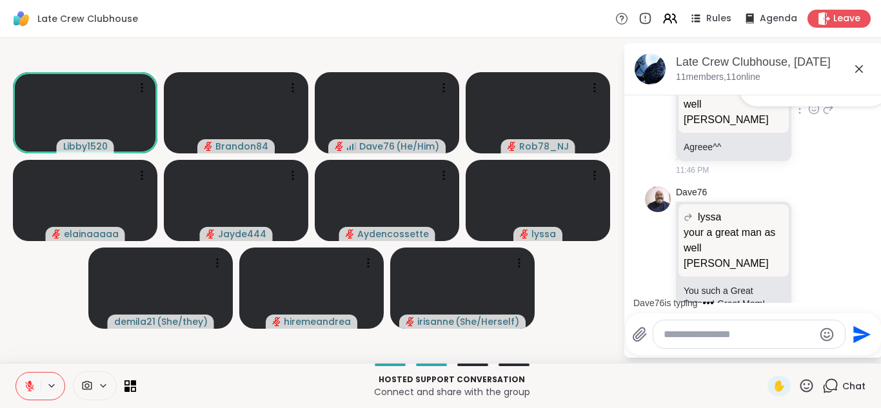
click at [808, 94] on div "Select Reaction: Heart" at bounding box center [814, 89] width 12 height 12
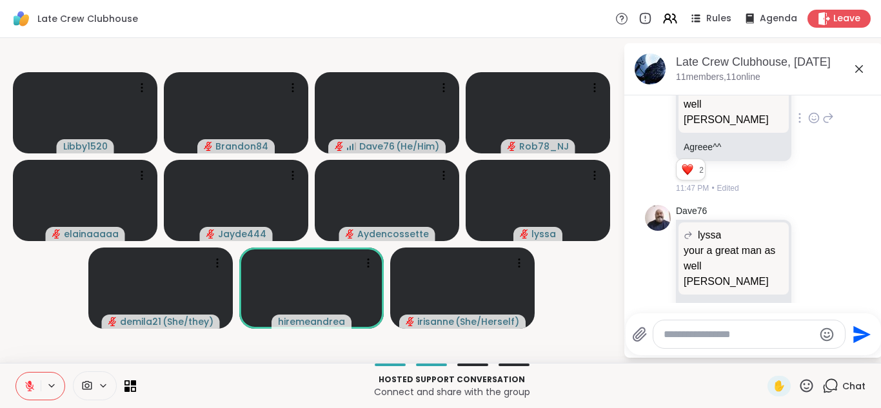
scroll to position [2624, 0]
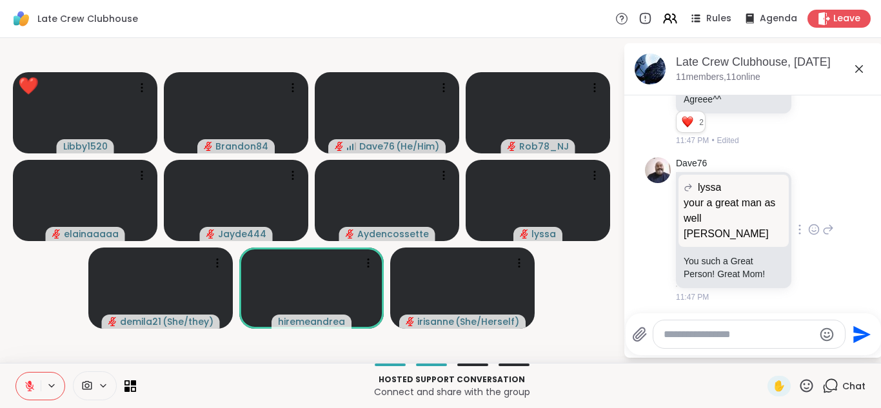
click at [812, 232] on icon at bounding box center [814, 231] width 4 height 1
click at [808, 210] on div "Select Reaction: Heart" at bounding box center [814, 209] width 12 height 12
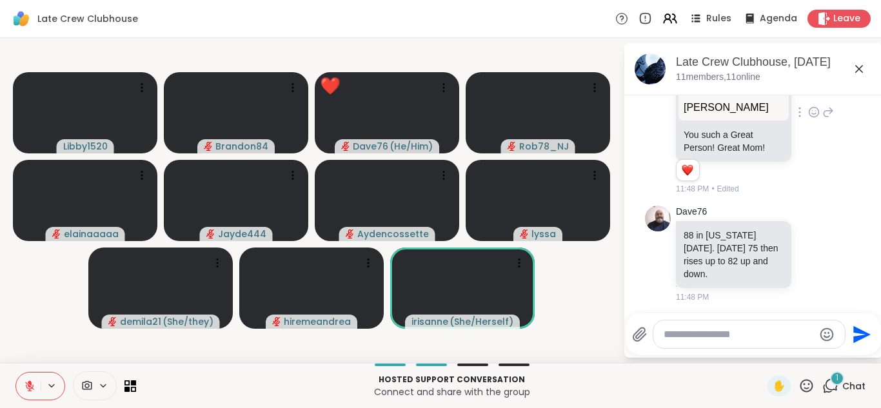
scroll to position [2832, 0]
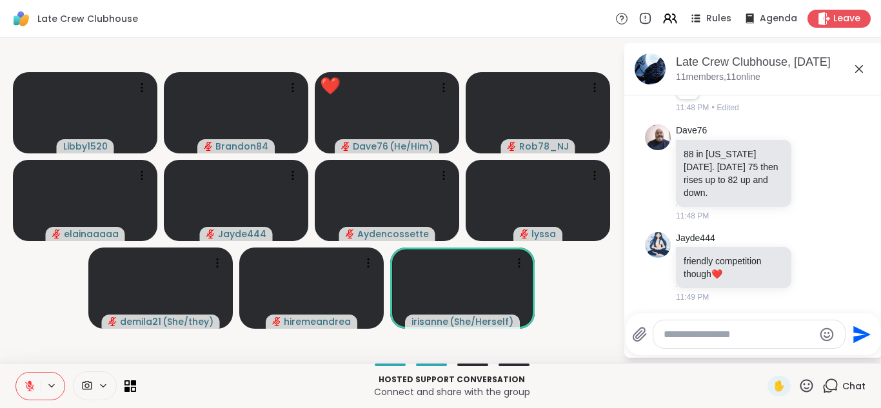
click at [798, 380] on icon at bounding box center [806, 386] width 16 height 16
click at [762, 353] on span "❤️" at bounding box center [768, 351] width 13 height 15
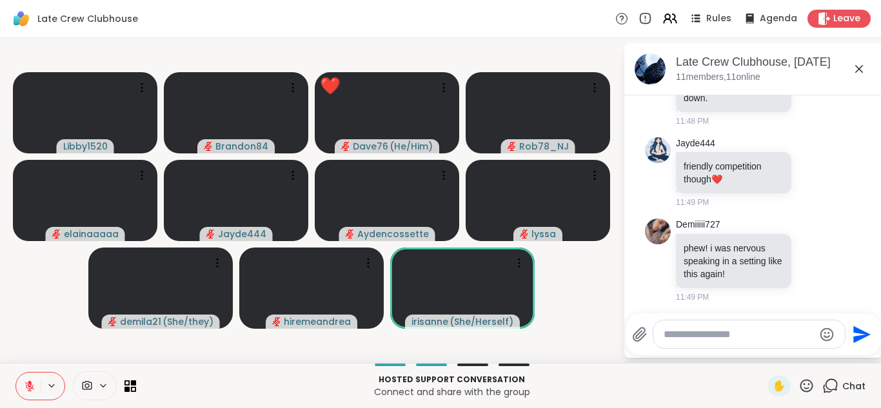
click at [21, 384] on button at bounding box center [28, 386] width 24 height 27
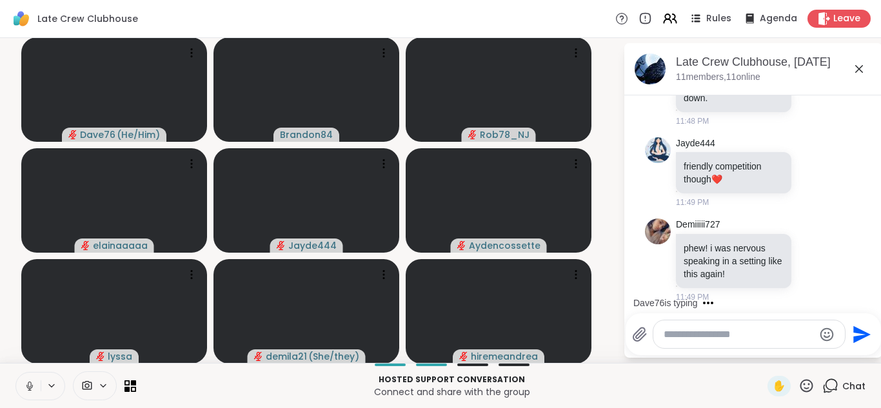
click at [16, 373] on button at bounding box center [28, 386] width 24 height 27
click at [696, 333] on textarea "Type your message" at bounding box center [738, 334] width 150 height 13
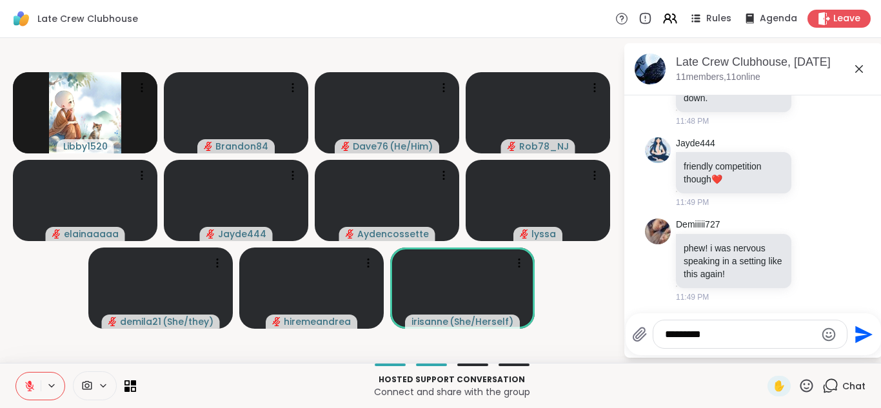
scroll to position [3008, 0]
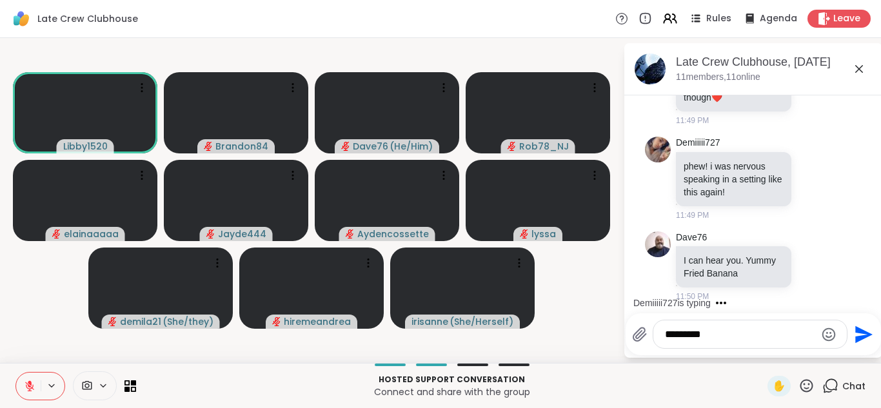
click at [29, 380] on icon at bounding box center [30, 386] width 12 height 12
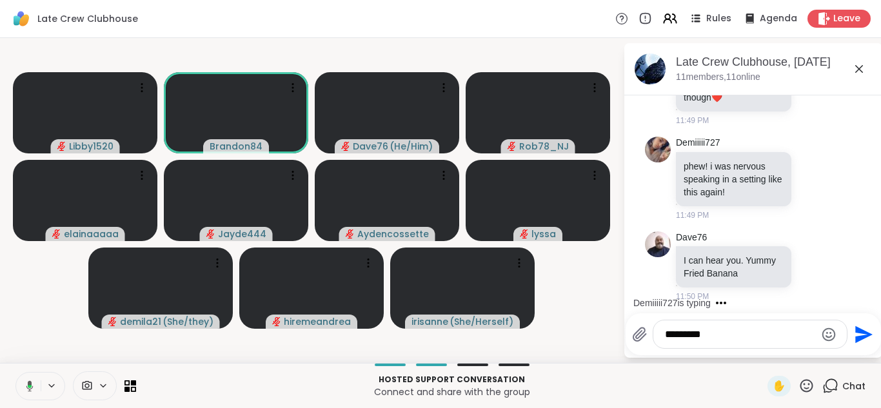
scroll to position [3077, 0]
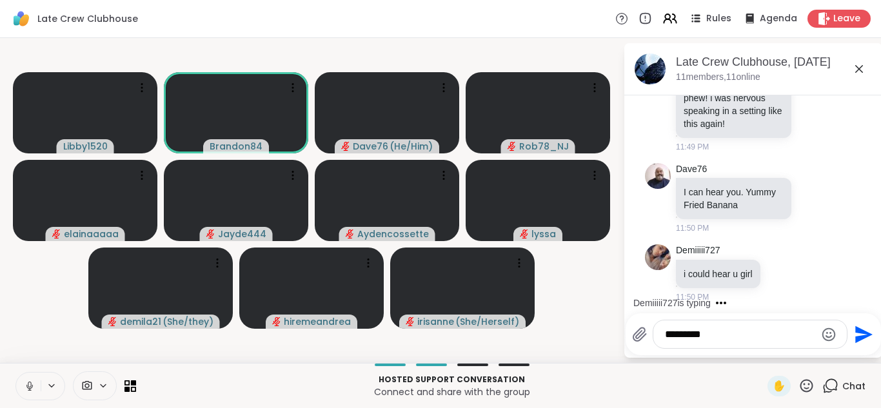
click at [710, 336] on textarea "********" at bounding box center [740, 334] width 150 height 13
type textarea "*"
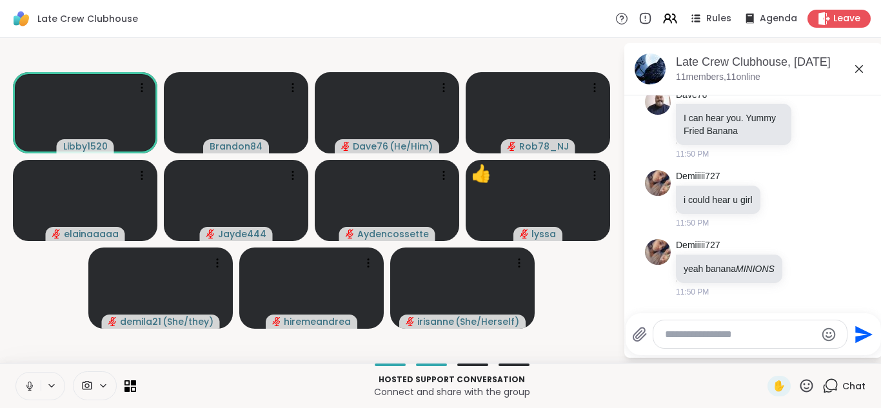
click at [26, 380] on icon at bounding box center [30, 386] width 12 height 12
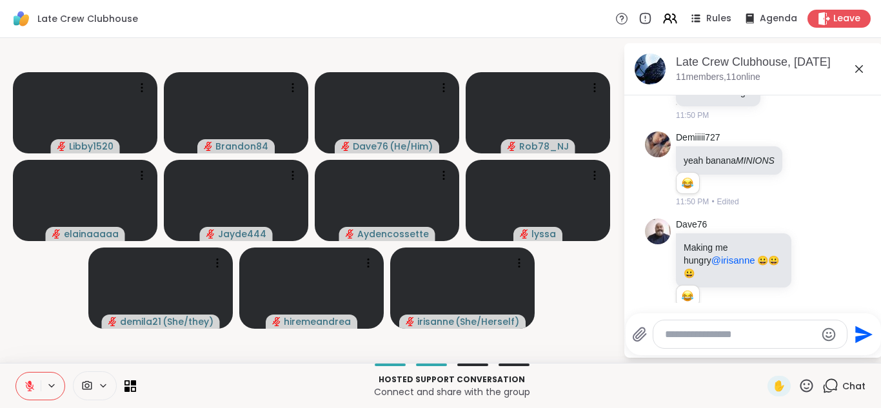
scroll to position [3295, 0]
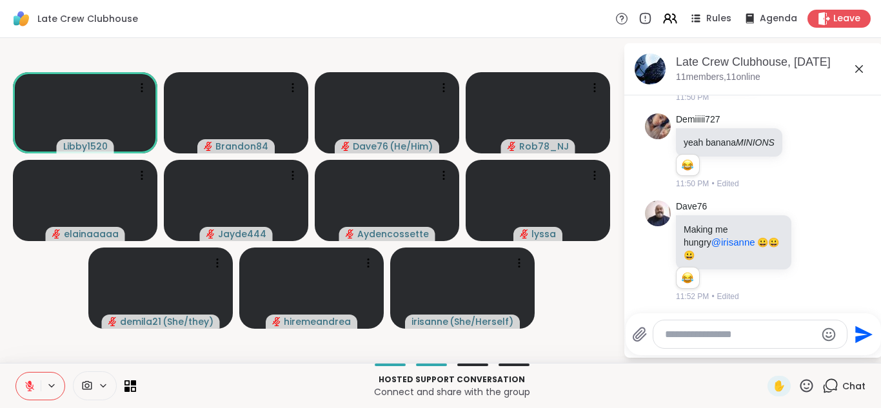
click at [26, 380] on icon at bounding box center [30, 386] width 12 height 12
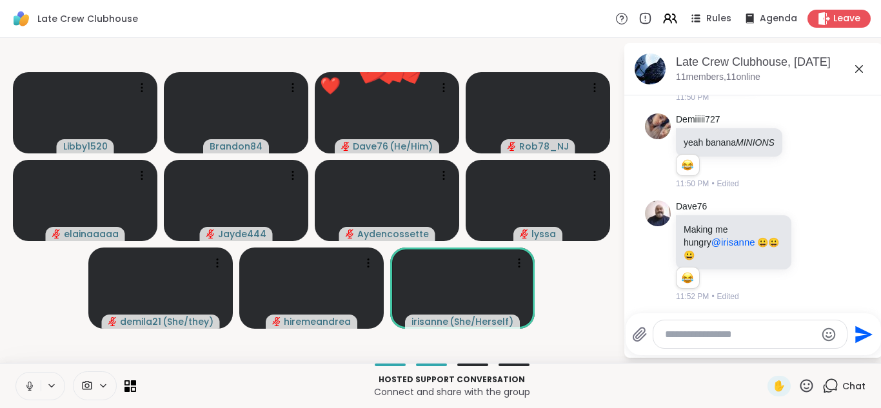
click at [26, 380] on icon at bounding box center [30, 386] width 12 height 12
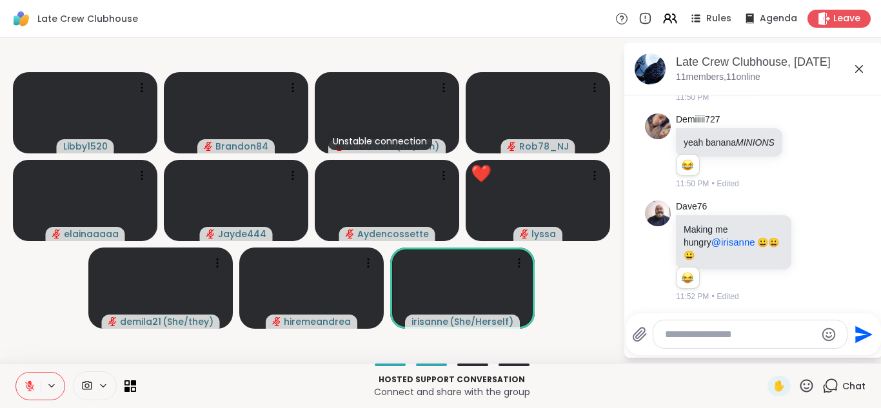
click at [16, 373] on button at bounding box center [28, 386] width 24 height 27
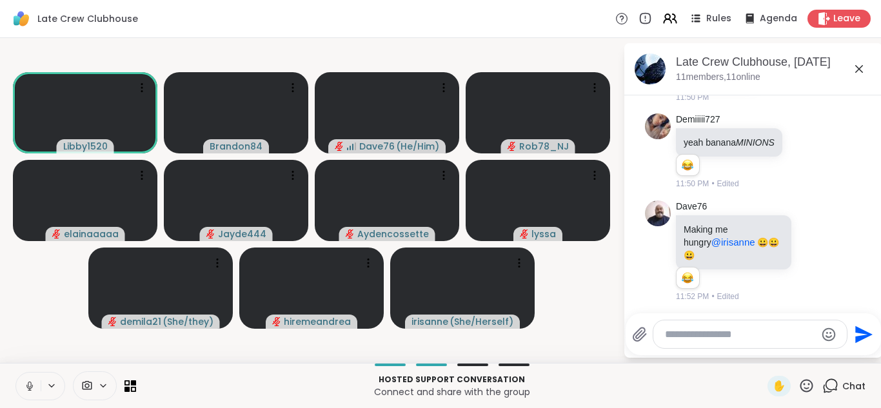
click at [16, 373] on button at bounding box center [28, 386] width 24 height 27
click at [772, 383] on span "✋" at bounding box center [778, 385] width 13 height 15
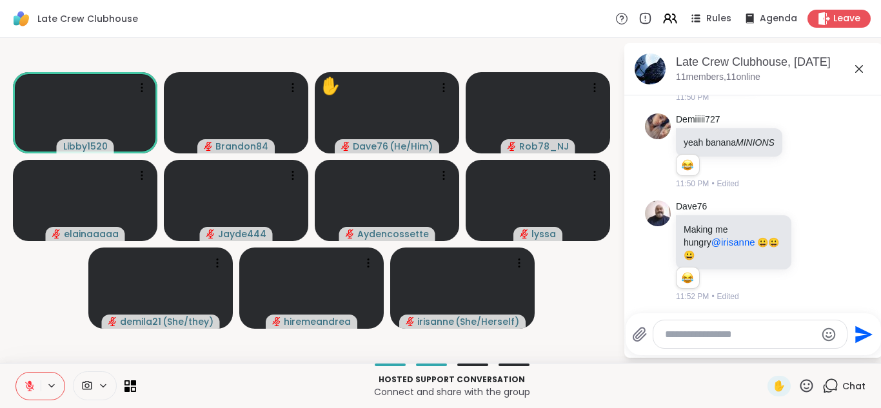
click at [31, 383] on icon at bounding box center [30, 382] width 4 height 5
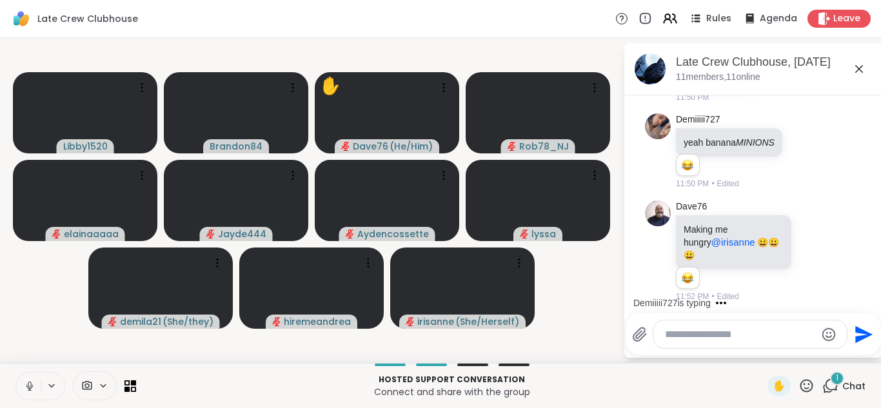
scroll to position [3364, 0]
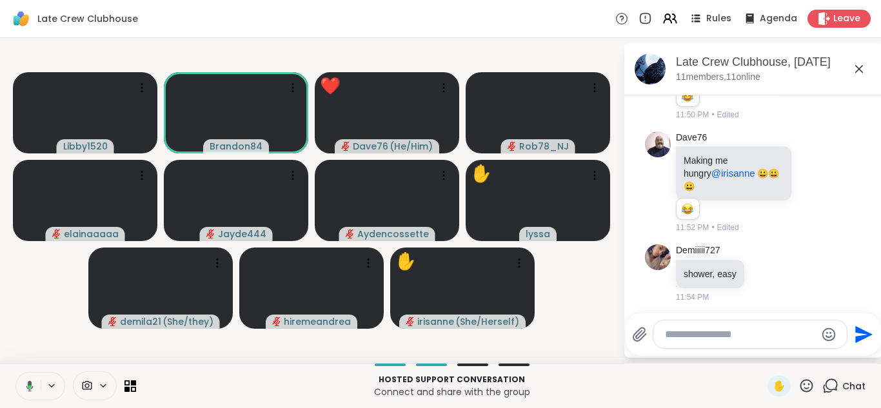
click at [14, 373] on button at bounding box center [27, 386] width 26 height 27
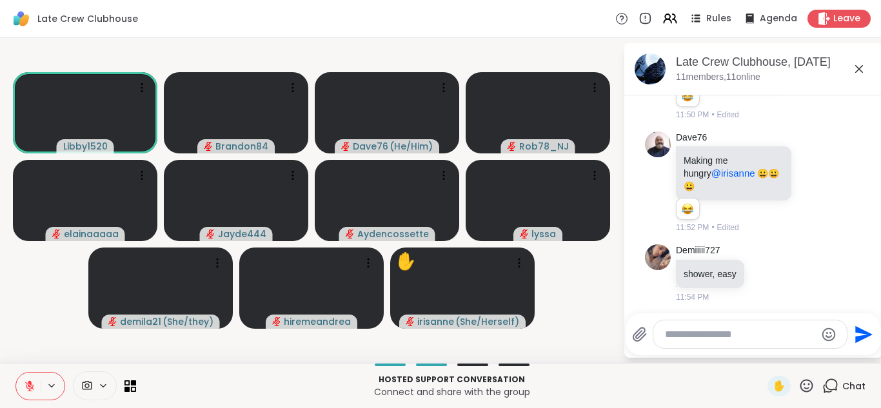
click at [16, 373] on button at bounding box center [28, 386] width 24 height 27
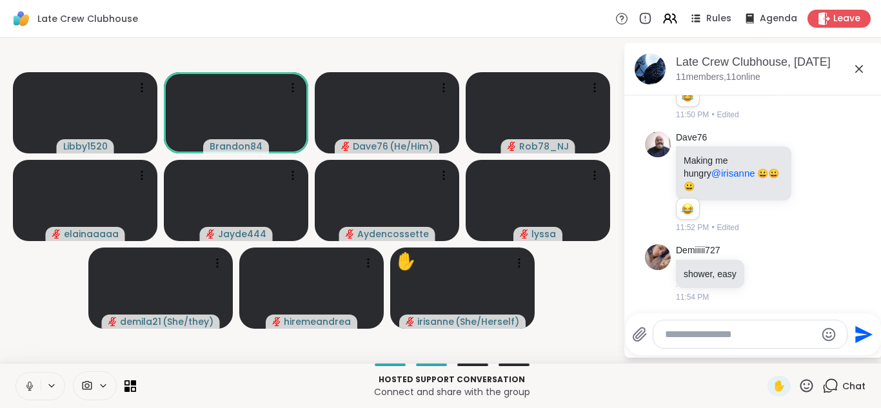
click at [16, 373] on button at bounding box center [28, 386] width 24 height 27
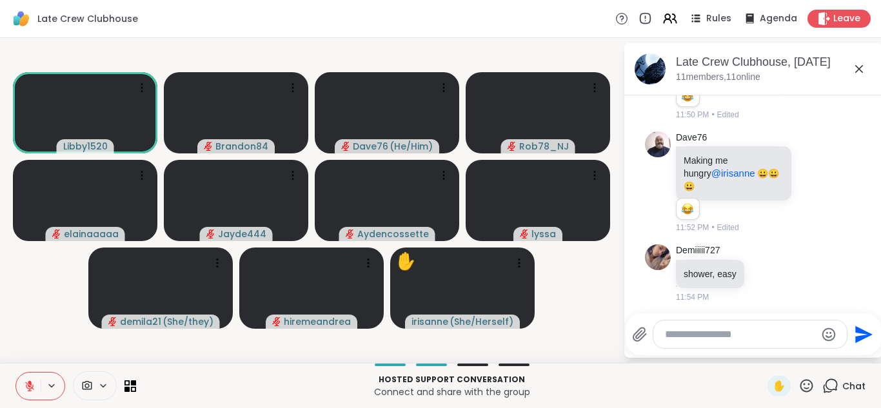
click at [16, 373] on button at bounding box center [28, 386] width 24 height 27
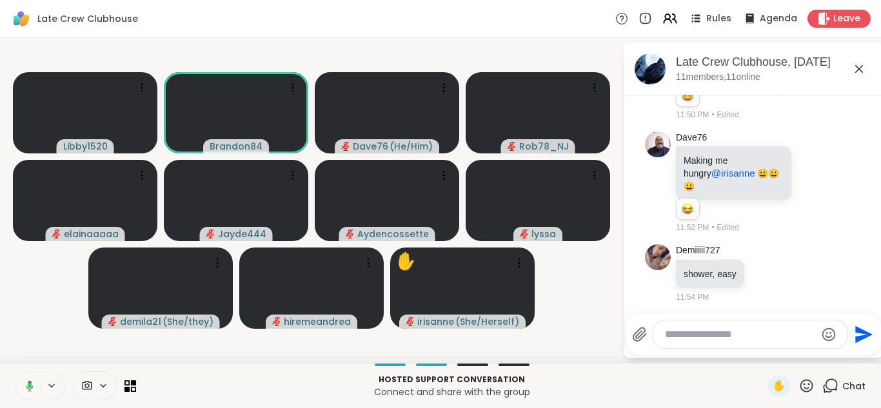
click at [14, 373] on button at bounding box center [27, 386] width 26 height 27
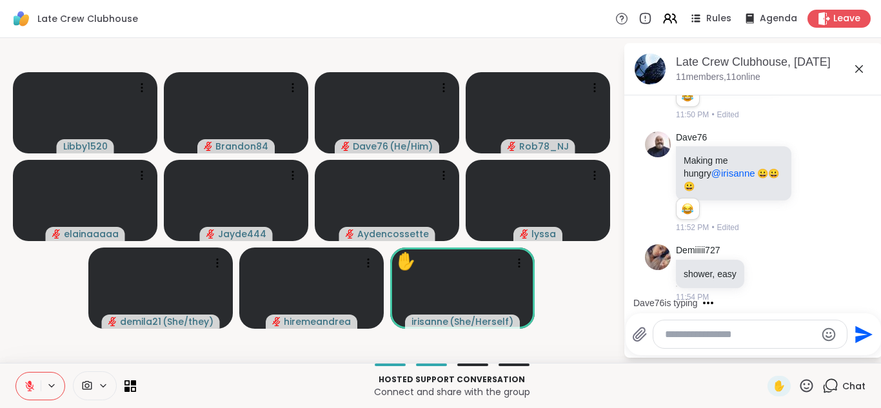
click at [16, 373] on button at bounding box center [28, 386] width 24 height 27
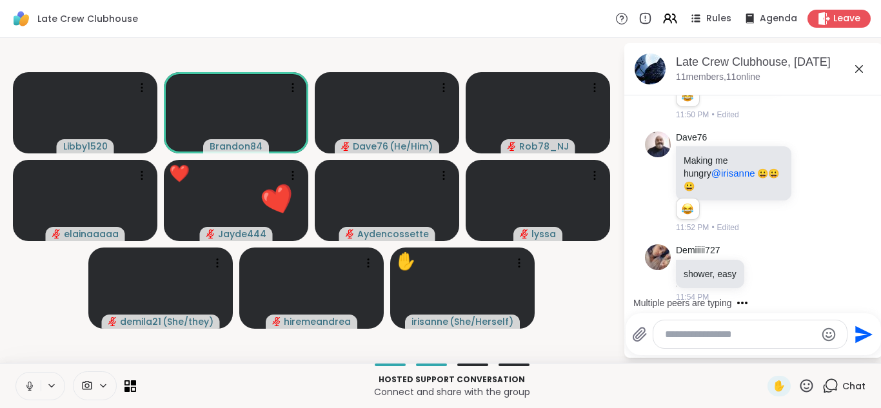
click at [16, 373] on button at bounding box center [28, 386] width 24 height 27
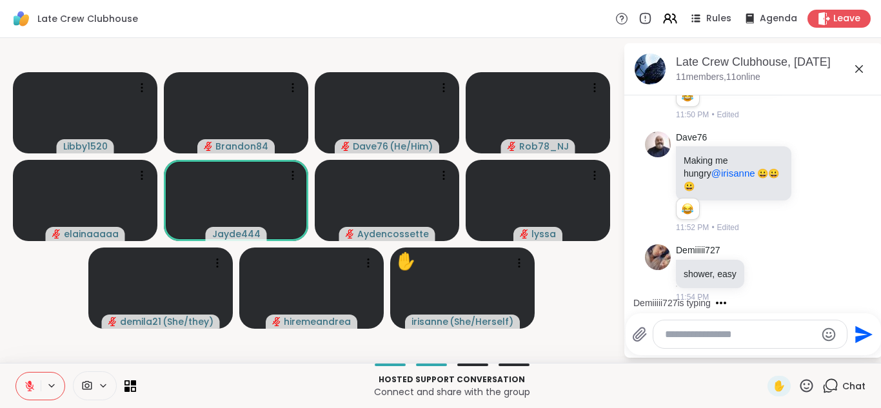
scroll to position [3458, 0]
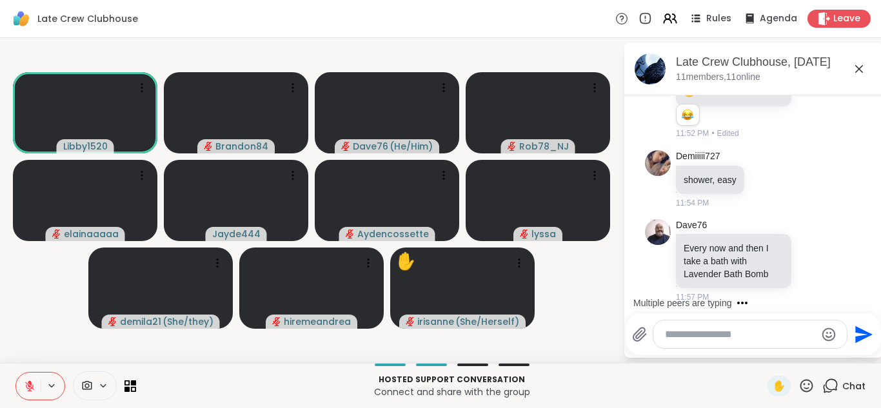
click at [16, 373] on button at bounding box center [28, 386] width 24 height 27
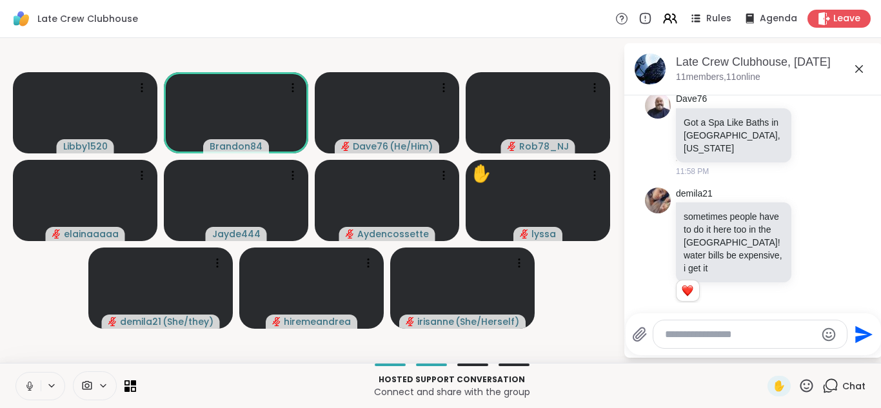
scroll to position [3823, 0]
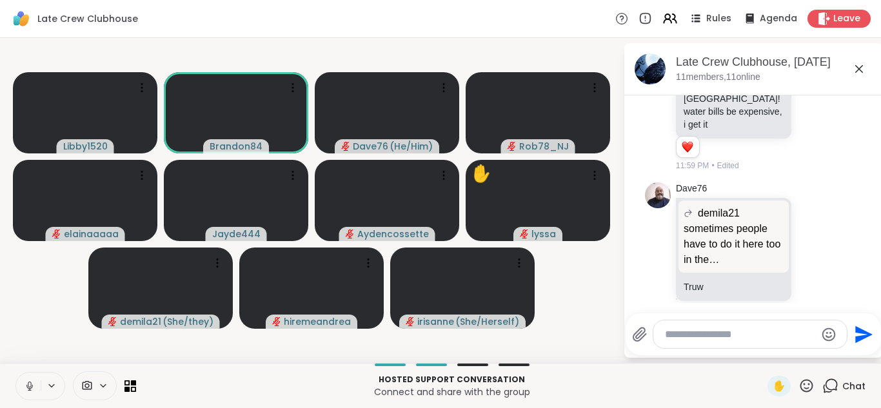
click at [16, 373] on button at bounding box center [28, 386] width 24 height 27
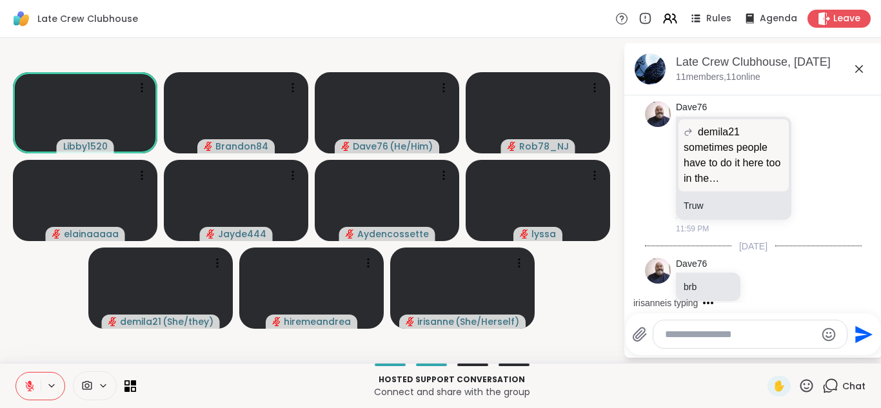
scroll to position [4011, 0]
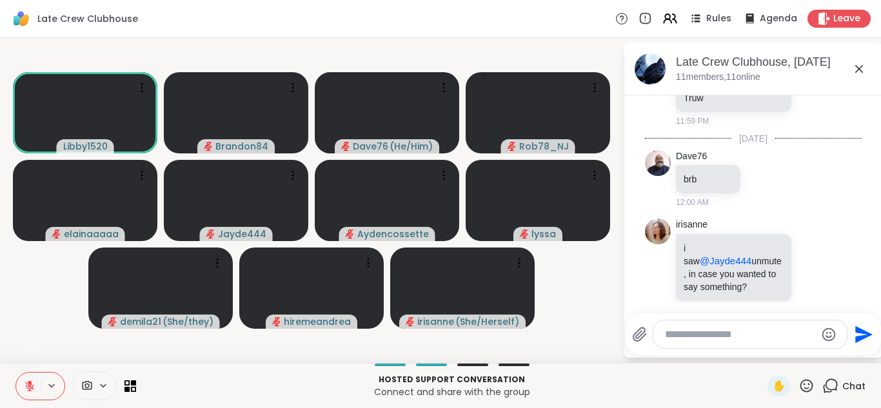
click at [16, 373] on button at bounding box center [28, 386] width 24 height 27
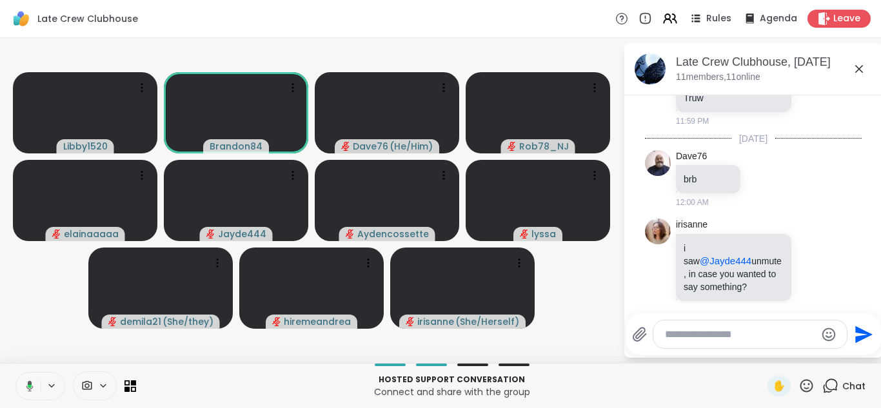
click at [14, 373] on button at bounding box center [27, 386] width 26 height 27
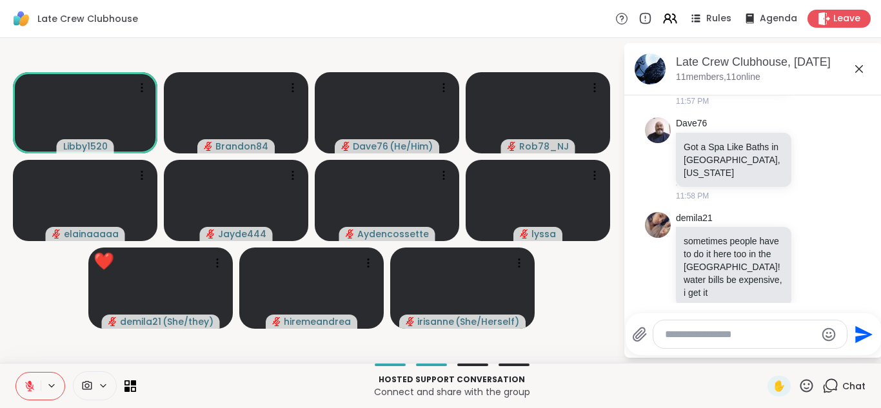
scroll to position [3680, 0]
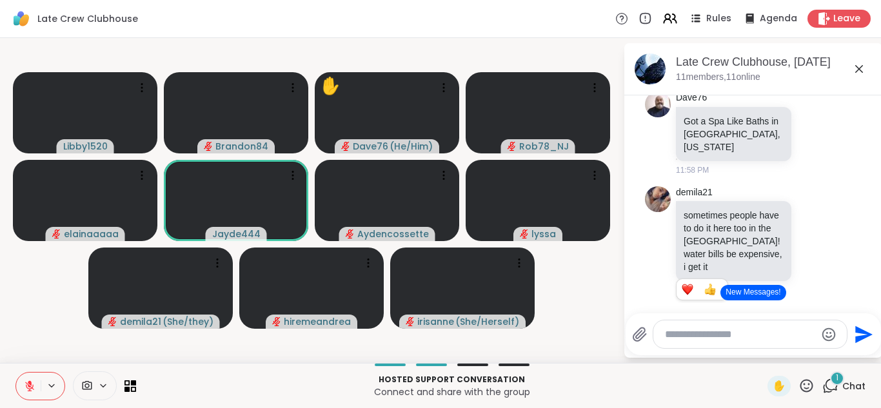
click at [753, 291] on button "New Messages!" at bounding box center [752, 292] width 65 height 15
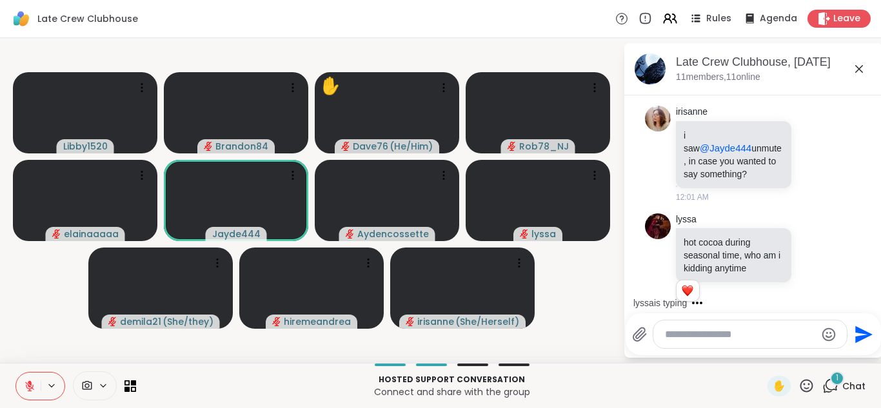
scroll to position [4193, 0]
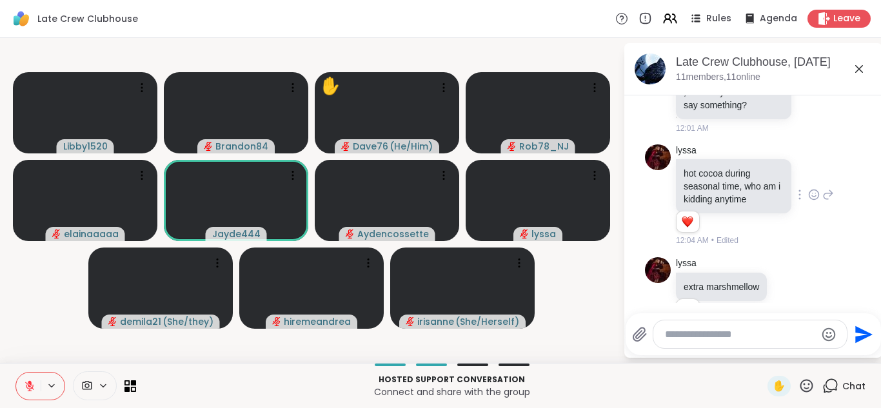
click at [803, 177] on div "lyssa hot cocoa during seasonal time, who am i kidding anytime 1 1 12:04 AM • E…" at bounding box center [755, 195] width 158 height 103
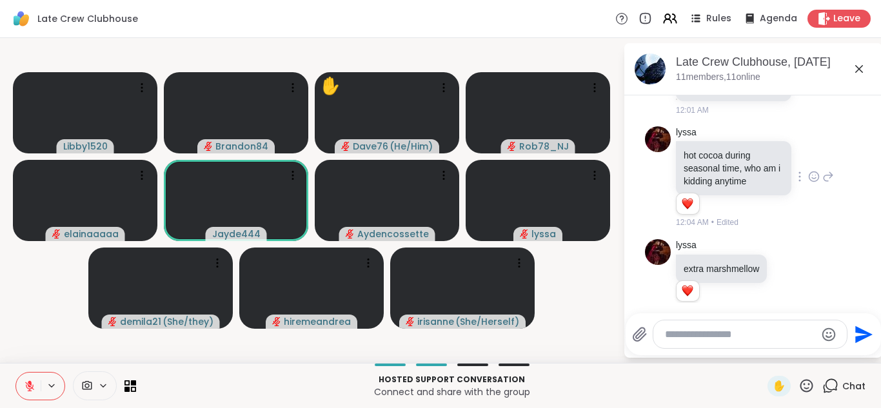
click at [809, 172] on icon at bounding box center [814, 177] width 10 height 10
click at [792, 271] on icon at bounding box center [789, 277] width 12 height 13
click at [792, 251] on div "Select Reaction: Heart" at bounding box center [789, 257] width 12 height 12
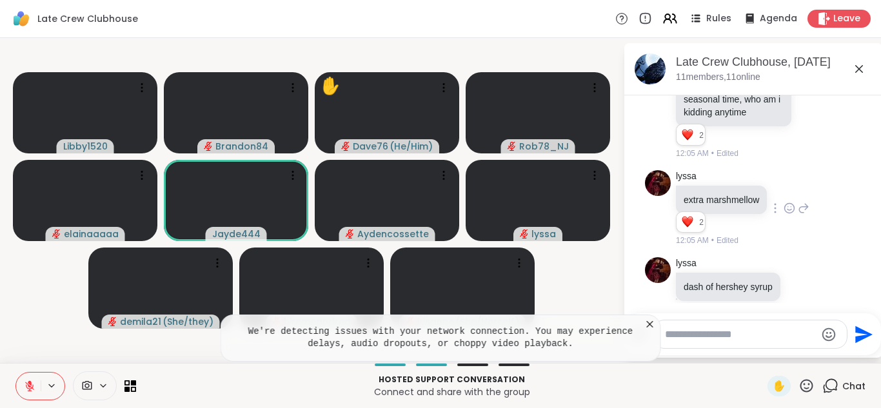
scroll to position [4186, 0]
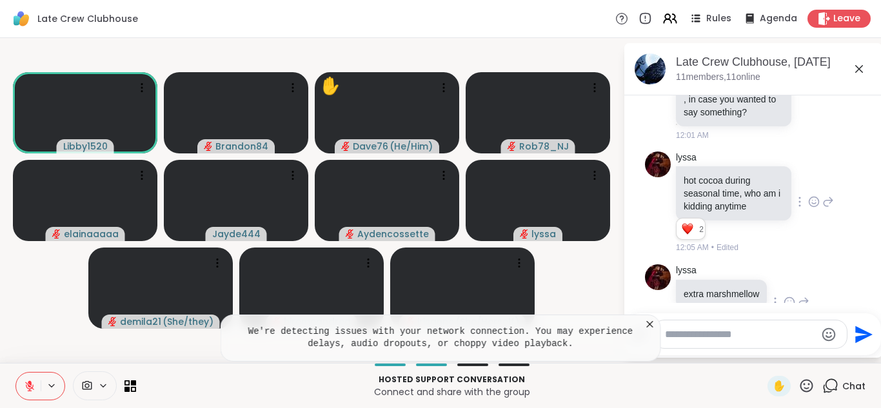
click at [808, 195] on icon at bounding box center [814, 201] width 12 height 13
click at [799, 264] on div "lyssa extra marshmellow 2 2 2 12:05 AM • Edited" at bounding box center [742, 302] width 133 height 77
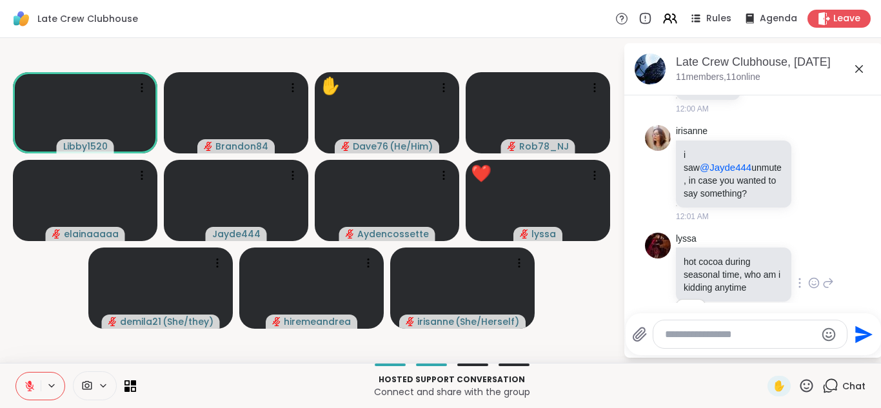
scroll to position [4131, 0]
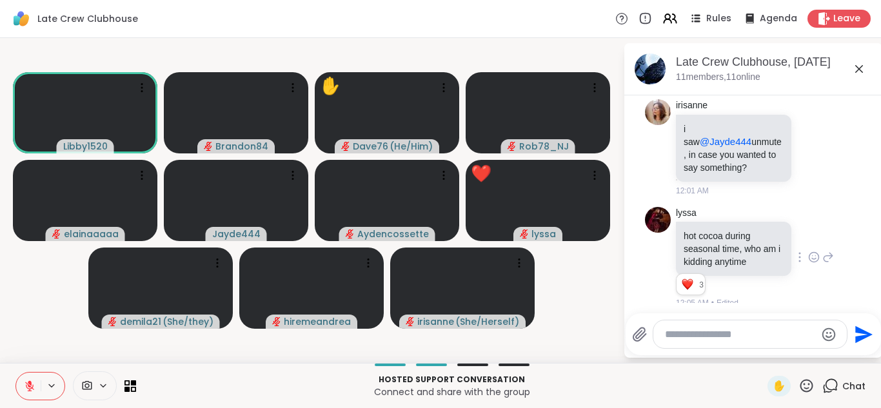
click at [808, 251] on icon at bounding box center [814, 257] width 12 height 13
click at [754, 290] on button "New Messages!" at bounding box center [752, 292] width 65 height 15
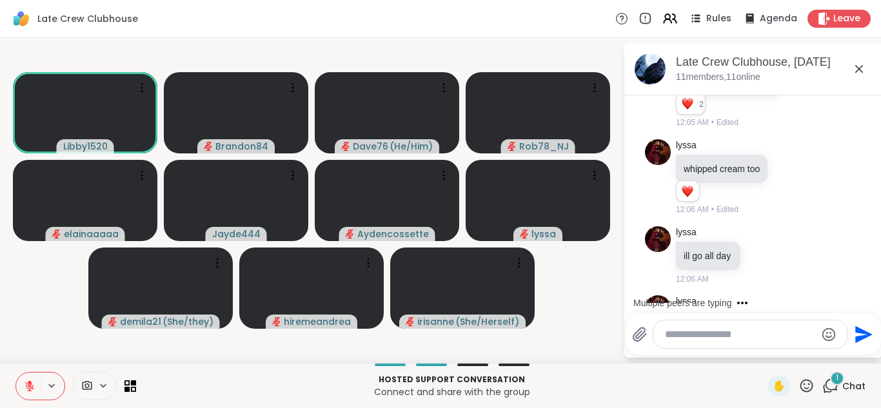
scroll to position [4523, 0]
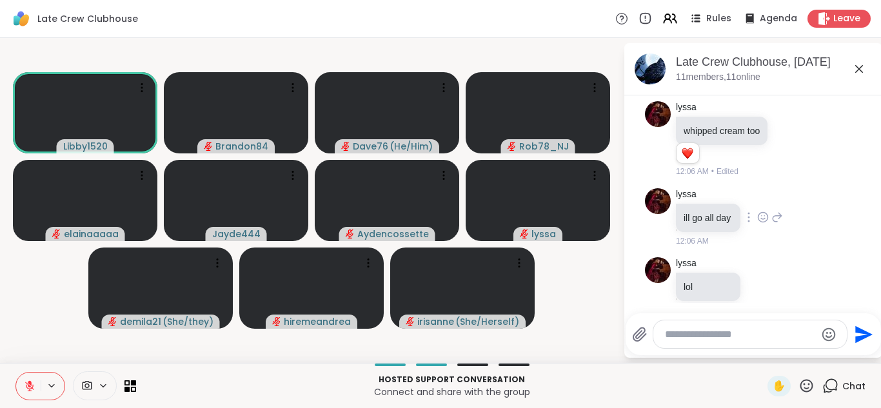
click at [764, 216] on icon at bounding box center [764, 216] width 0 height 0
click at [763, 191] on div "Select Reaction: Heart" at bounding box center [763, 197] width 12 height 12
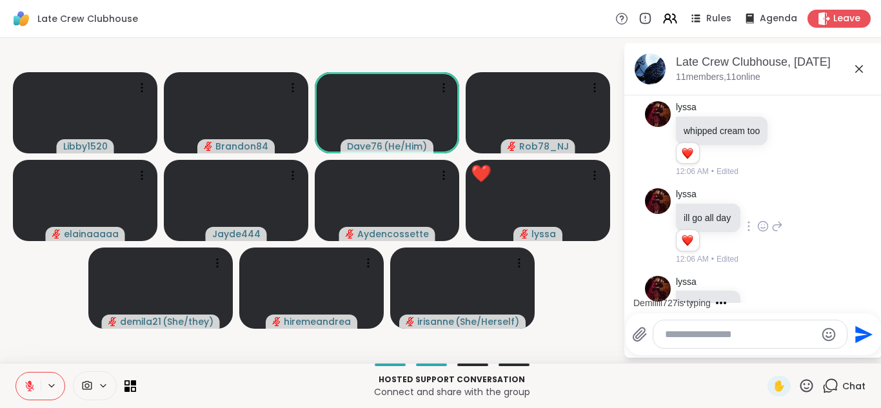
scroll to position [4711, 0]
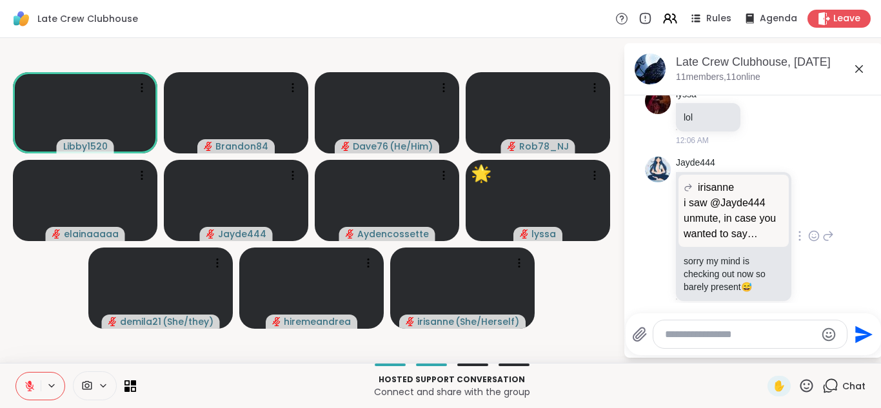
click at [808, 230] on icon at bounding box center [814, 236] width 12 height 13
click at [751, 210] on div "Select Reaction: Joy" at bounding box center [757, 216] width 12 height 12
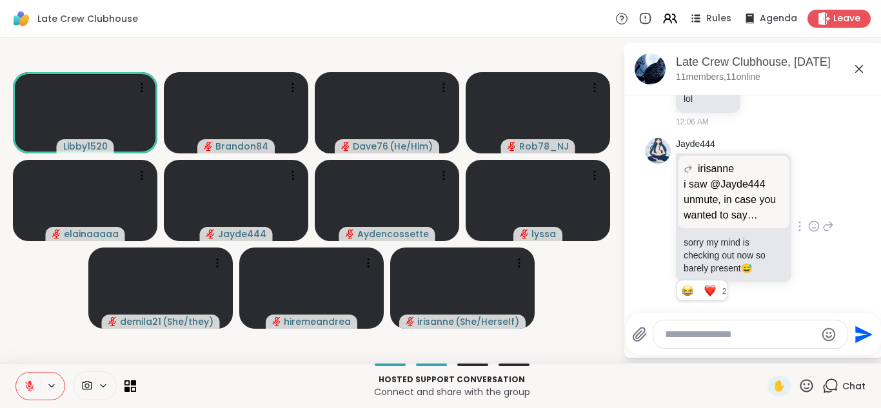
scroll to position [4798, 0]
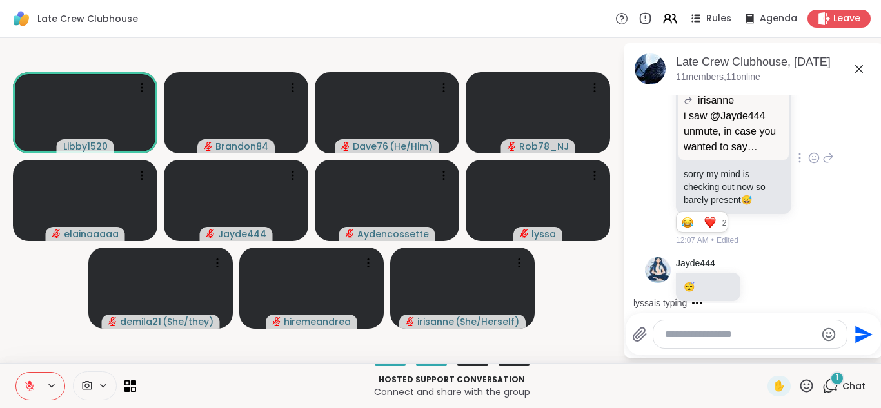
click at [27, 378] on button at bounding box center [28, 386] width 24 height 27
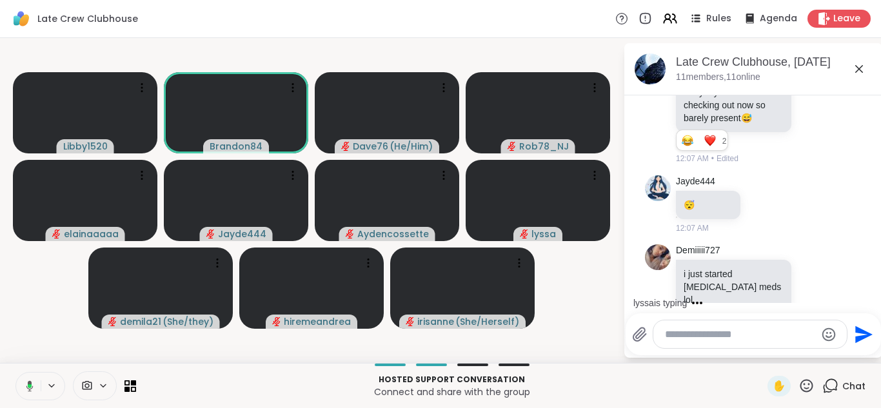
click at [27, 378] on button at bounding box center [27, 386] width 26 height 27
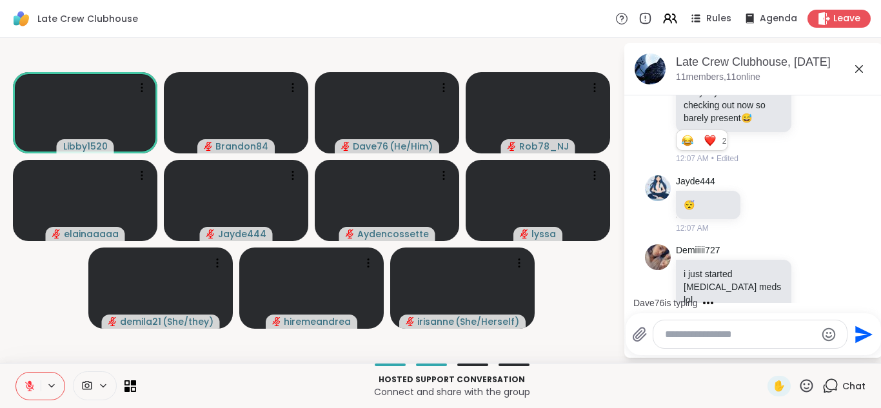
scroll to position [5038, 0]
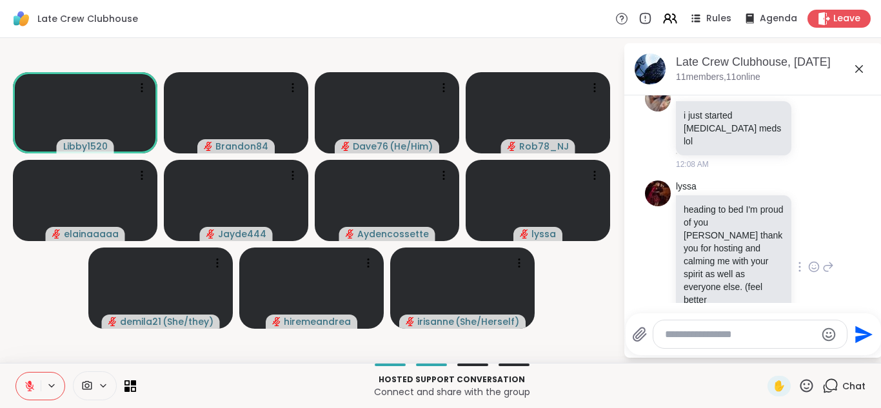
click at [801, 222] on div "lyssa heading to bed I'm proud of you libby thank you for hosting and calming m…" at bounding box center [755, 268] width 158 height 175
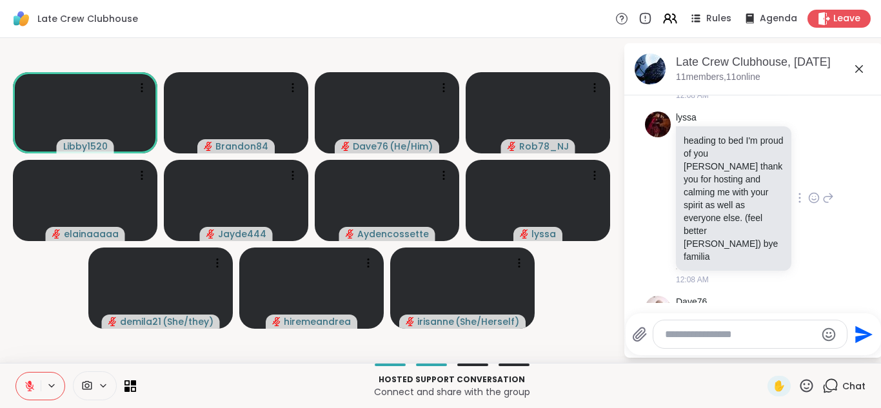
click at [808, 191] on icon at bounding box center [814, 197] width 12 height 13
click at [801, 164] on button "Select Reaction: Heart" at bounding box center [814, 177] width 26 height 26
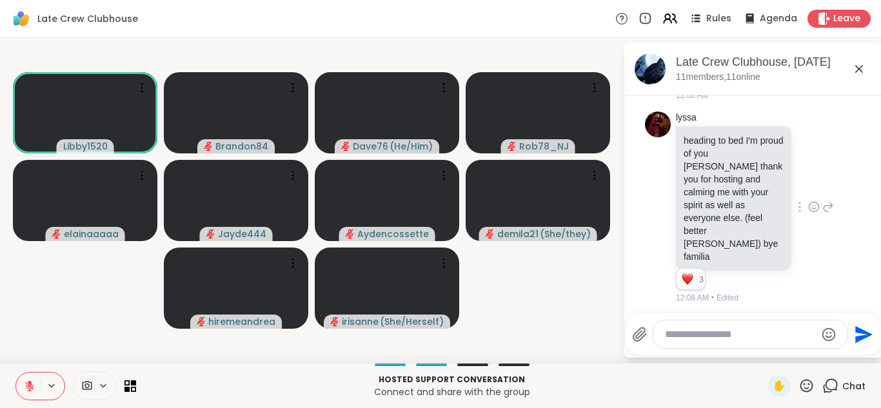
click at [26, 382] on icon at bounding box center [30, 386] width 12 height 12
click at [14, 373] on button at bounding box center [27, 386] width 26 height 27
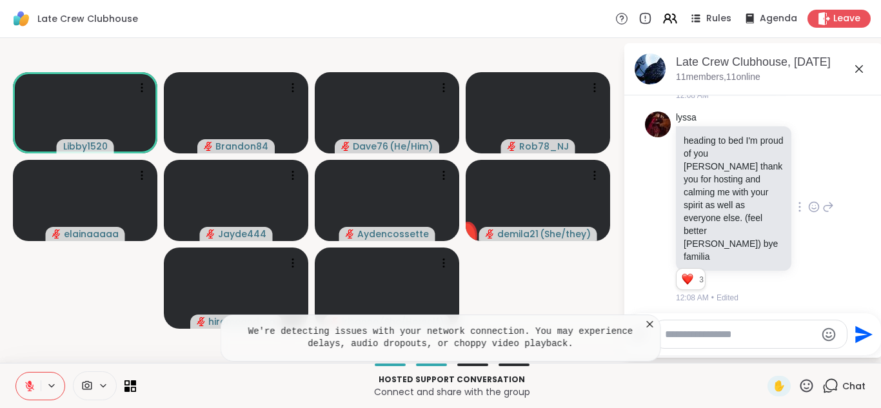
scroll to position [5282, 0]
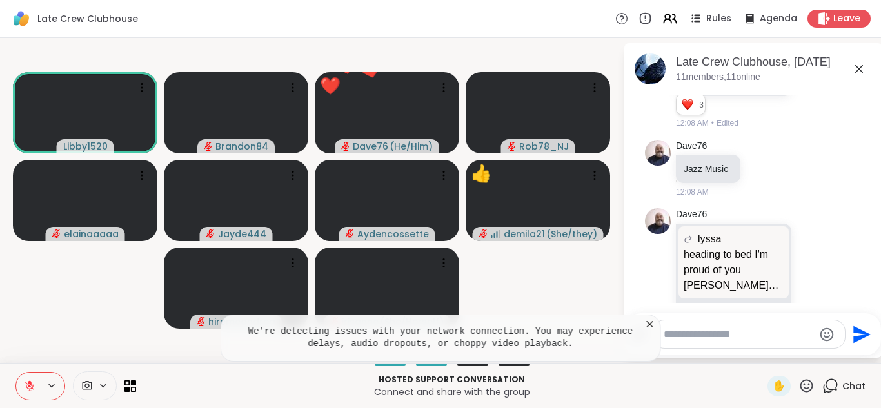
click at [16, 373] on button at bounding box center [28, 386] width 24 height 27
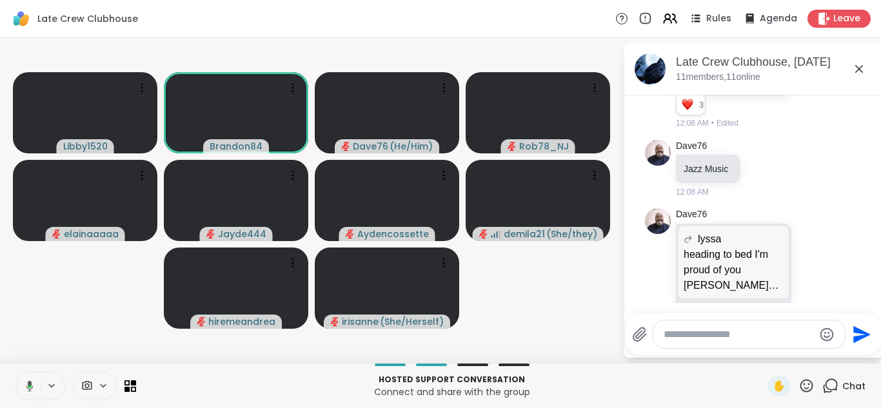
scroll to position [5351, 0]
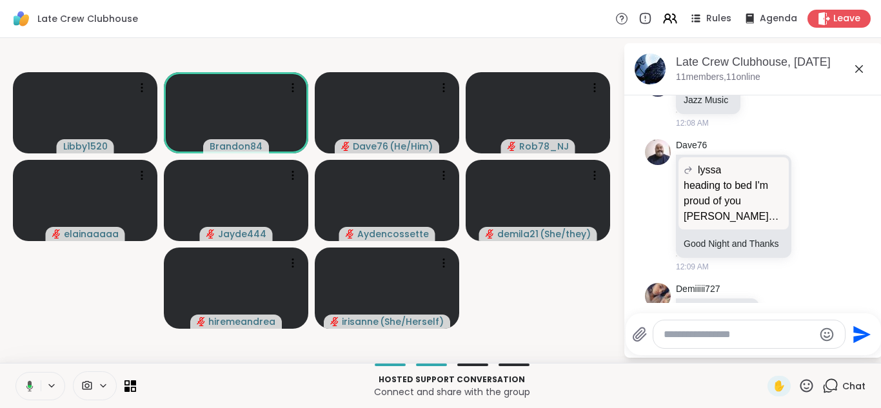
click at [14, 373] on button at bounding box center [27, 386] width 26 height 27
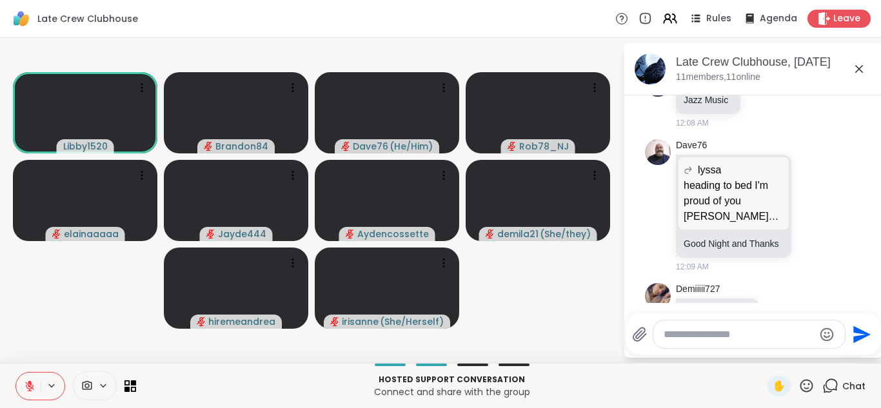
click at [22, 380] on button at bounding box center [28, 386] width 24 height 27
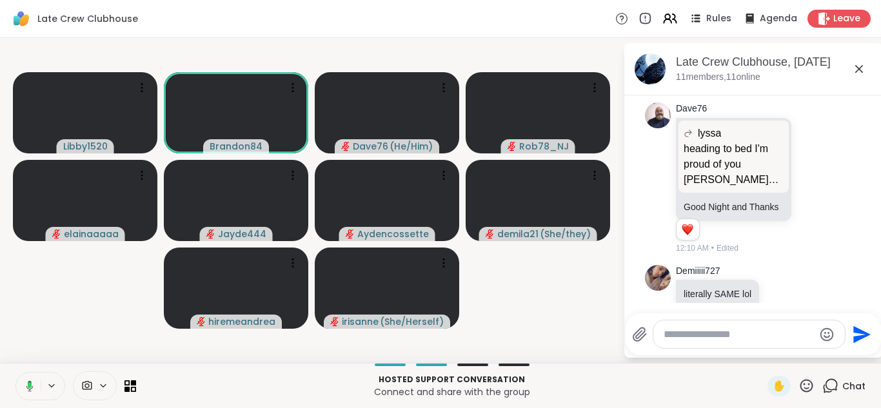
scroll to position [5470, 0]
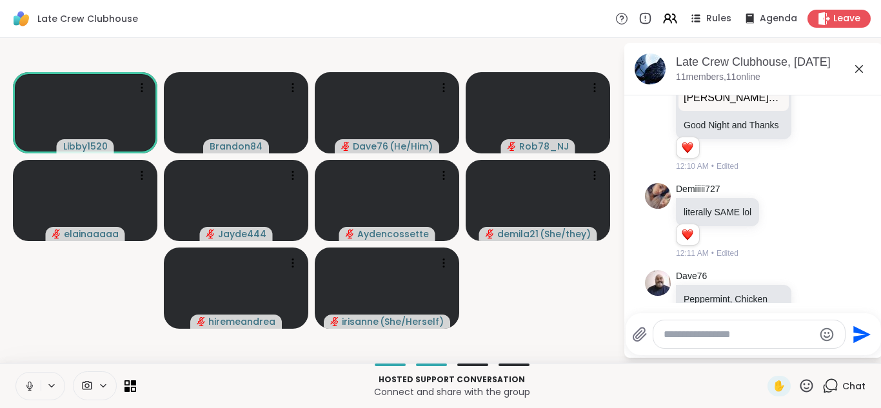
click at [22, 380] on button at bounding box center [28, 386] width 24 height 27
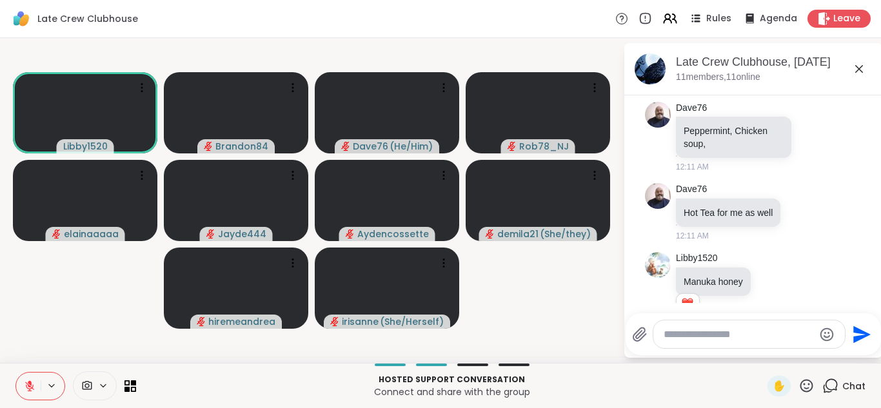
scroll to position [5827, 0]
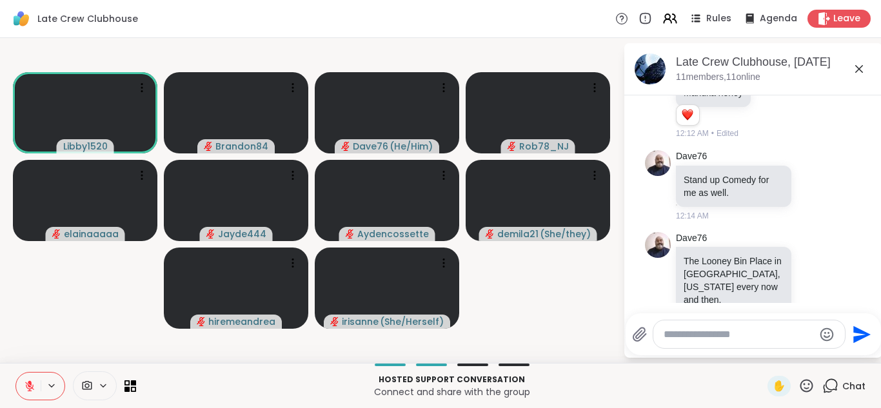
click at [678, 330] on textarea "Type your message" at bounding box center [738, 334] width 150 height 13
paste textarea "**********"
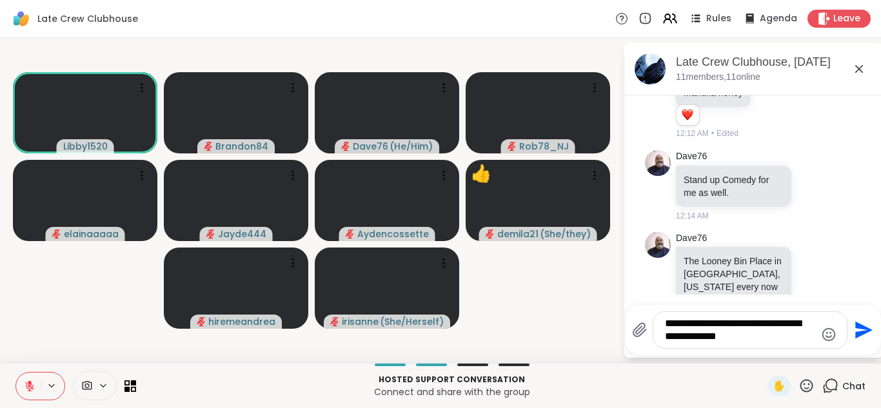
type textarea "**********"
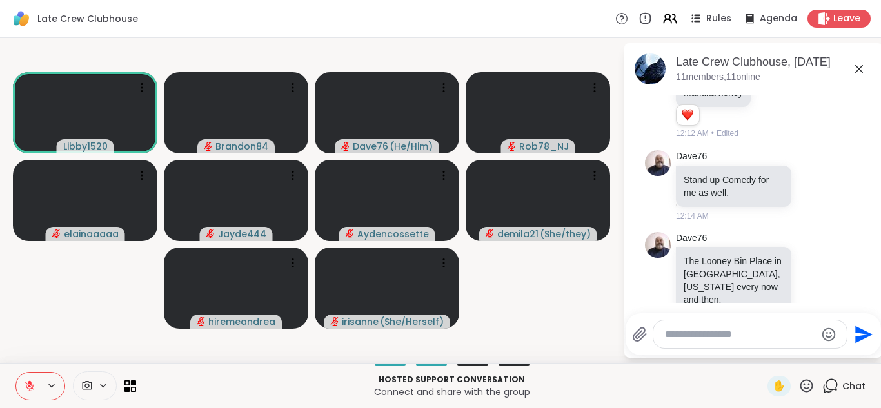
scroll to position [5935, 0]
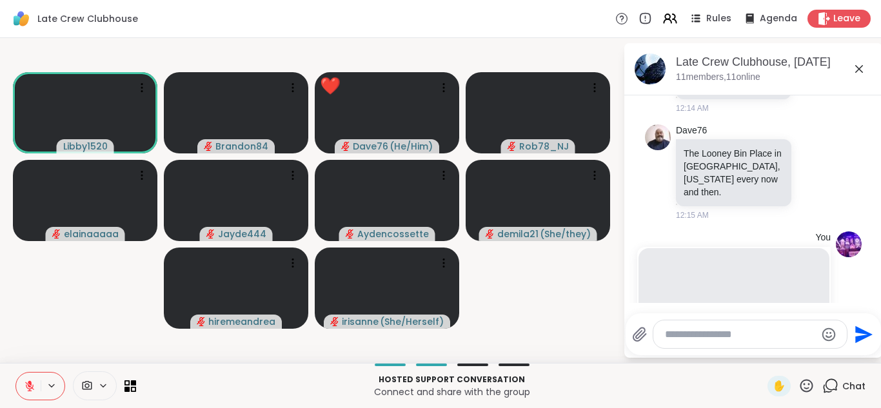
click at [18, 380] on button at bounding box center [28, 386] width 24 height 27
click at [24, 386] on icon at bounding box center [30, 386] width 12 height 12
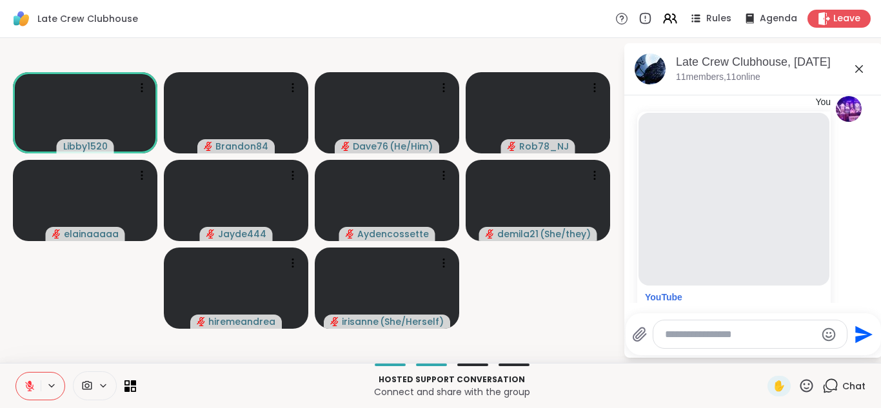
click at [27, 387] on icon at bounding box center [29, 386] width 9 height 9
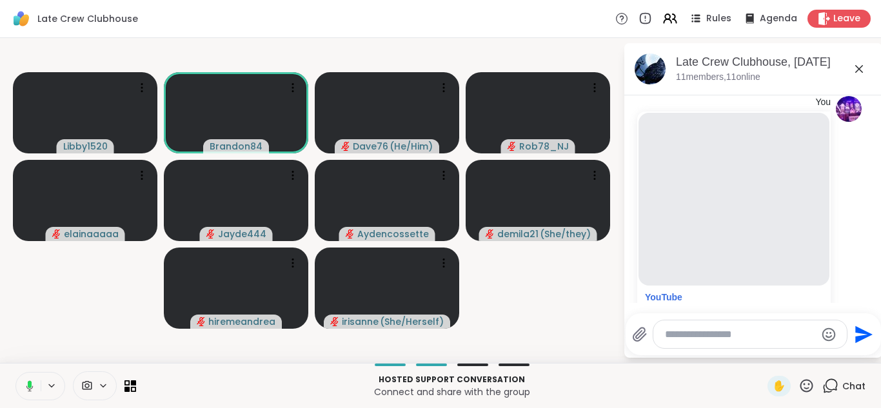
click at [14, 373] on button at bounding box center [27, 386] width 26 height 27
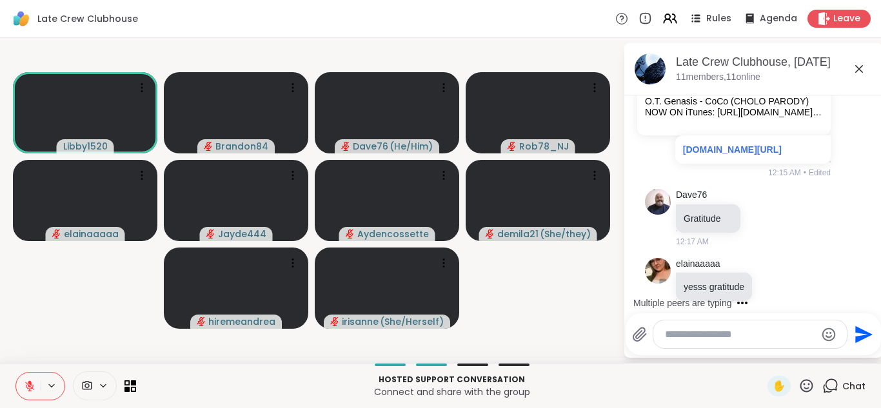
scroll to position [6075, 0]
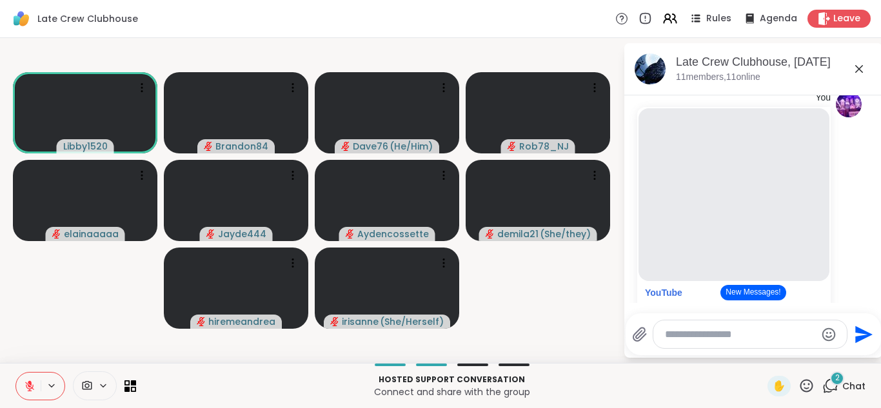
click at [745, 295] on button "New Messages!" at bounding box center [752, 292] width 65 height 15
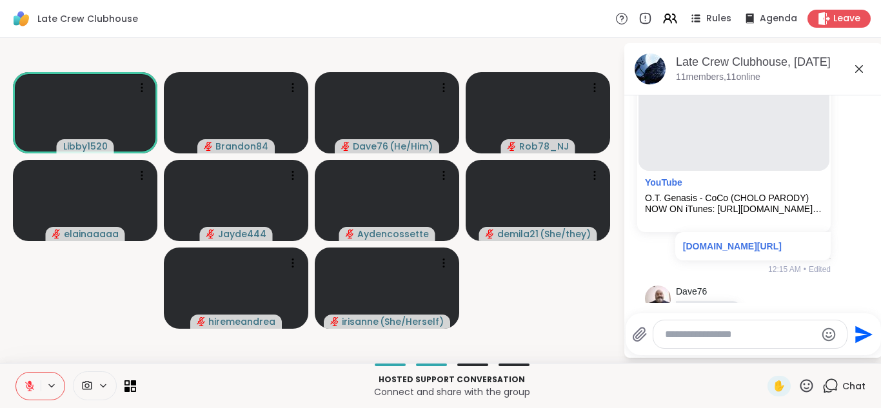
scroll to position [6066, 0]
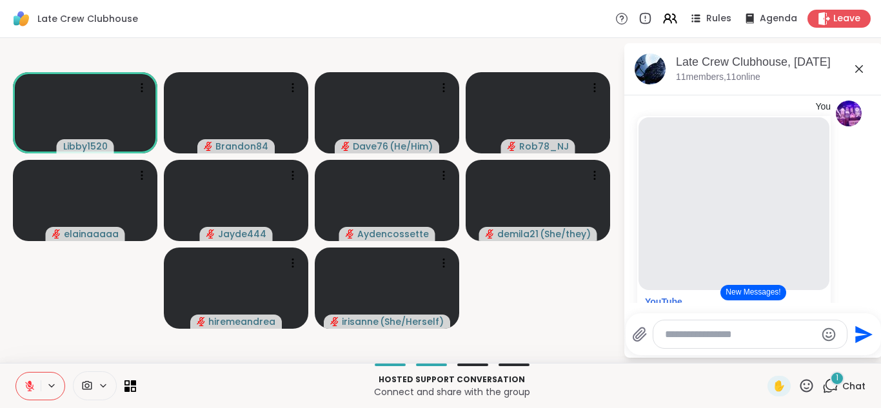
click at [744, 288] on button "New Messages!" at bounding box center [752, 292] width 65 height 15
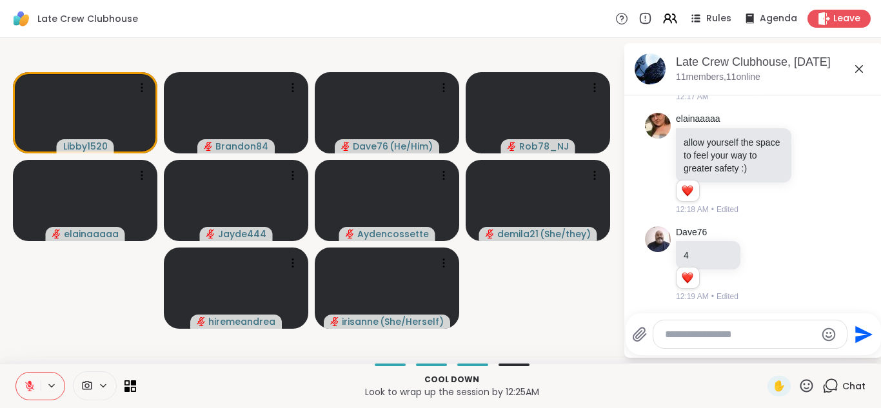
scroll to position [6664, 0]
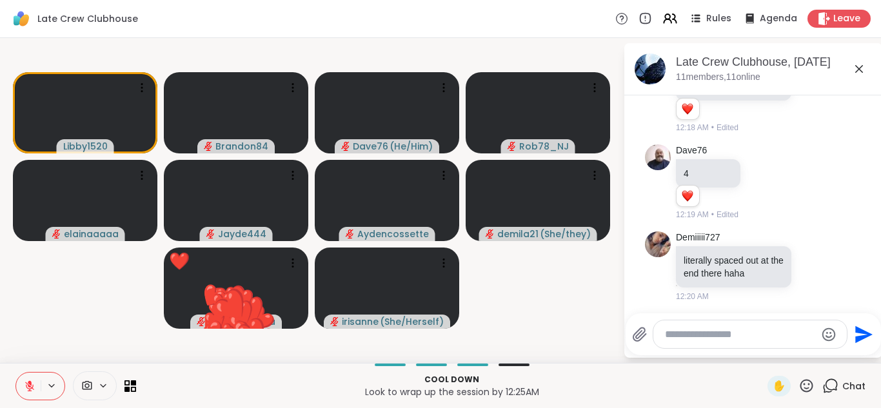
click at [691, 339] on textarea "Type your message" at bounding box center [740, 334] width 150 height 13
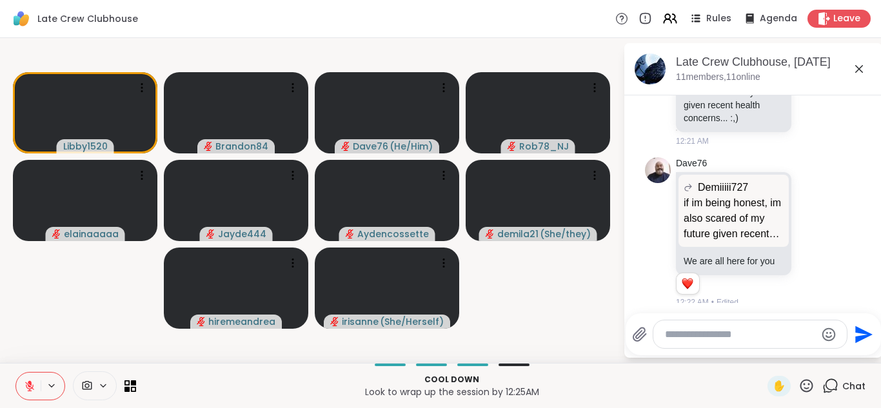
scroll to position [7160, 0]
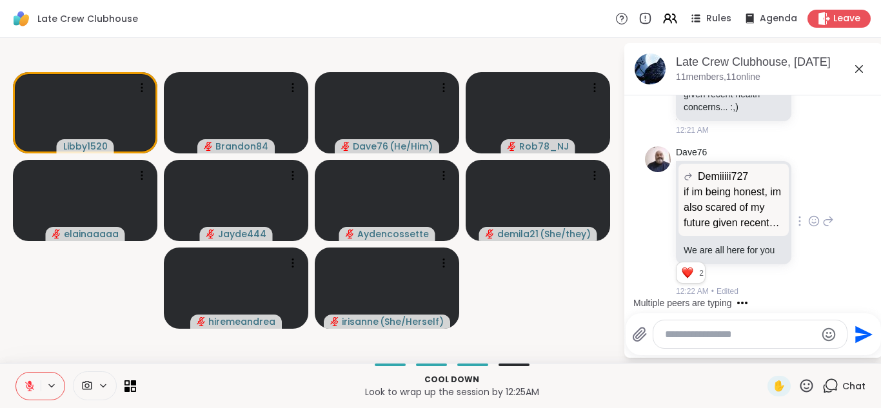
click at [808, 215] on icon at bounding box center [814, 221] width 12 height 13
click at [801, 188] on button "Select Reaction: Heart" at bounding box center [814, 201] width 26 height 26
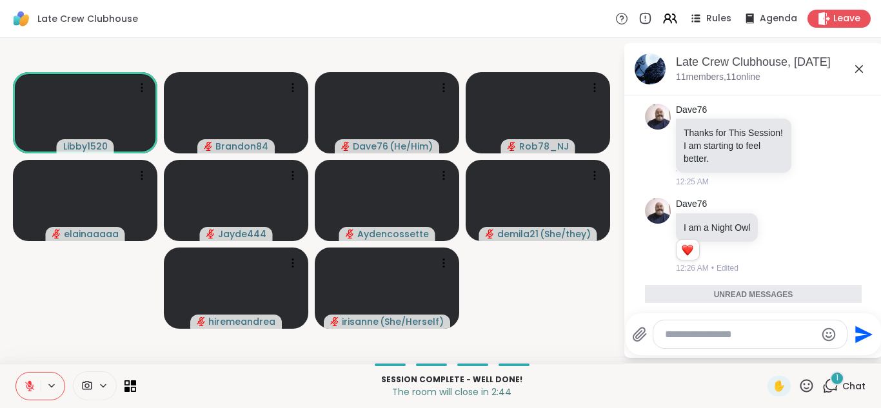
scroll to position [7987, 0]
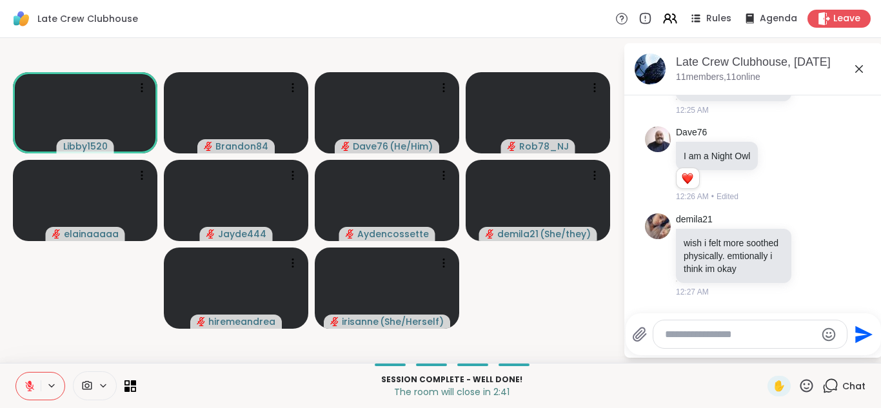
click at [687, 337] on textarea "Type your message" at bounding box center [740, 334] width 150 height 13
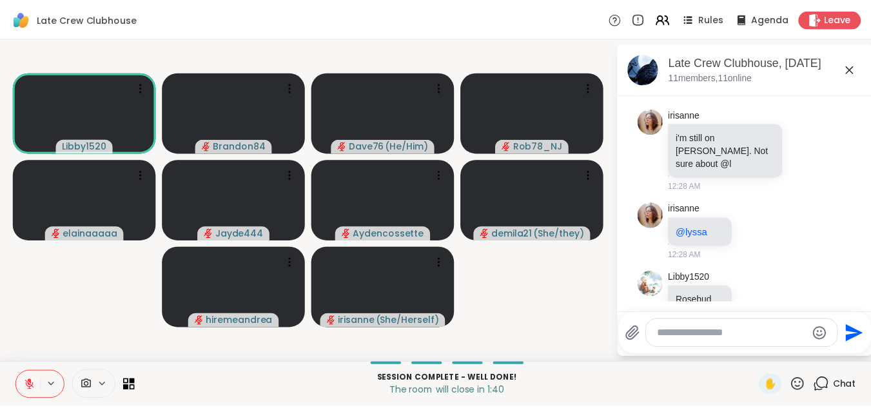
scroll to position [8325, 0]
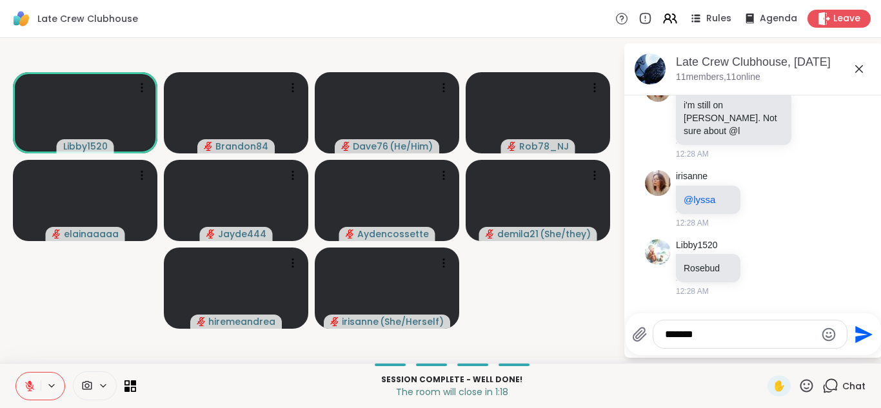
type textarea "*******"
click at [21, 386] on button at bounding box center [28, 386] width 24 height 27
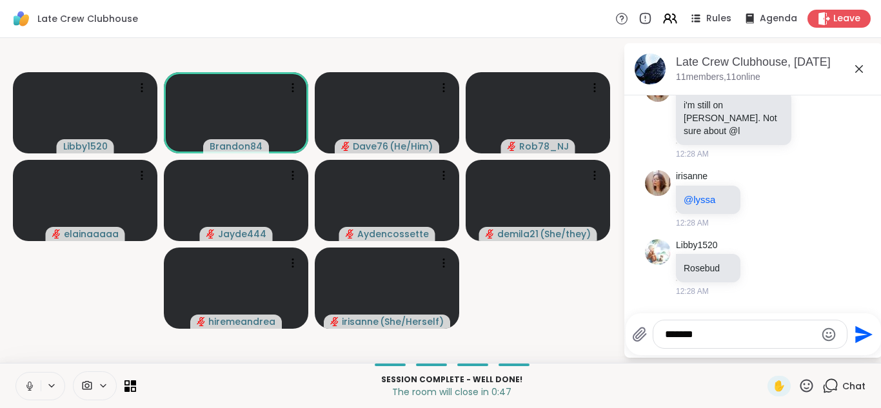
click at [16, 373] on button at bounding box center [28, 386] width 24 height 27
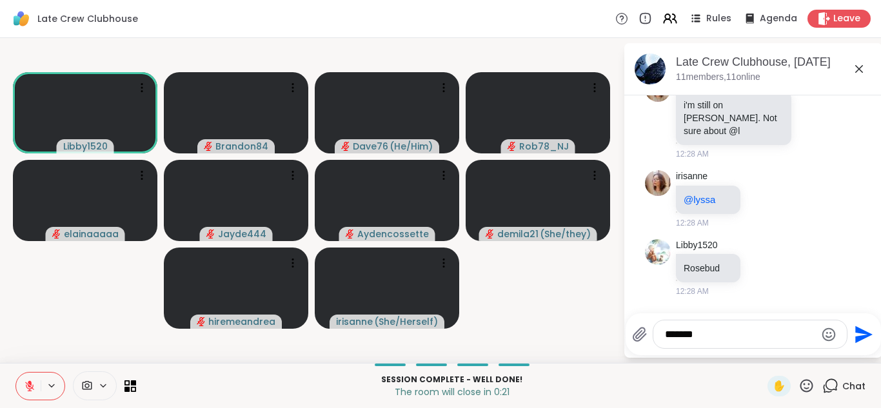
click at [30, 387] on icon at bounding box center [29, 386] width 9 height 9
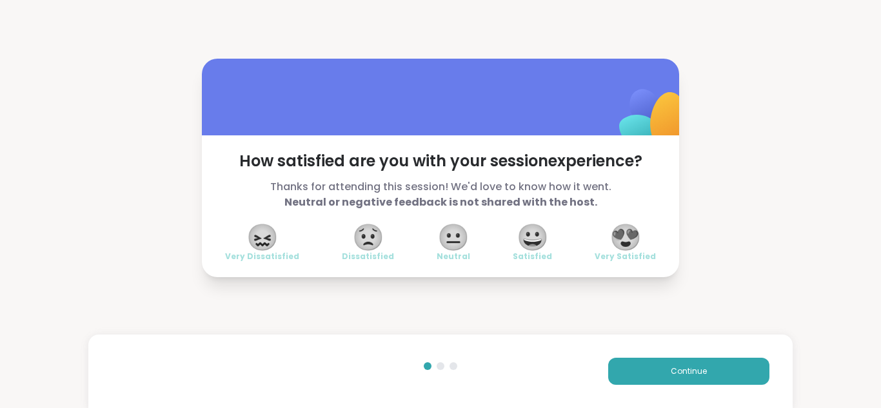
click at [622, 228] on span "😍" at bounding box center [625, 237] width 32 height 23
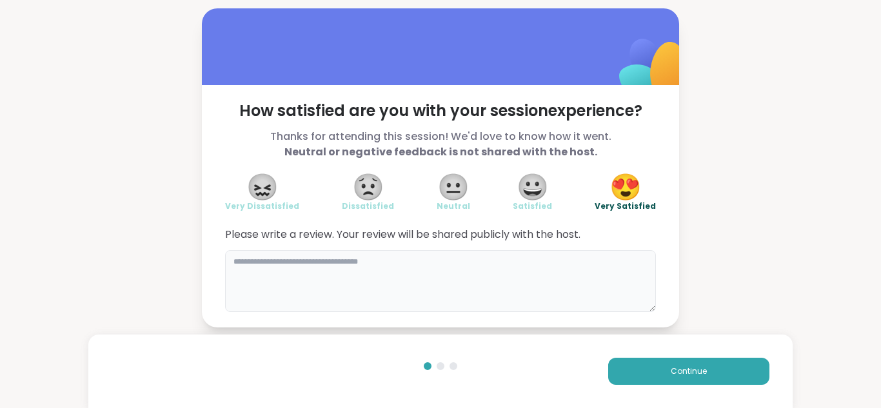
click at [517, 269] on textarea at bounding box center [440, 281] width 431 height 62
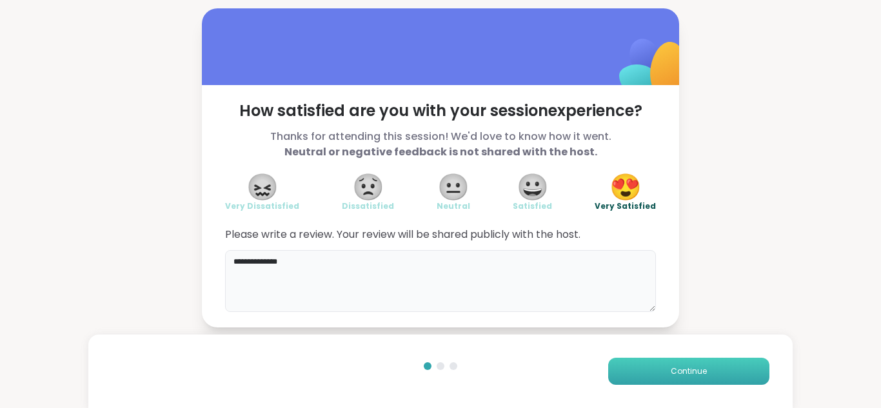
type textarea "**********"
click at [662, 364] on button "Continue" at bounding box center [688, 371] width 161 height 27
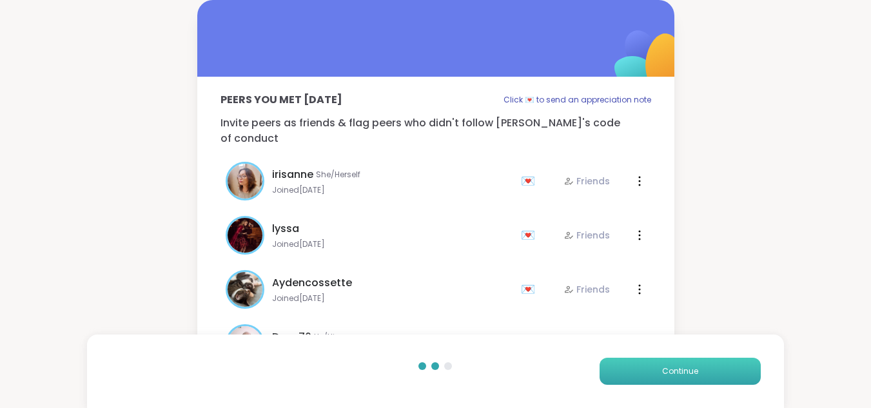
click at [699, 364] on button "Continue" at bounding box center [680, 371] width 161 height 27
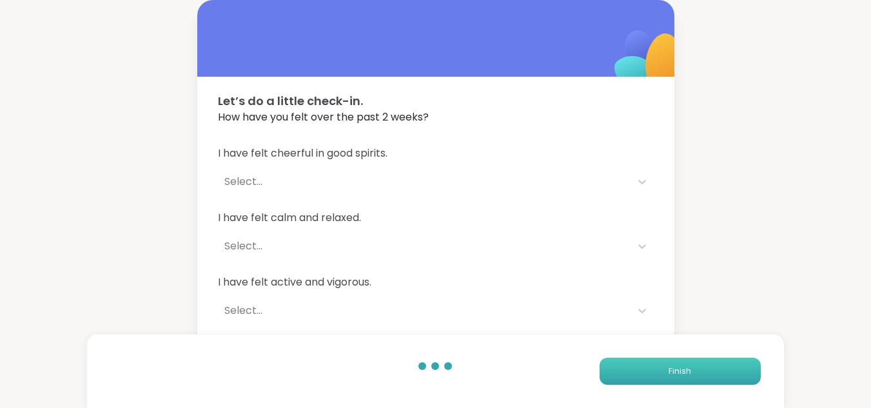
click at [697, 375] on button "Finish" at bounding box center [680, 371] width 161 height 27
